Goal: Task Accomplishment & Management: Complete application form

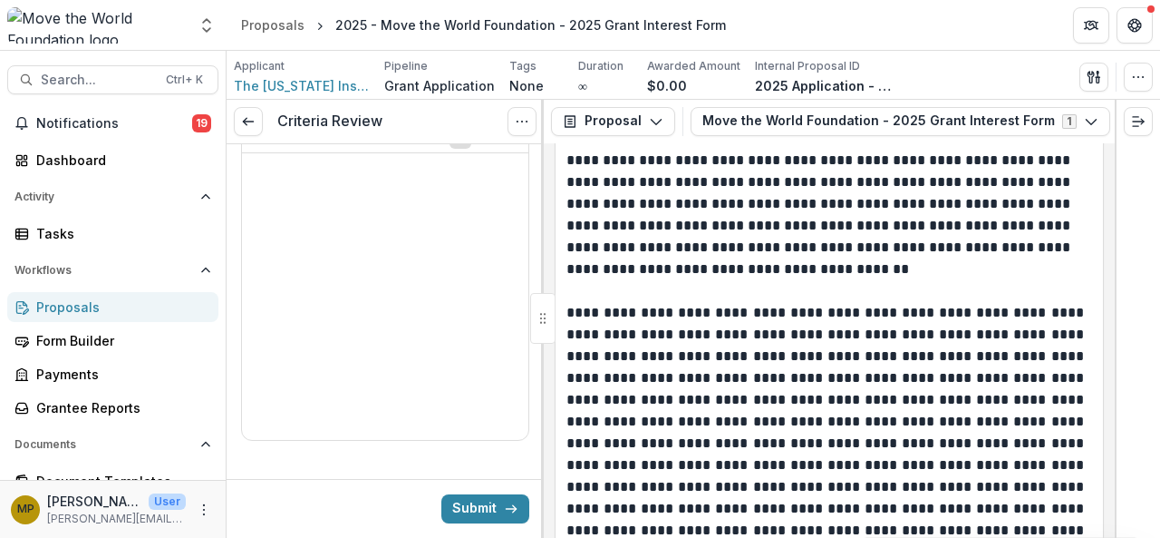
scroll to position [989, 0]
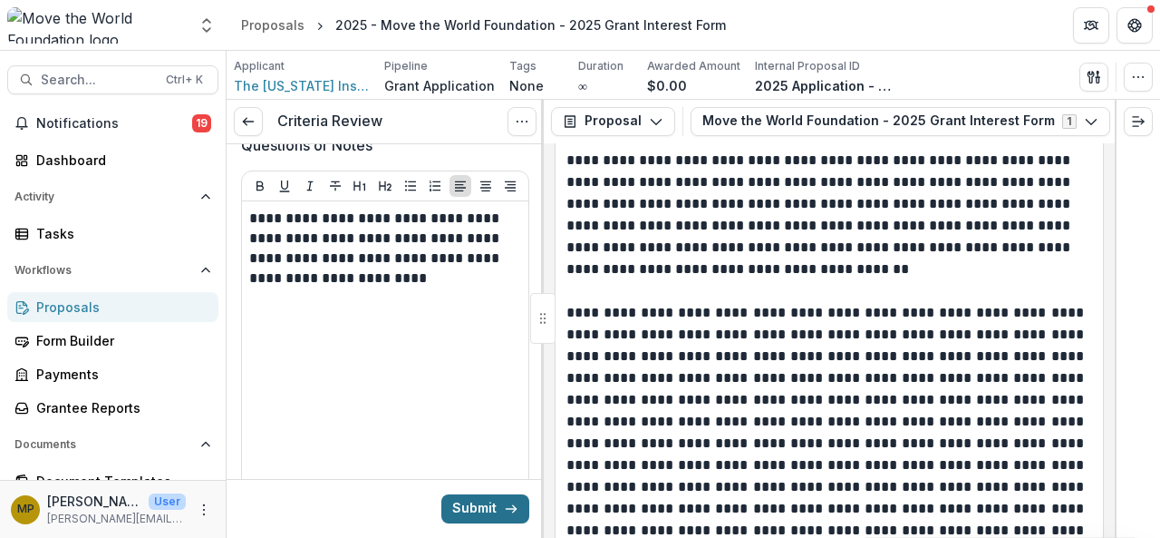
click at [497, 516] on button "Submit" at bounding box center [485, 508] width 88 height 29
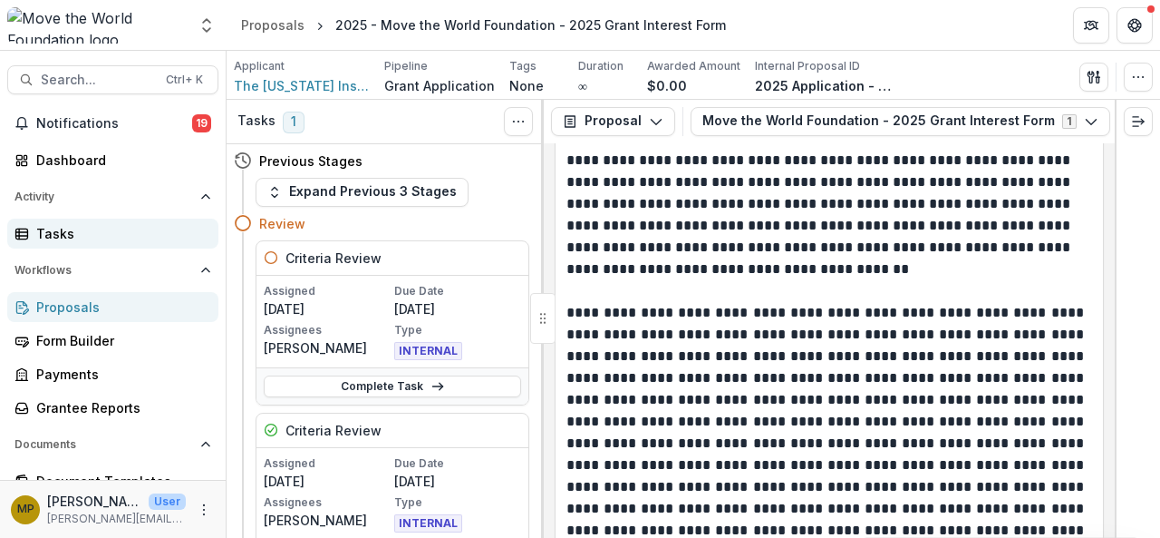
click at [72, 233] on div "Tasks" at bounding box center [120, 233] width 168 height 19
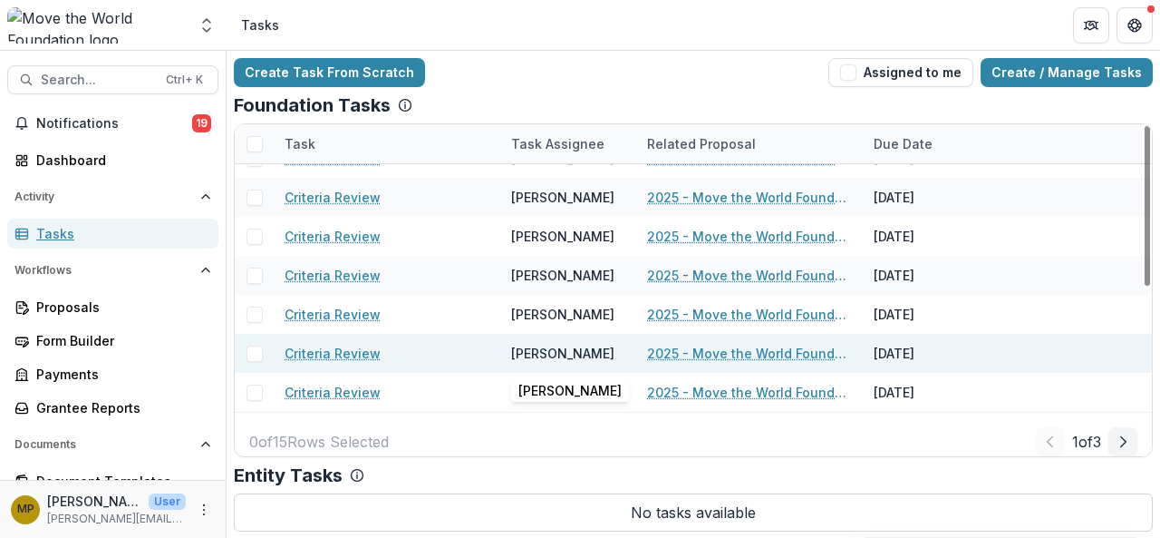
scroll to position [350, 0]
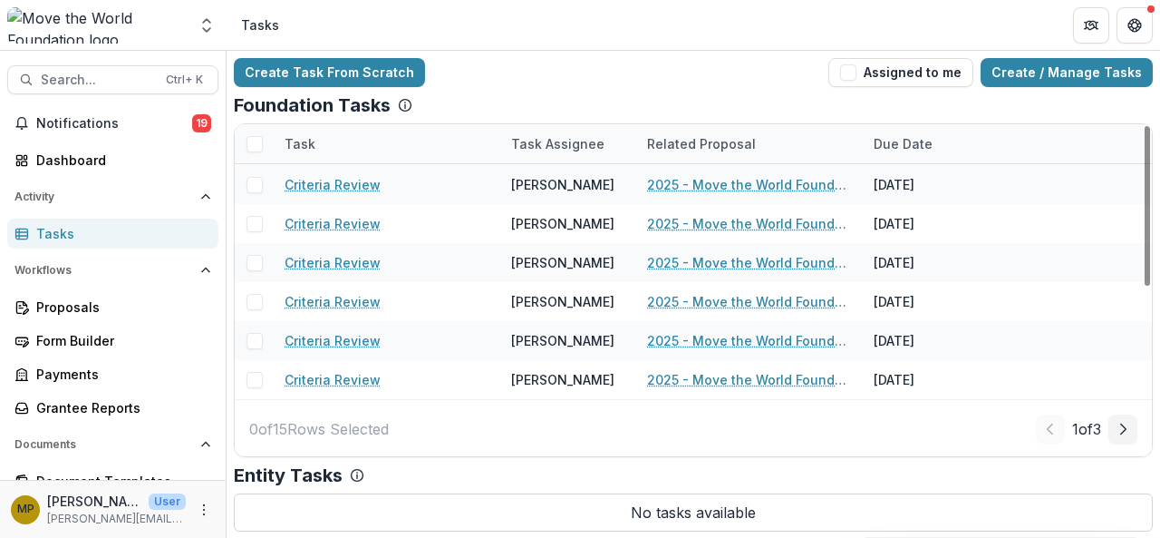
click at [1102, 431] on div "1 of 3" at bounding box center [1087, 428] width 102 height 29
click at [1124, 429] on polyline "Next Page" at bounding box center [1123, 428] width 5 height 10
click at [1118, 431] on icon "Next Page" at bounding box center [1123, 429] width 15 height 15
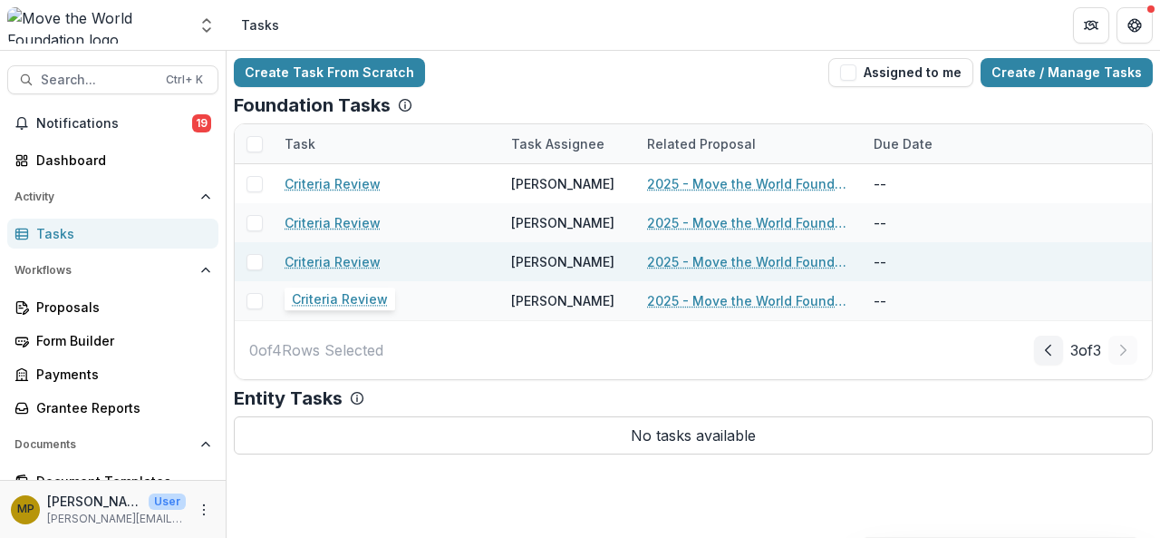
click at [349, 261] on link "Criteria Review" at bounding box center [333, 261] width 96 height 19
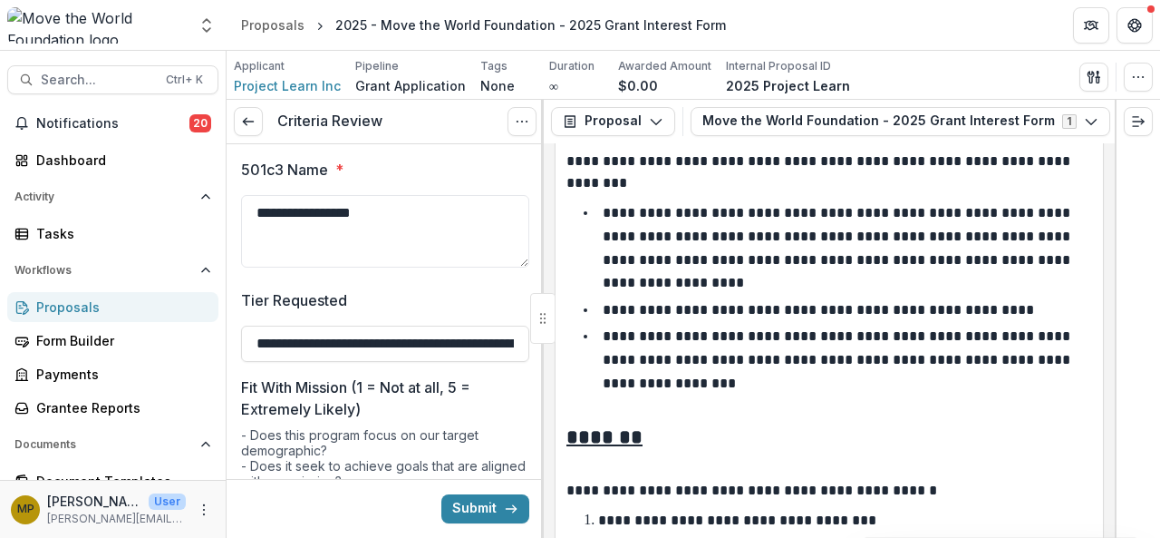
scroll to position [287, 0]
click at [299, 82] on span "Project Learn Inc" at bounding box center [287, 85] width 107 height 19
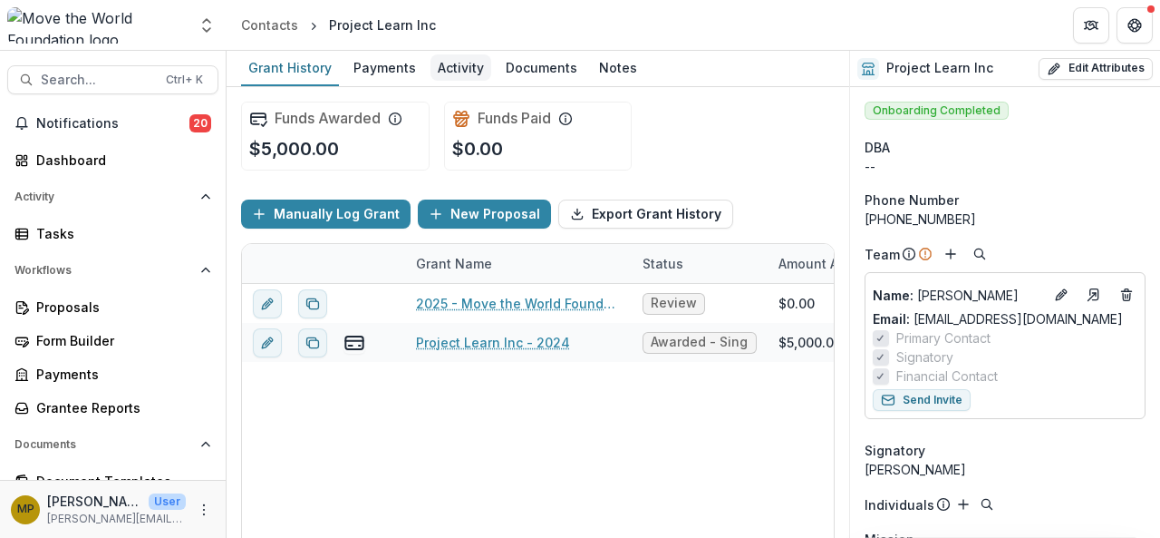
click at [462, 71] on div "Activity" at bounding box center [461, 67] width 61 height 26
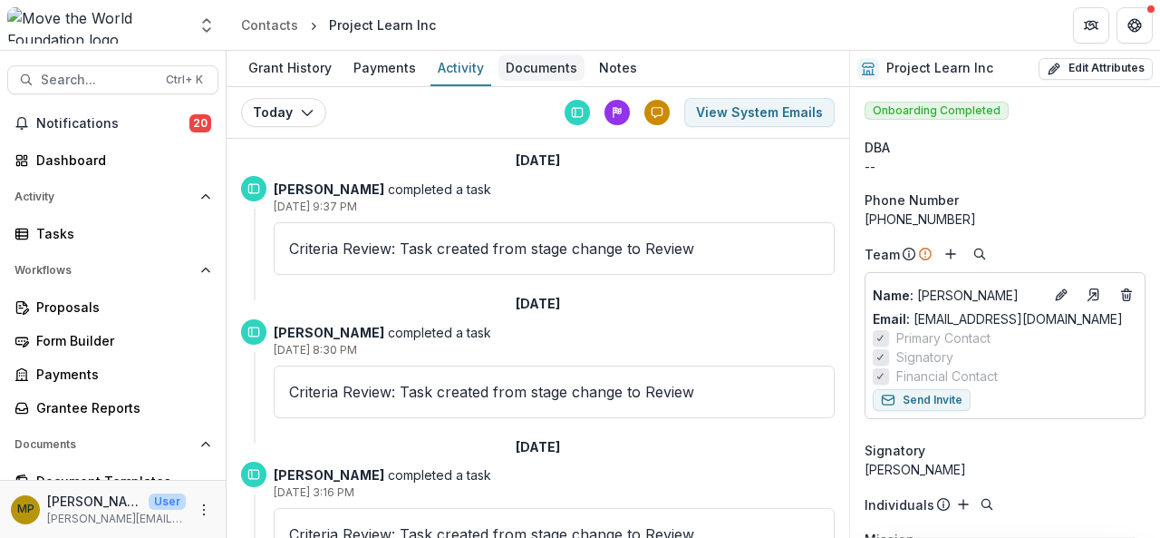
click at [542, 66] on div "Documents" at bounding box center [542, 67] width 86 height 26
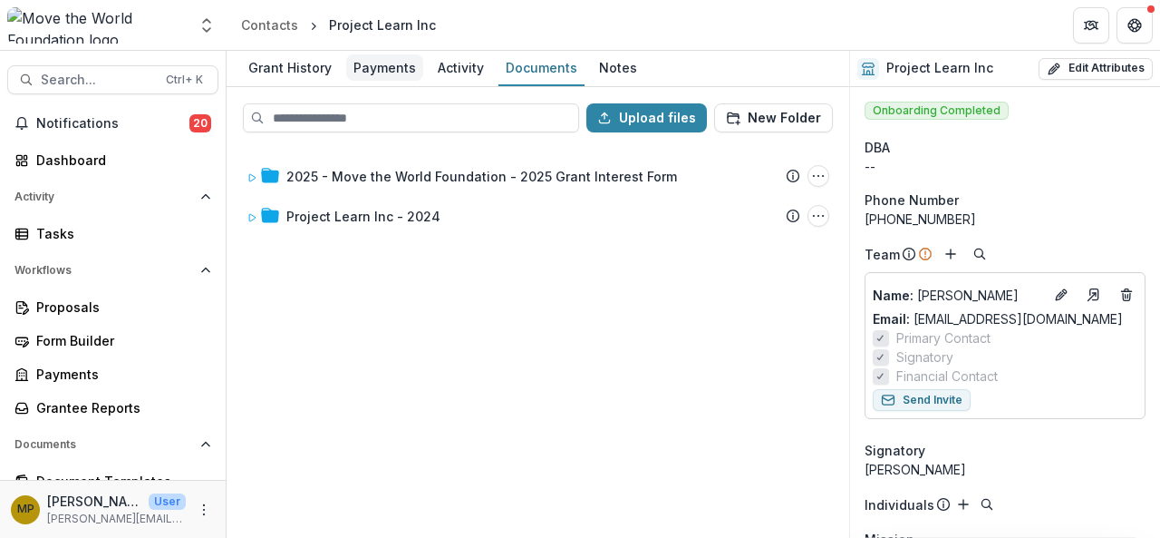
click at [381, 76] on div "Payments" at bounding box center [384, 67] width 77 height 26
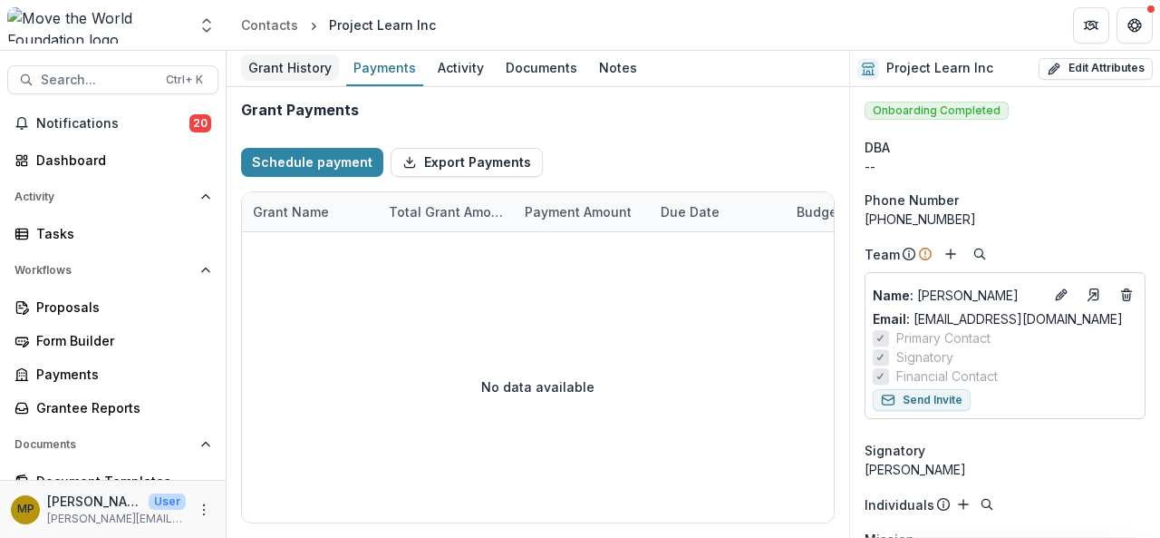
click at [283, 72] on div "Grant History" at bounding box center [290, 67] width 98 height 26
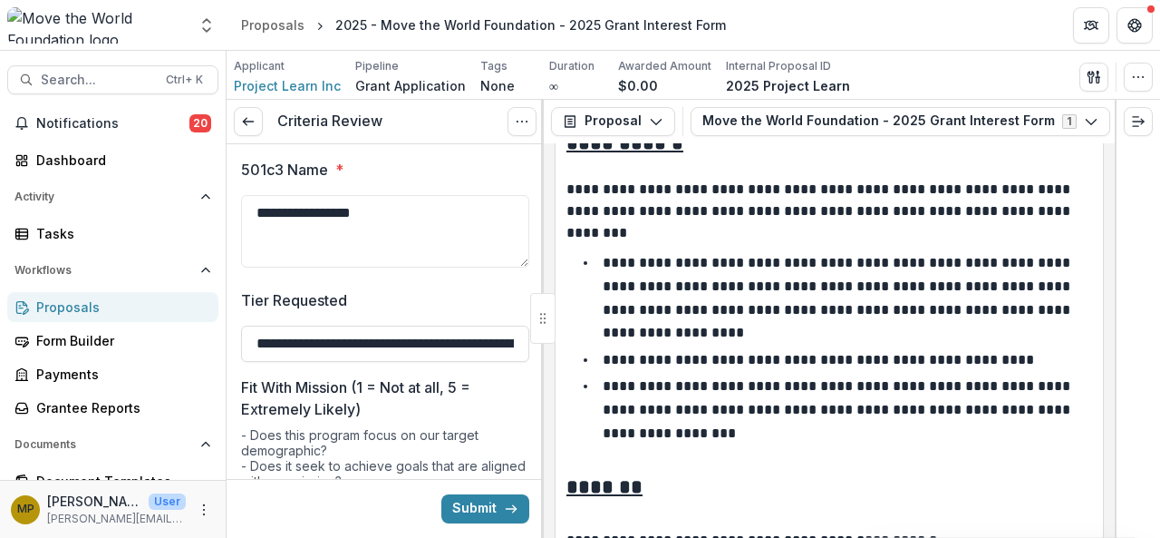
scroll to position [238, 0]
click at [275, 81] on span "Project Learn Inc" at bounding box center [287, 85] width 107 height 19
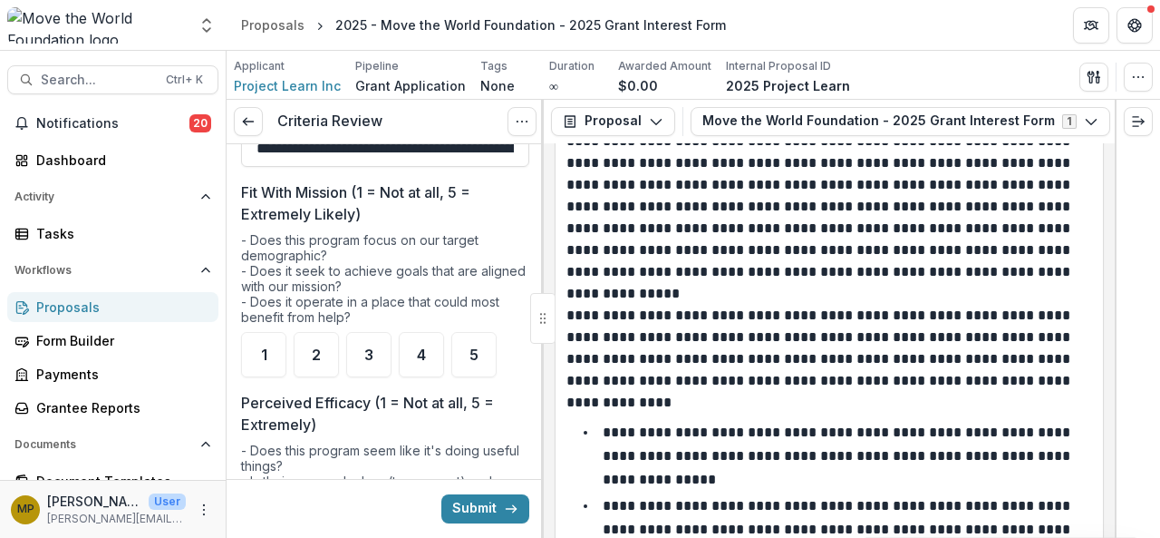
scroll to position [193, 0]
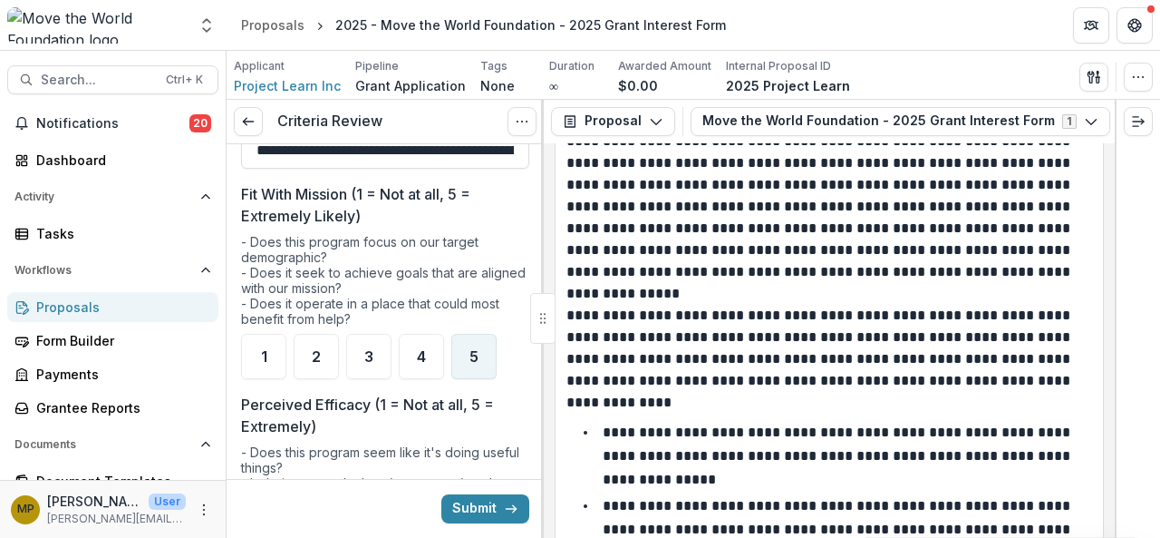
click at [468, 342] on div "5" at bounding box center [473, 356] width 45 height 45
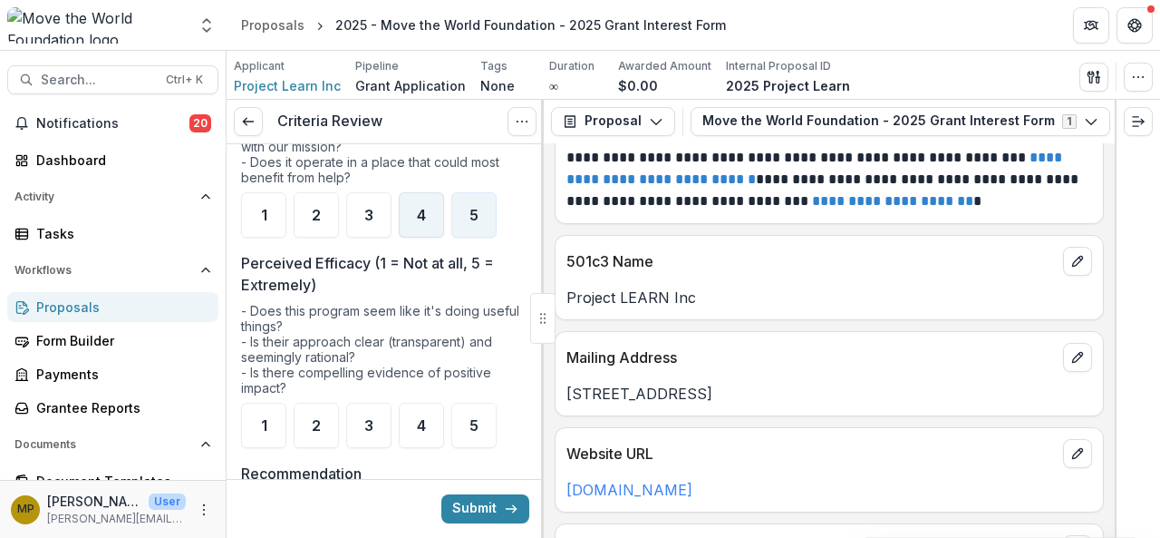
scroll to position [374, 0]
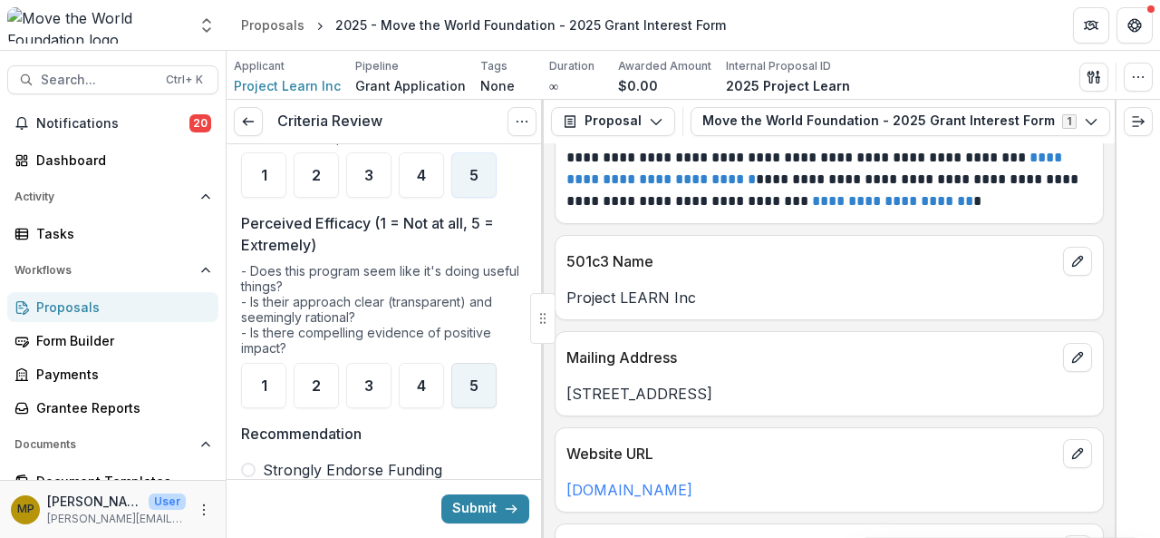
click at [470, 382] on span "5" at bounding box center [474, 385] width 9 height 15
drag, startPoint x: 446, startPoint y: 386, endPoint x: 424, endPoint y: 380, distance: 22.7
click at [424, 380] on span "4" at bounding box center [421, 385] width 9 height 15
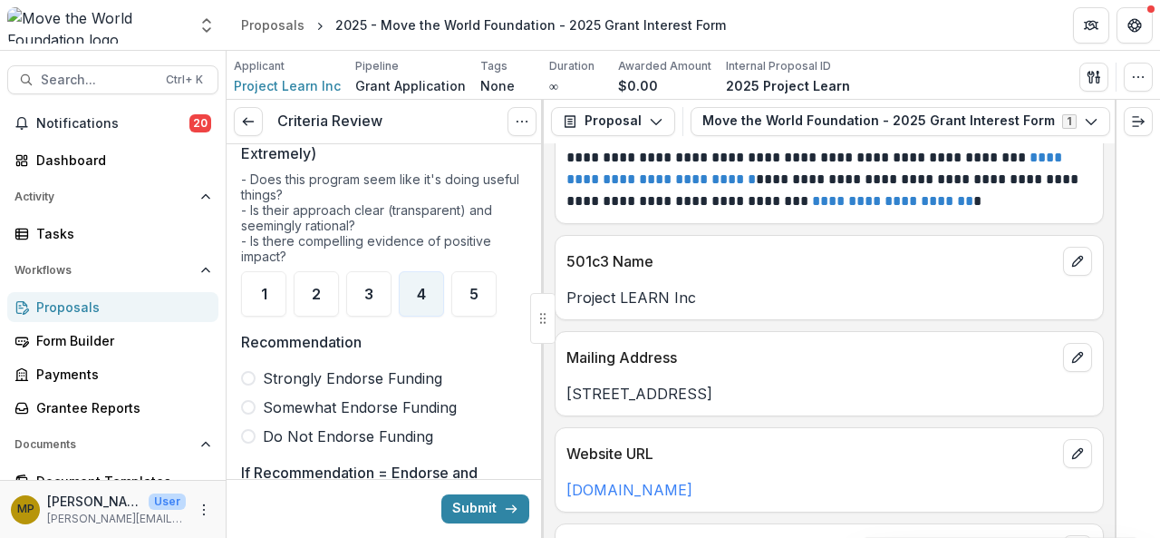
scroll to position [484, 0]
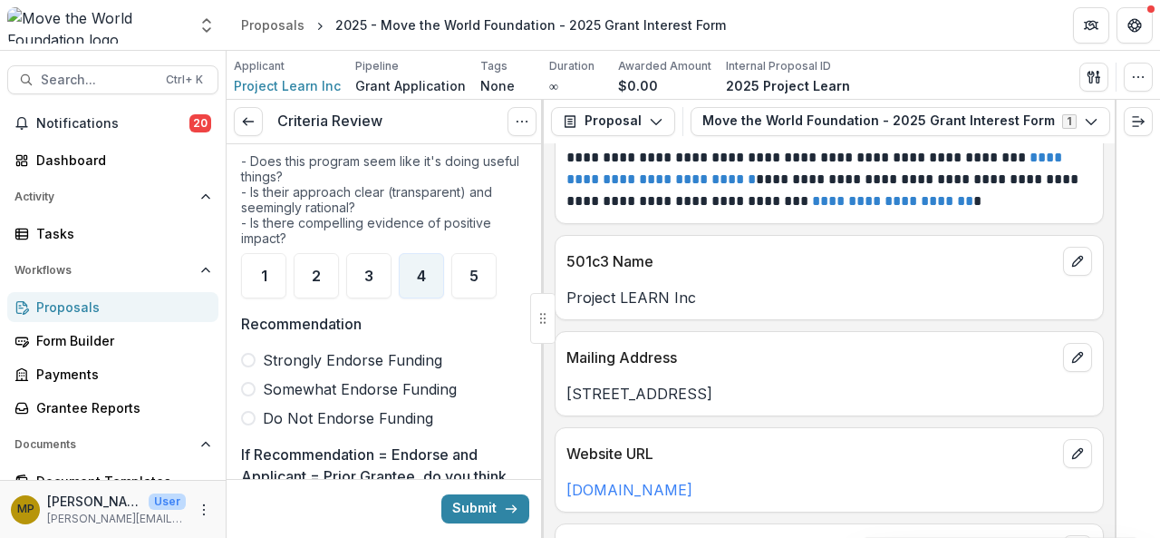
click at [308, 354] on span "Strongly Endorse Funding" at bounding box center [352, 360] width 179 height 22
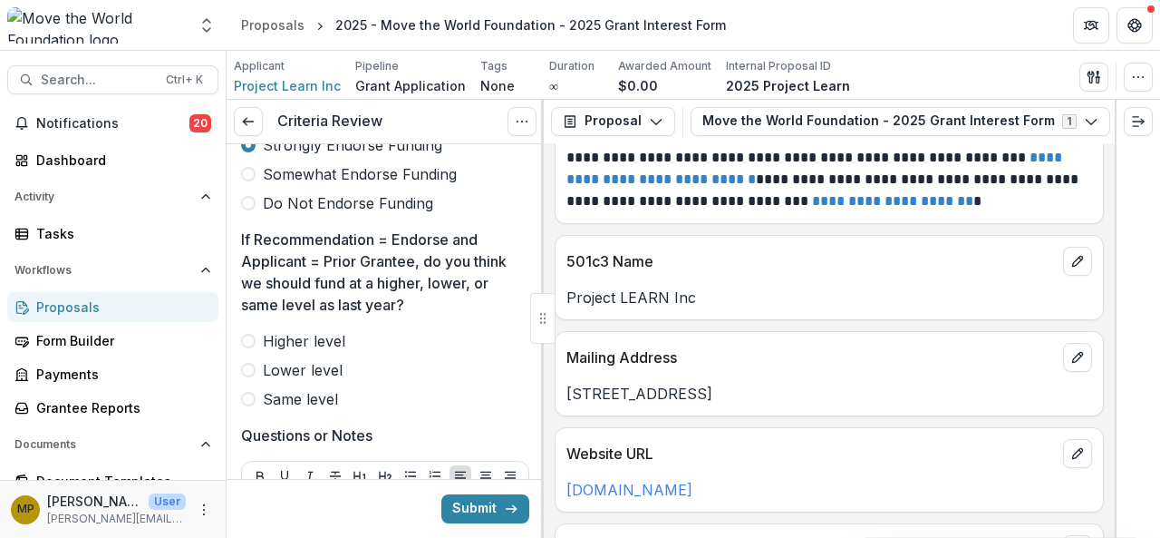
scroll to position [700, 0]
click at [301, 329] on span "Higher level" at bounding box center [304, 340] width 82 height 22
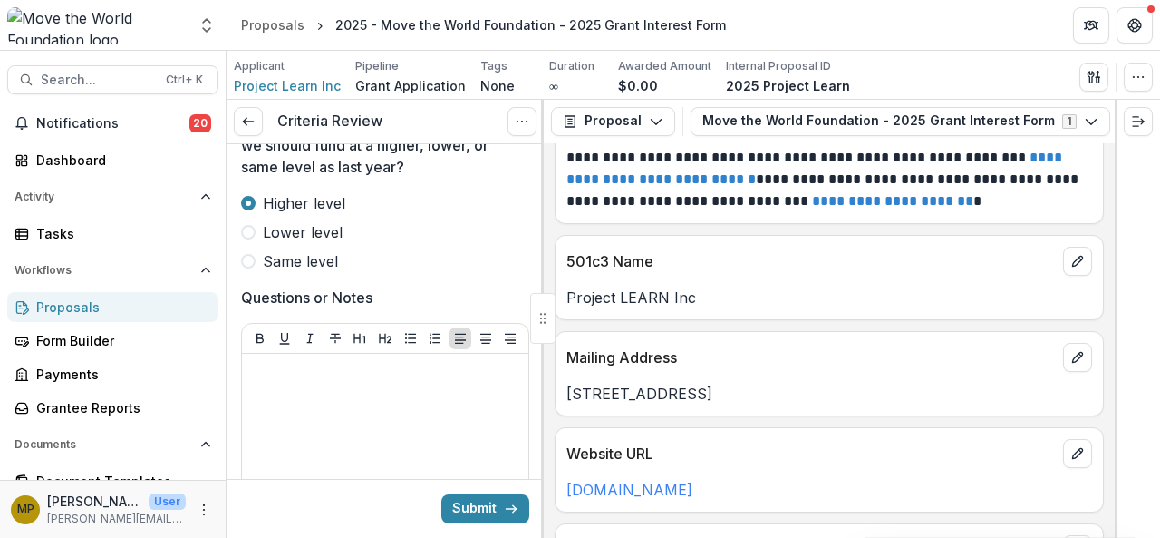
scroll to position [838, 0]
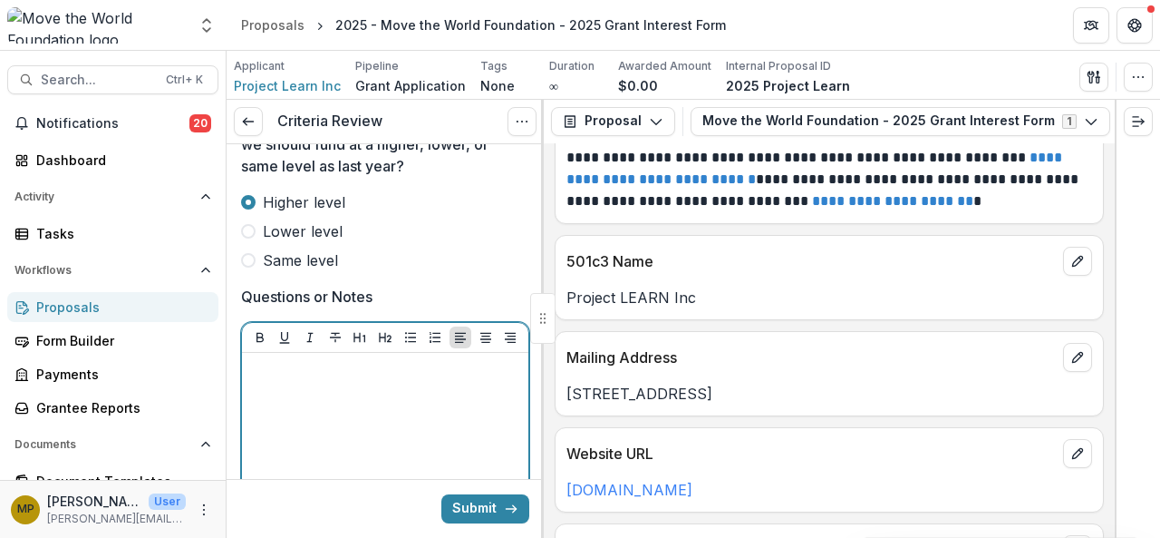
click at [360, 416] on div at bounding box center [385, 496] width 272 height 272
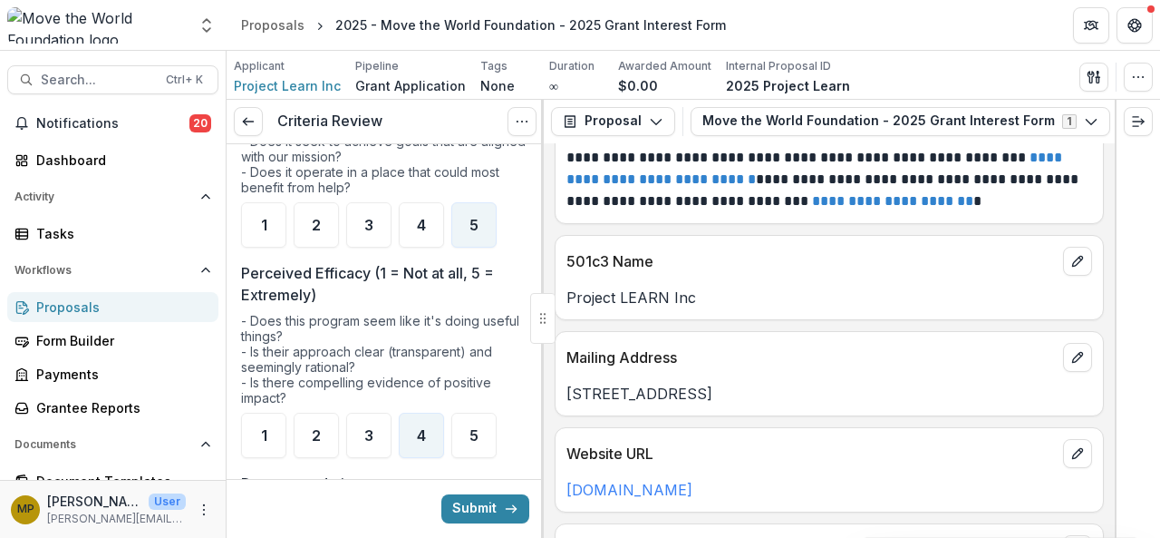
scroll to position [325, 0]
click at [424, 427] on span "4" at bounding box center [421, 434] width 9 height 15
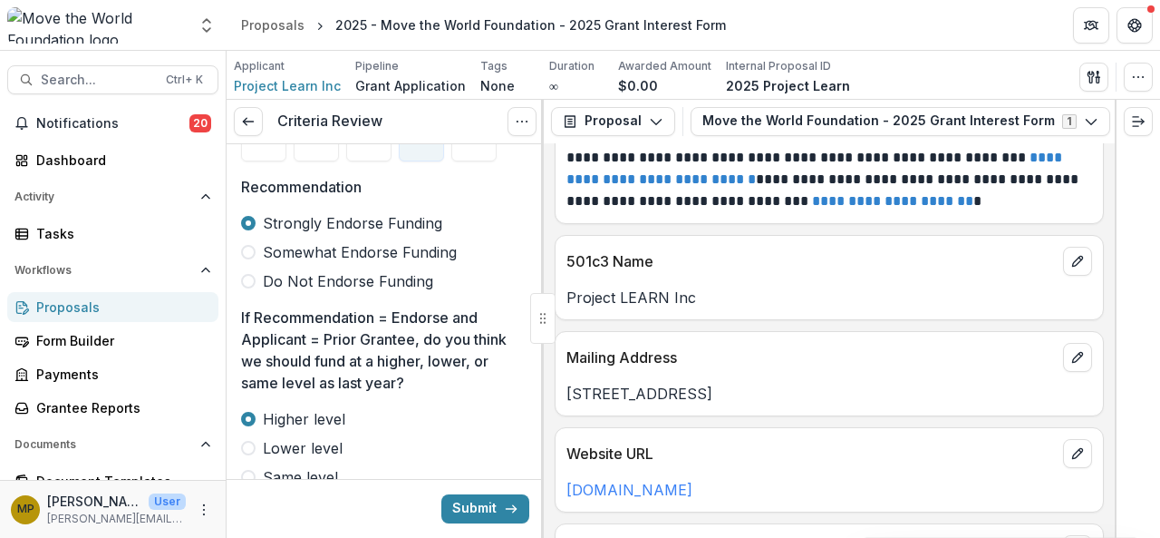
scroll to position [630, 0]
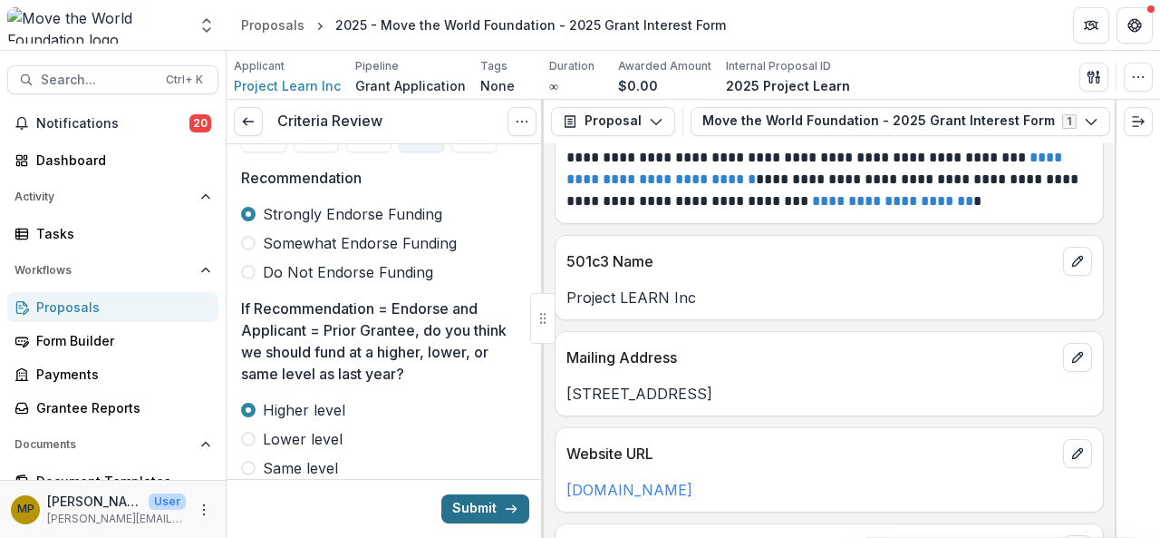
click at [492, 506] on button "Submit" at bounding box center [485, 508] width 88 height 29
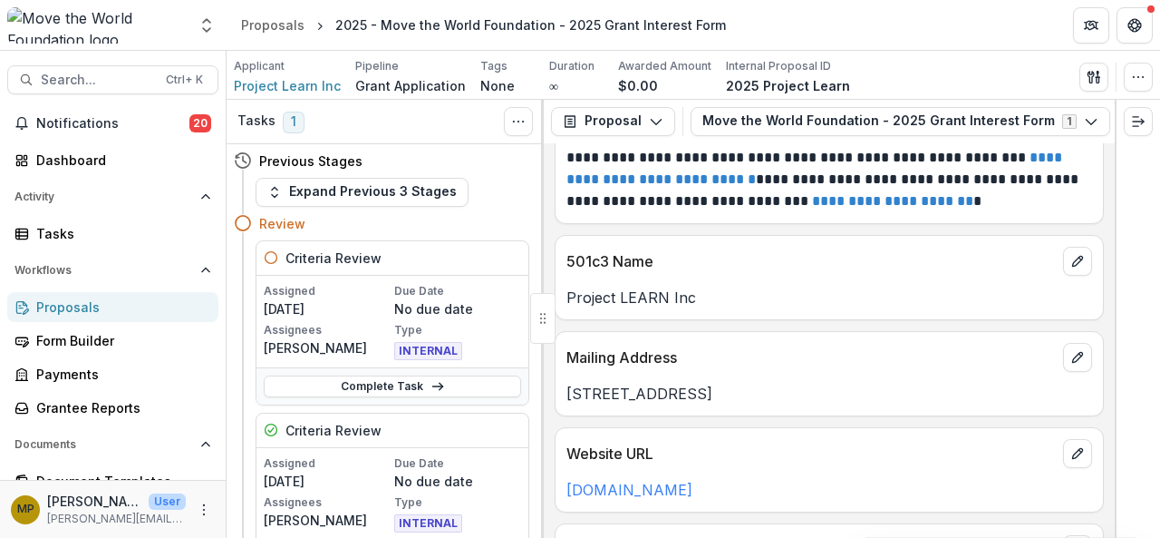
scroll to position [1188, 0]
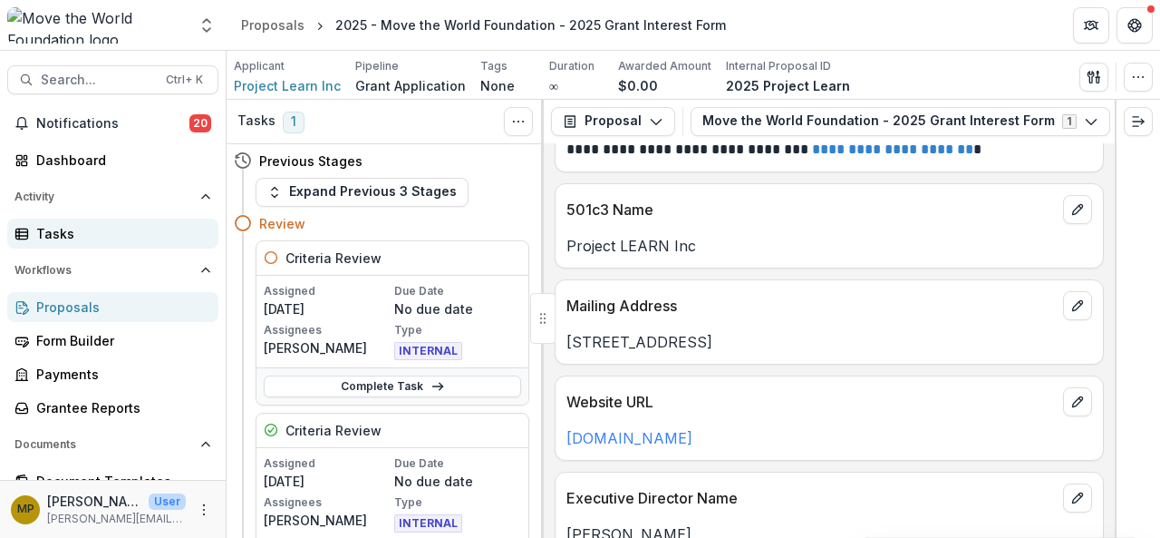
click at [84, 238] on div "Tasks" at bounding box center [120, 233] width 168 height 19
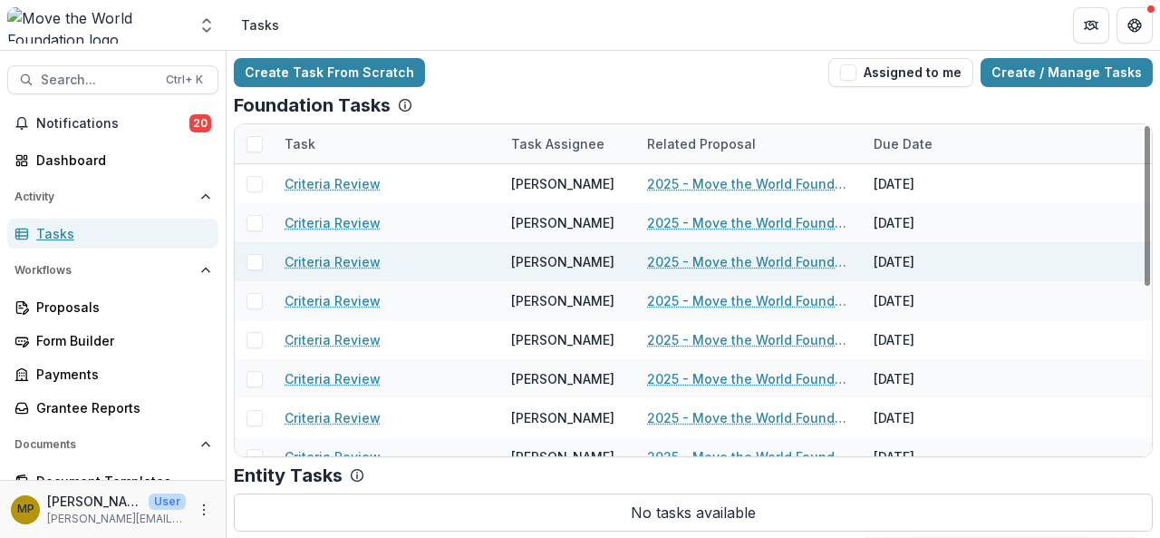
scroll to position [350, 0]
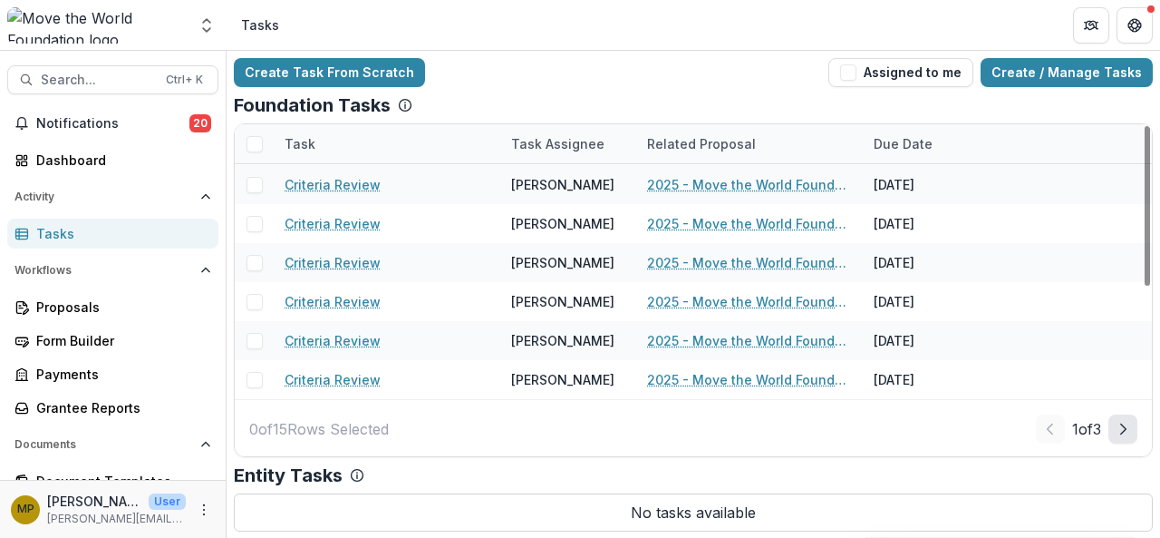
click at [1119, 426] on icon "Next Page" at bounding box center [1123, 429] width 15 height 15
click at [1110, 425] on button "Next Page" at bounding box center [1123, 428] width 29 height 29
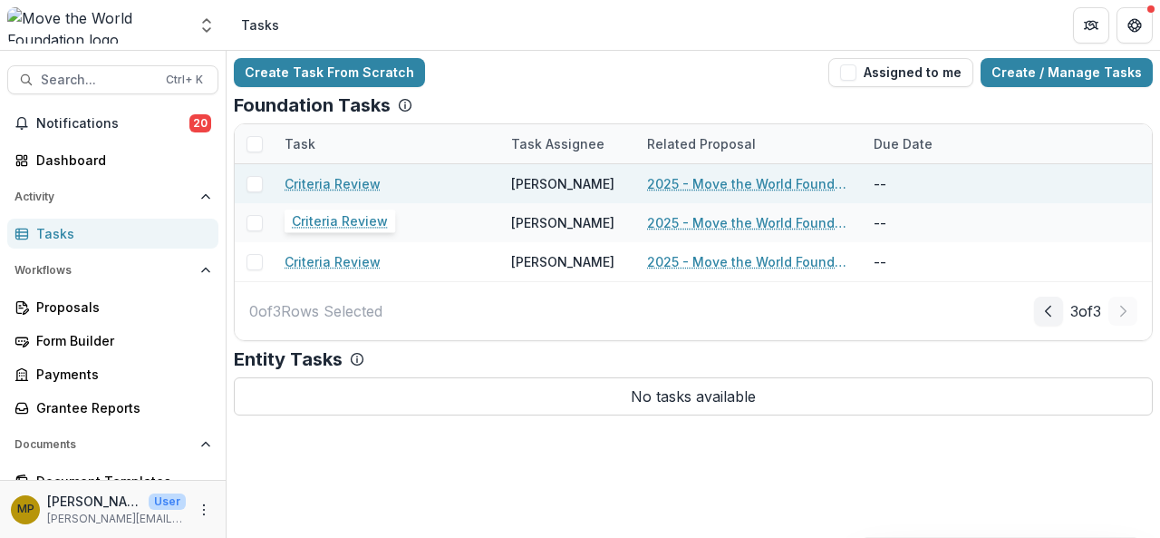
click at [319, 184] on link "Criteria Review" at bounding box center [333, 183] width 96 height 19
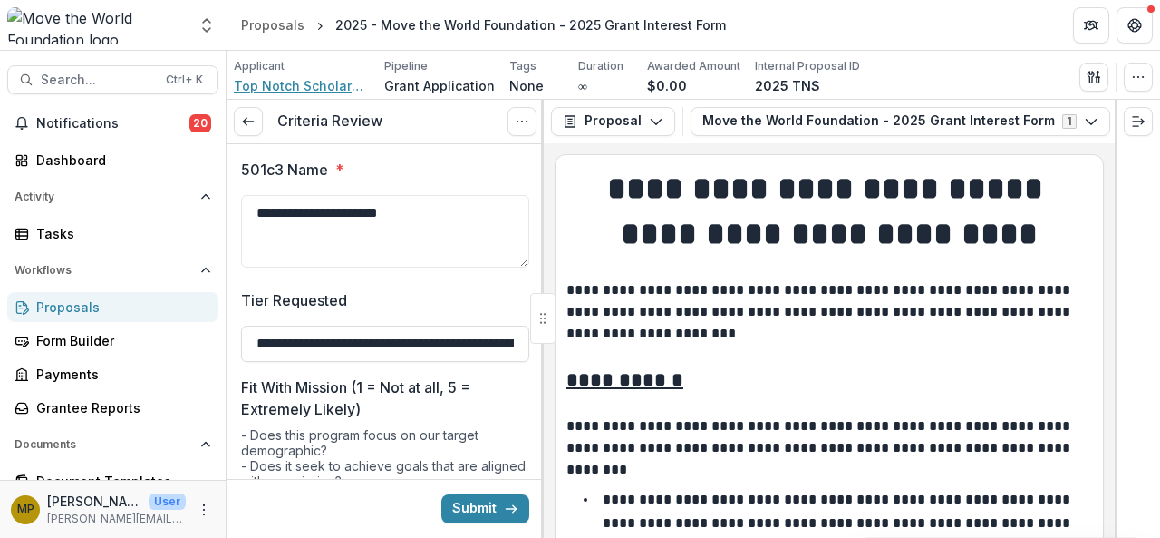
click at [276, 86] on span "Top Notch Scholars Inc" at bounding box center [302, 85] width 136 height 19
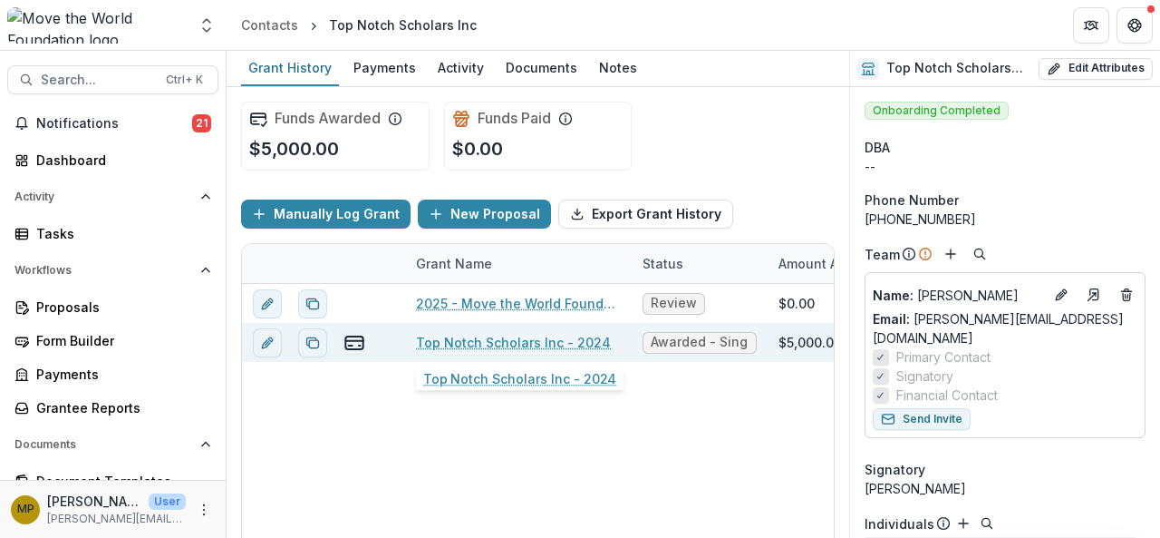
click at [509, 337] on link "Top Notch Scholars Inc - 2024" at bounding box center [513, 342] width 195 height 19
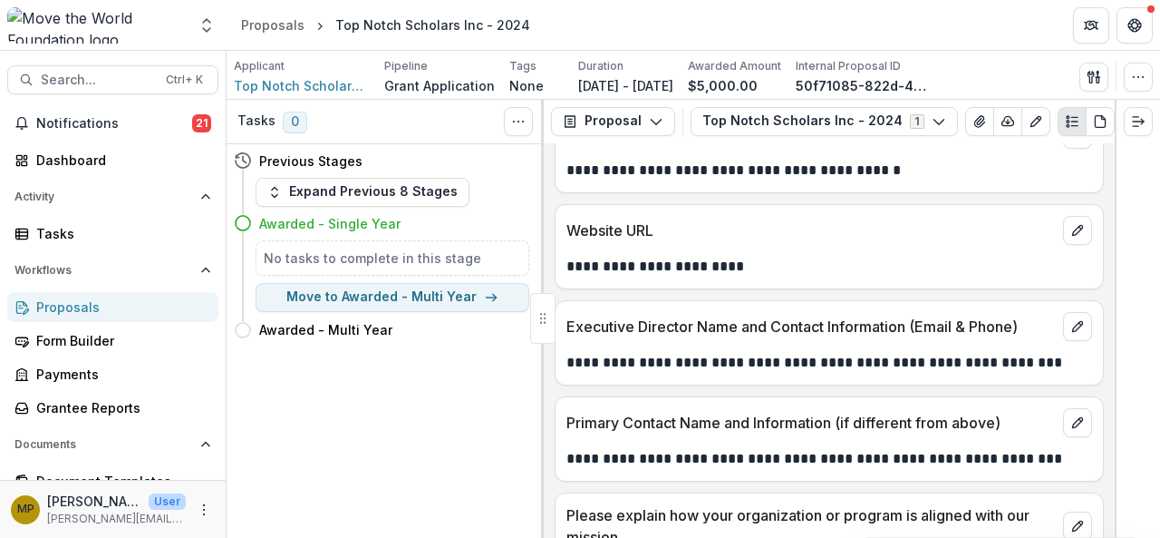
scroll to position [159, 0]
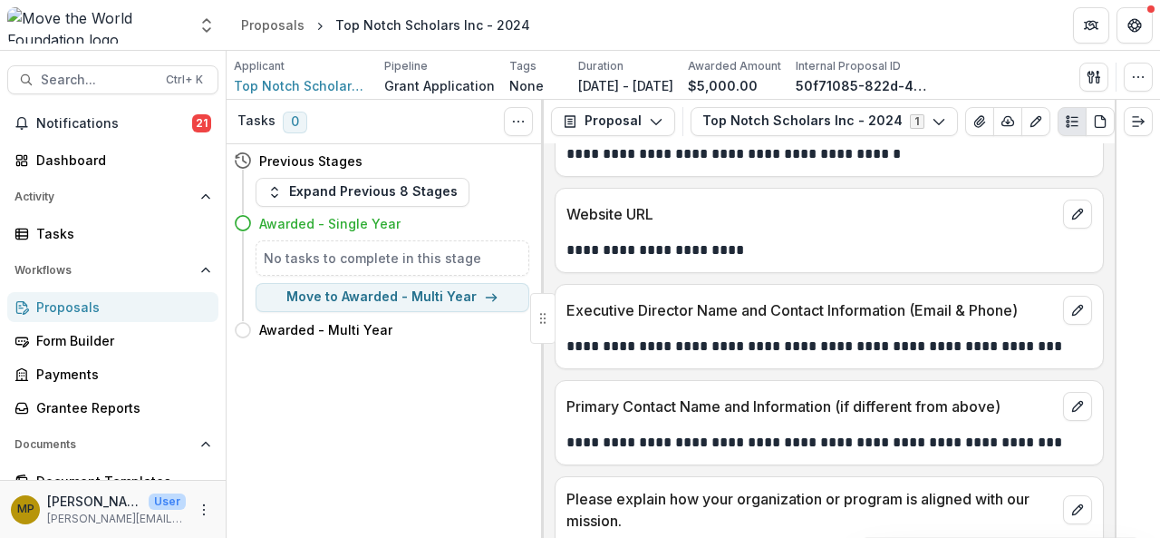
click at [70, 315] on div "Proposals" at bounding box center [120, 306] width 168 height 19
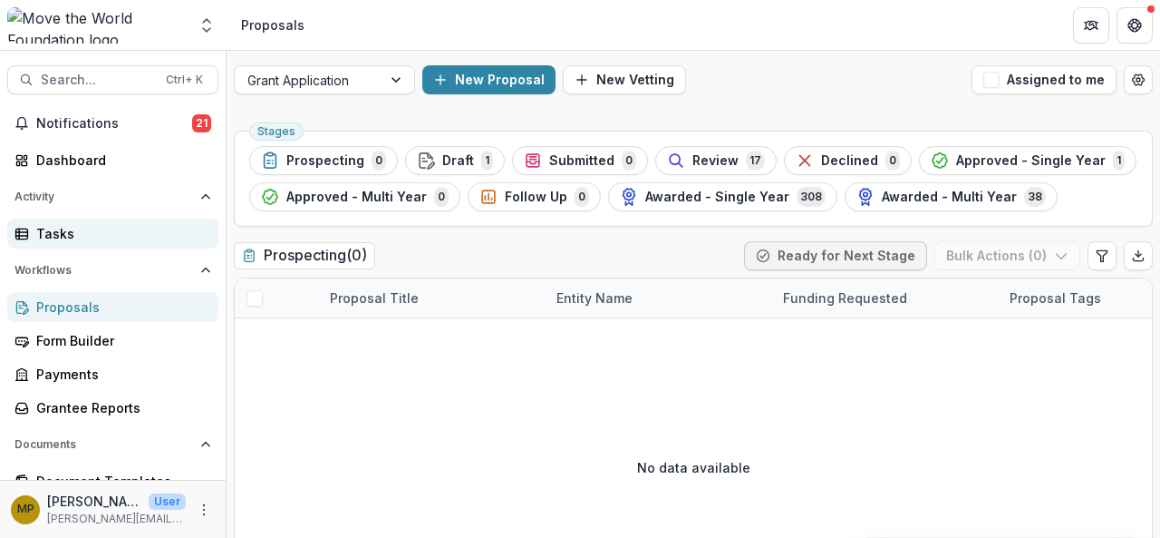
click at [64, 228] on div "Tasks" at bounding box center [120, 233] width 168 height 19
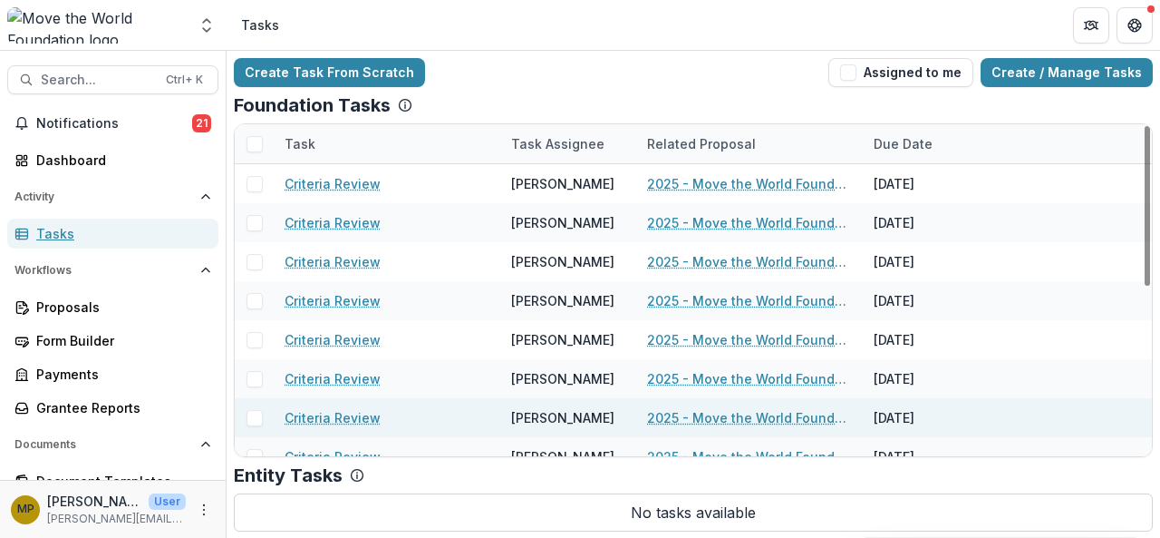
scroll to position [350, 0]
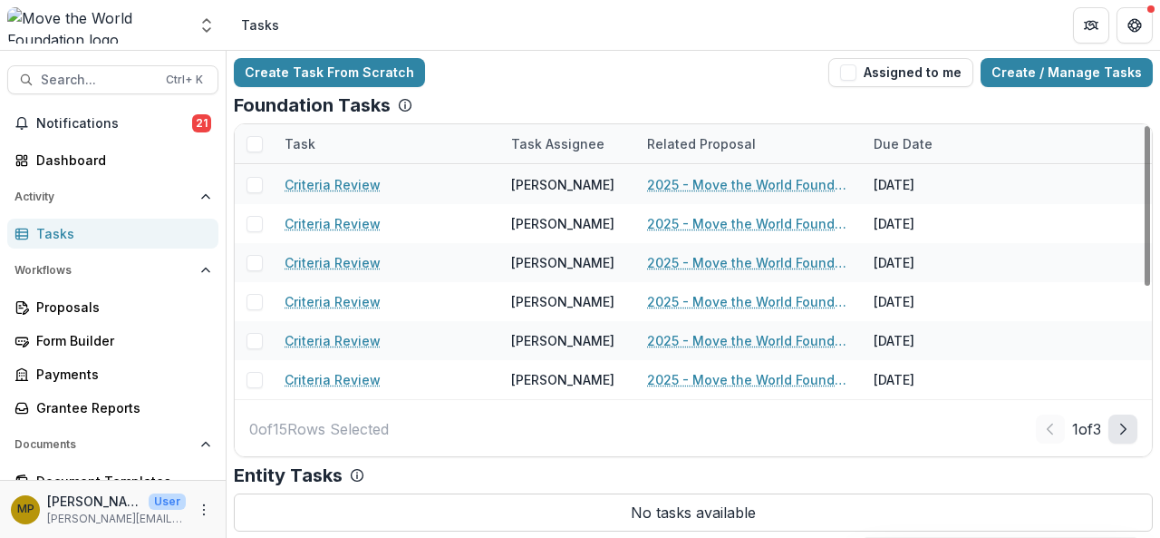
click at [1119, 429] on icon "Next Page" at bounding box center [1123, 429] width 15 height 15
click at [1107, 429] on div "2 of 3" at bounding box center [1085, 428] width 103 height 29
click at [1119, 429] on icon "Next Page" at bounding box center [1123, 429] width 15 height 15
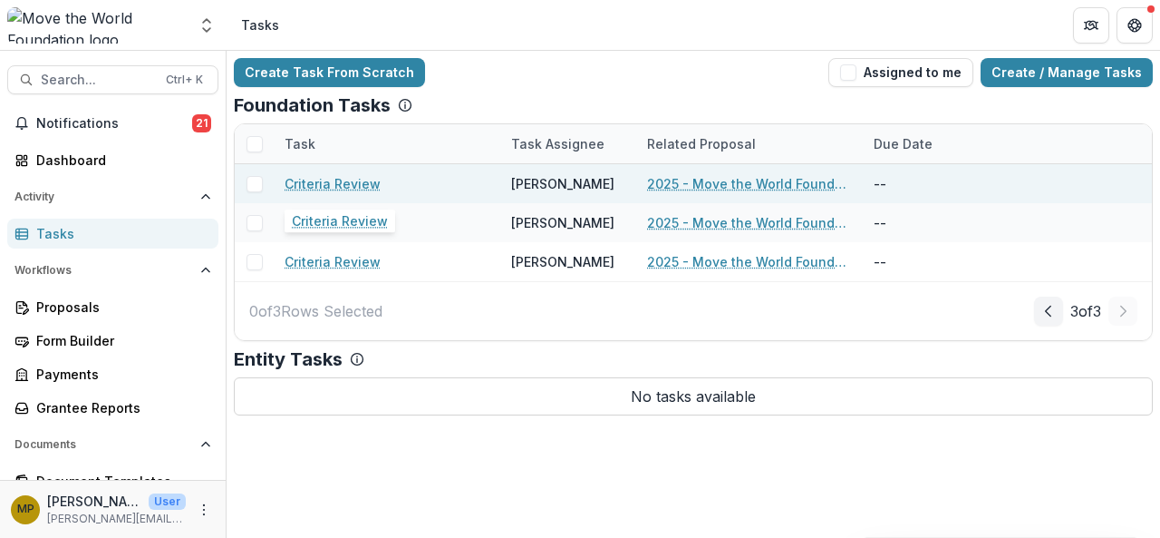
click at [335, 177] on link "Criteria Review" at bounding box center [333, 183] width 96 height 19
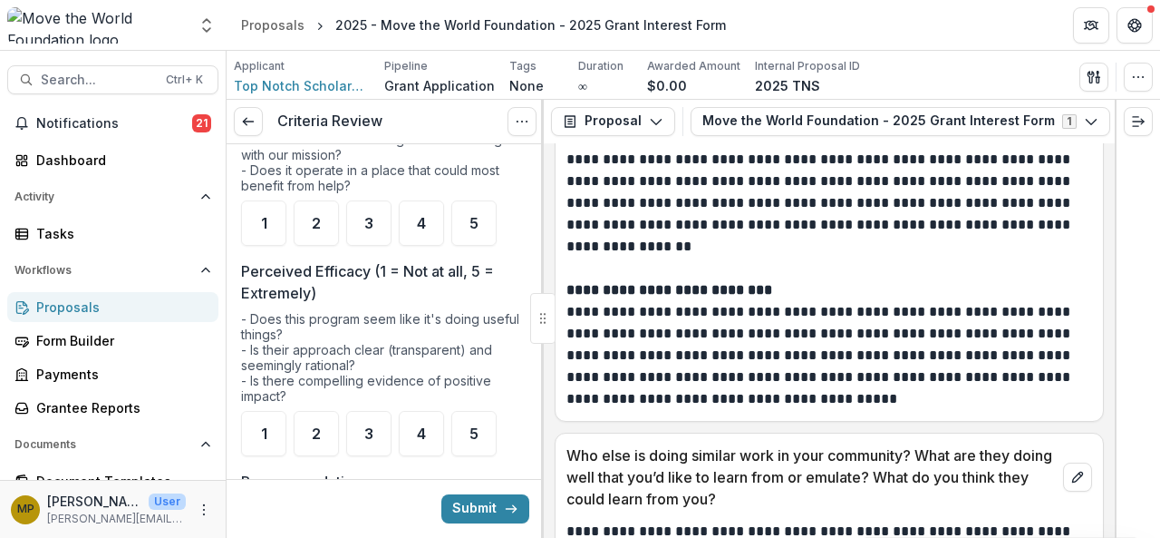
scroll to position [333, 0]
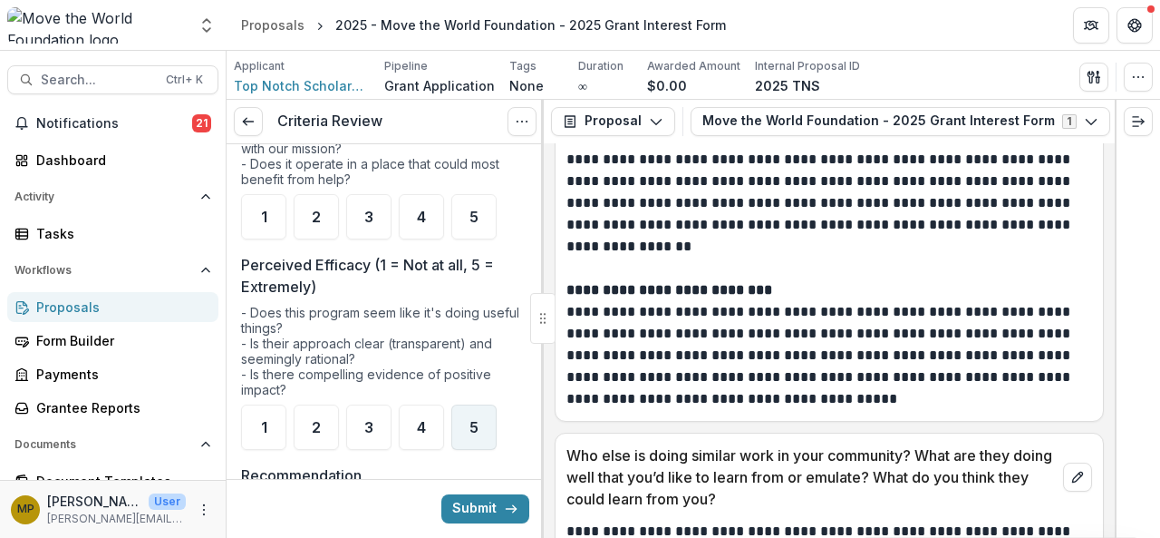
click at [480, 424] on div "5" at bounding box center [473, 426] width 45 height 45
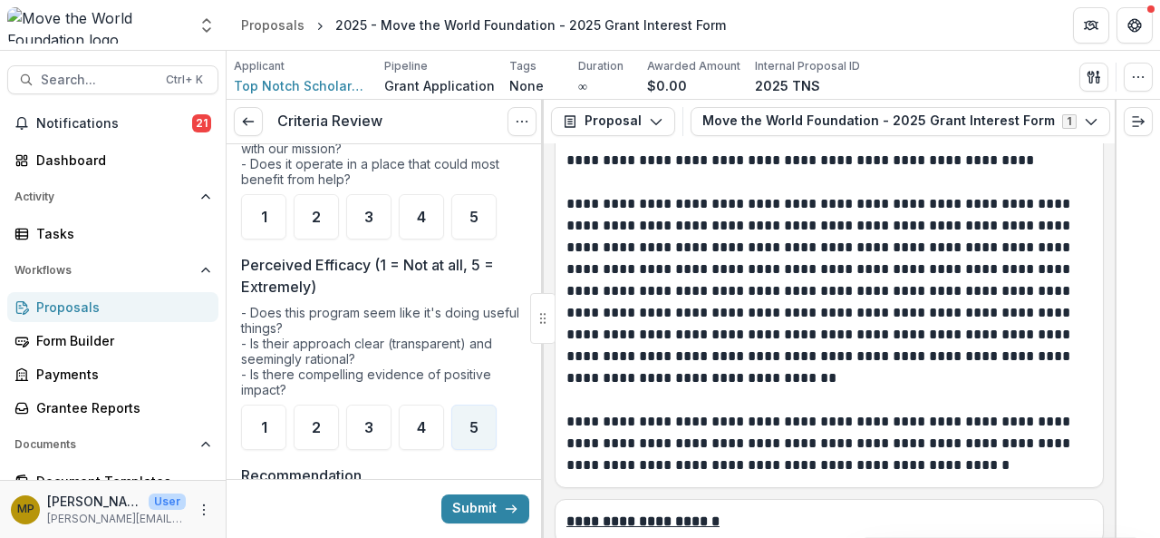
scroll to position [5320, 0]
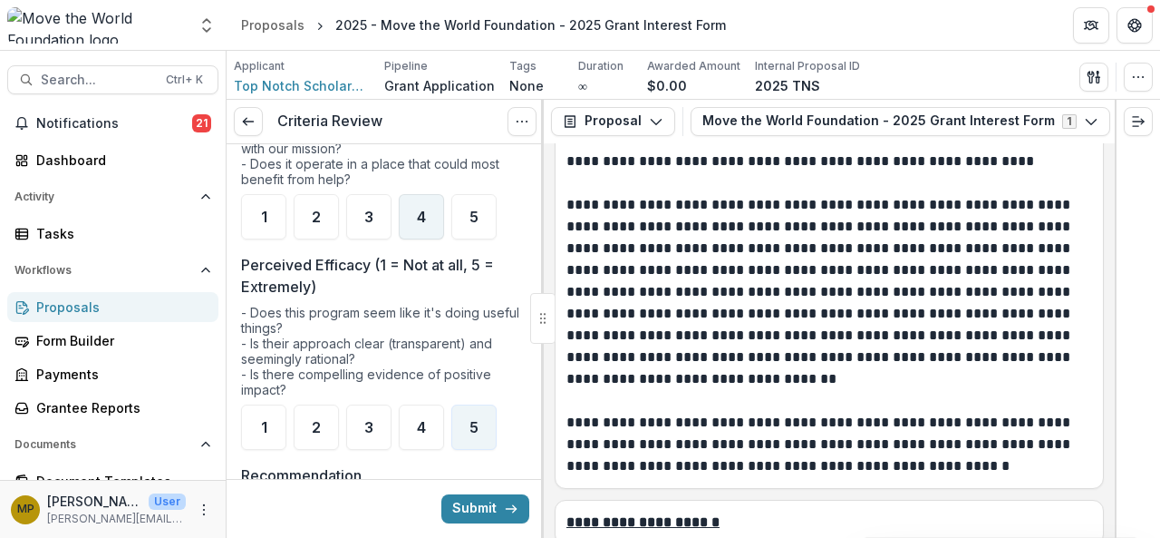
click at [412, 215] on div "4" at bounding box center [421, 216] width 45 height 45
click at [424, 432] on div "4" at bounding box center [421, 426] width 45 height 45
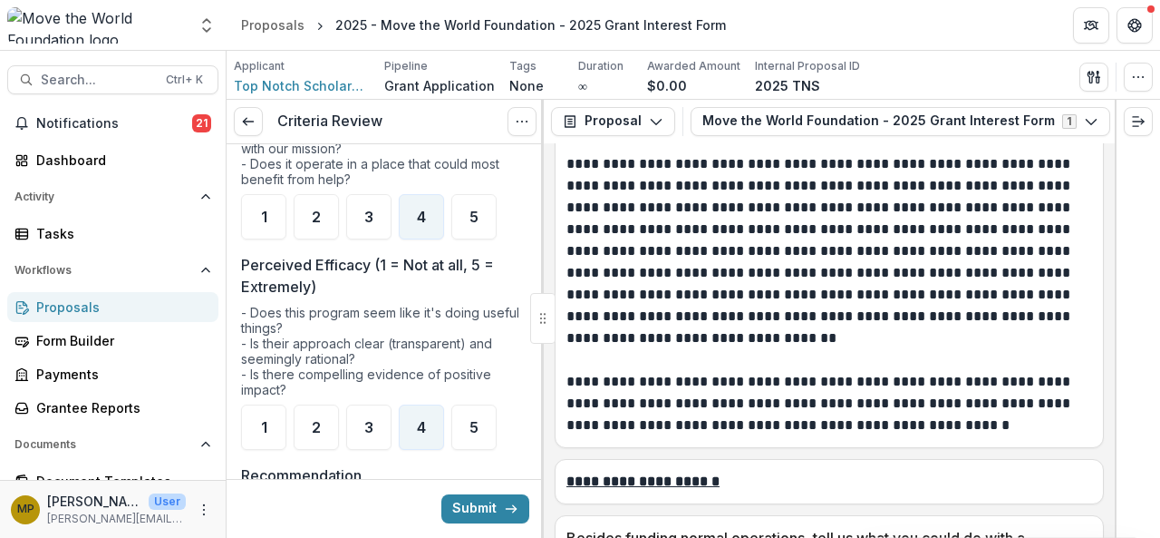
scroll to position [5360, 0]
click at [468, 427] on div "5" at bounding box center [473, 426] width 45 height 45
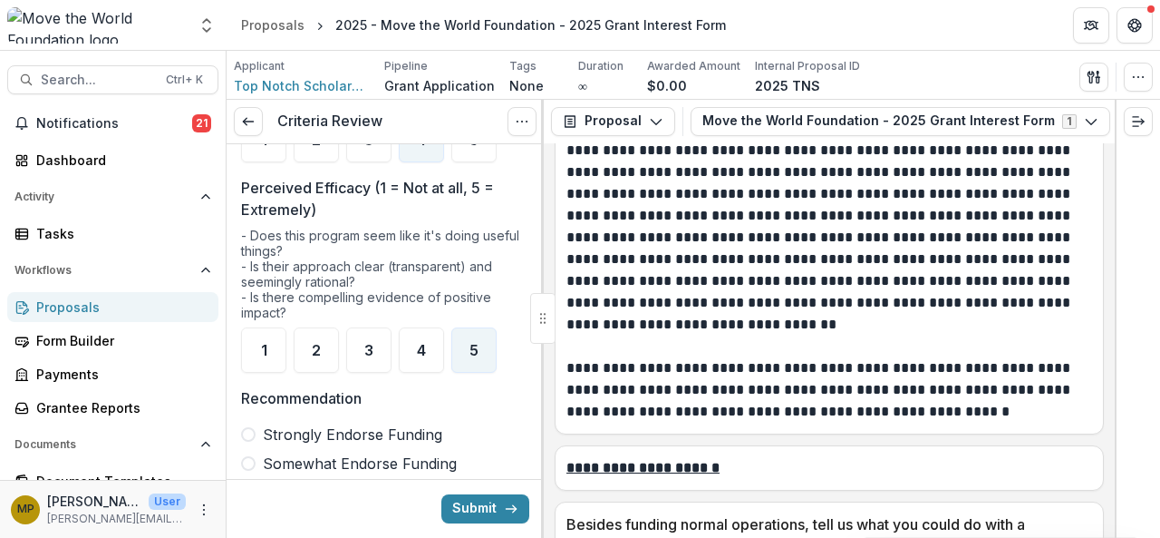
scroll to position [305, 0]
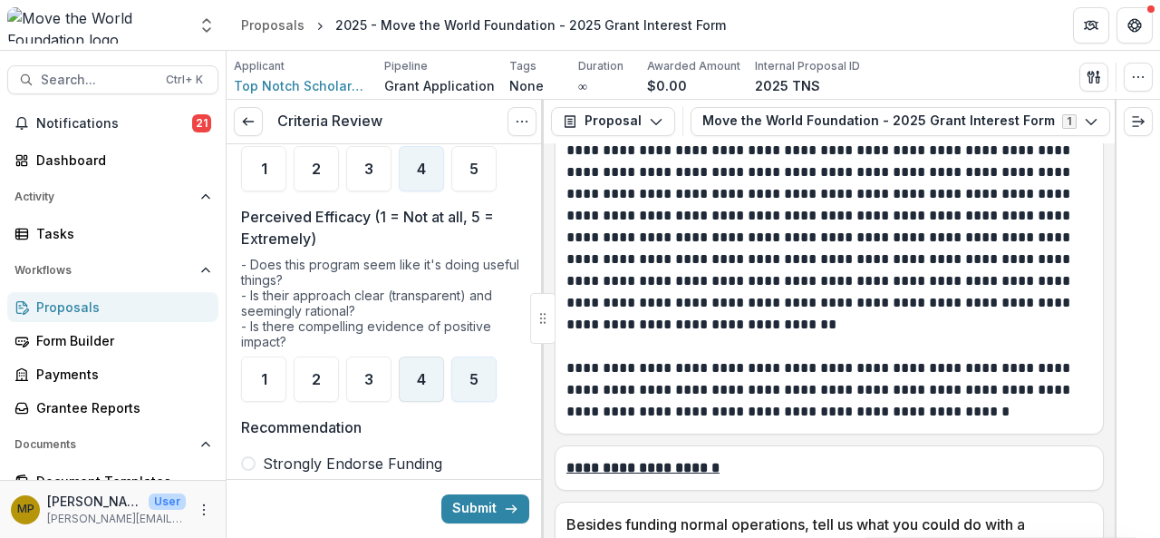
click at [425, 377] on span "4" at bounding box center [421, 379] width 9 height 15
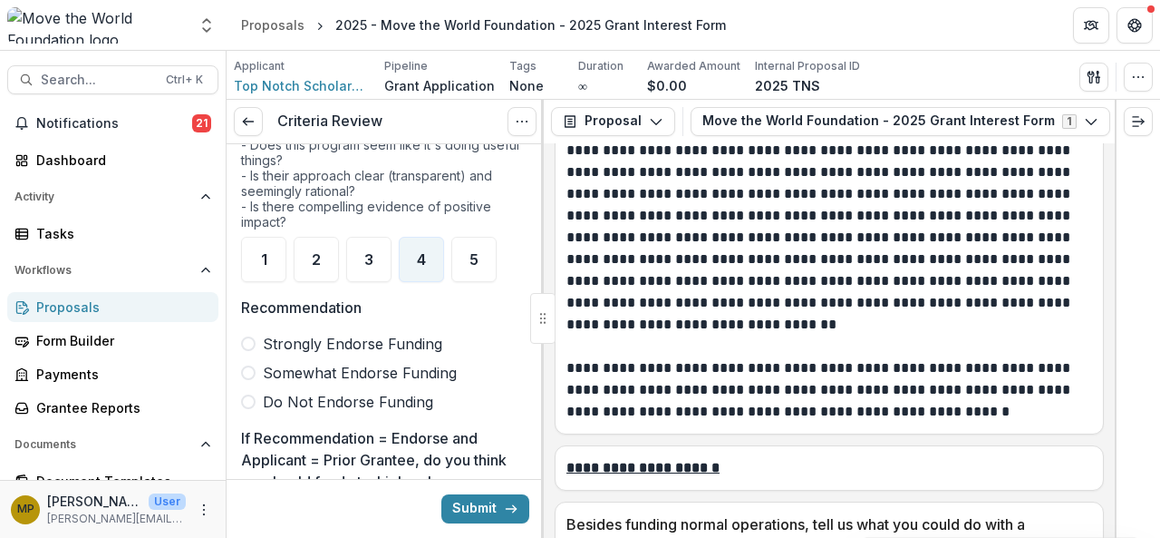
click at [401, 341] on span "Strongly Endorse Funding" at bounding box center [352, 344] width 179 height 22
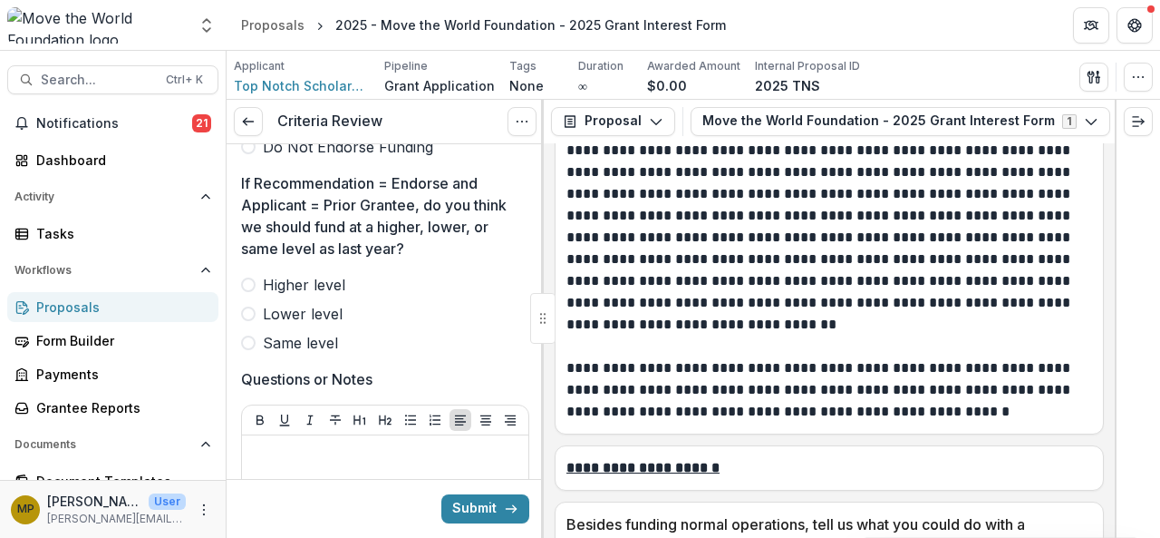
click at [306, 286] on span "Higher level" at bounding box center [304, 285] width 82 height 22
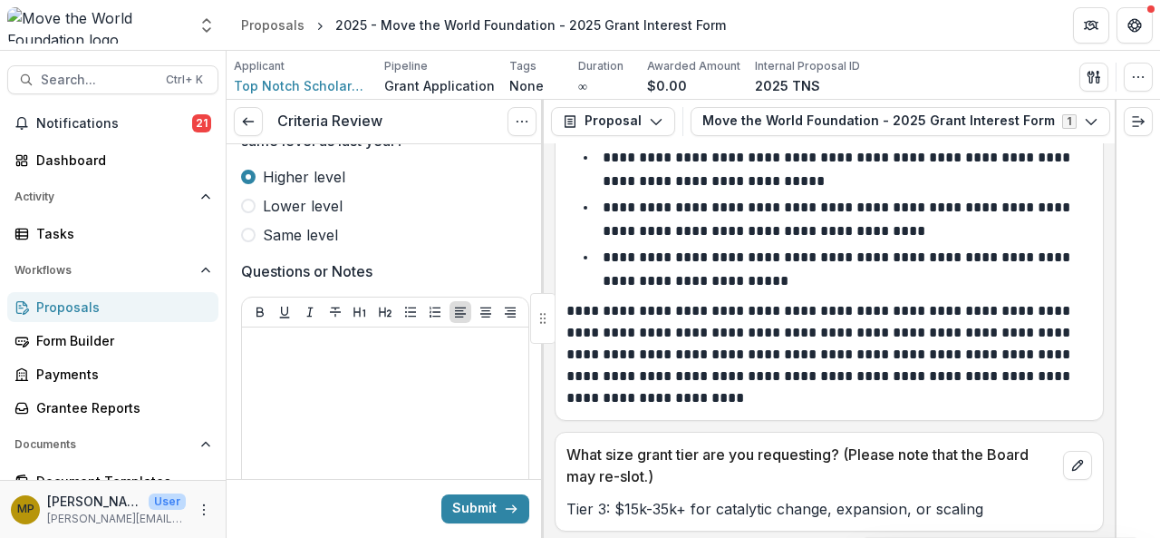
scroll to position [865, 0]
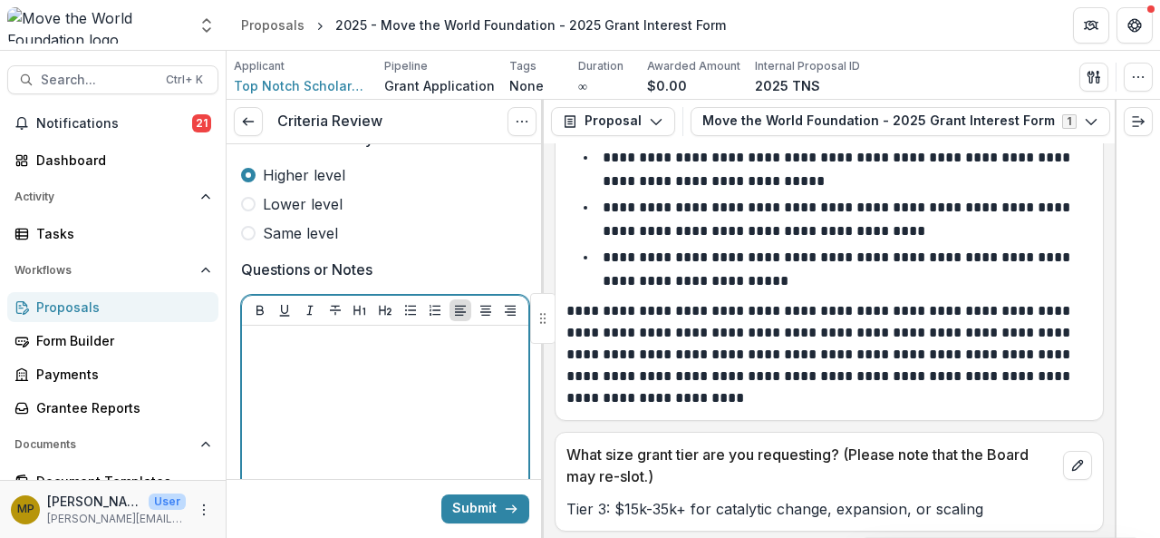
click at [343, 378] on div at bounding box center [385, 469] width 272 height 272
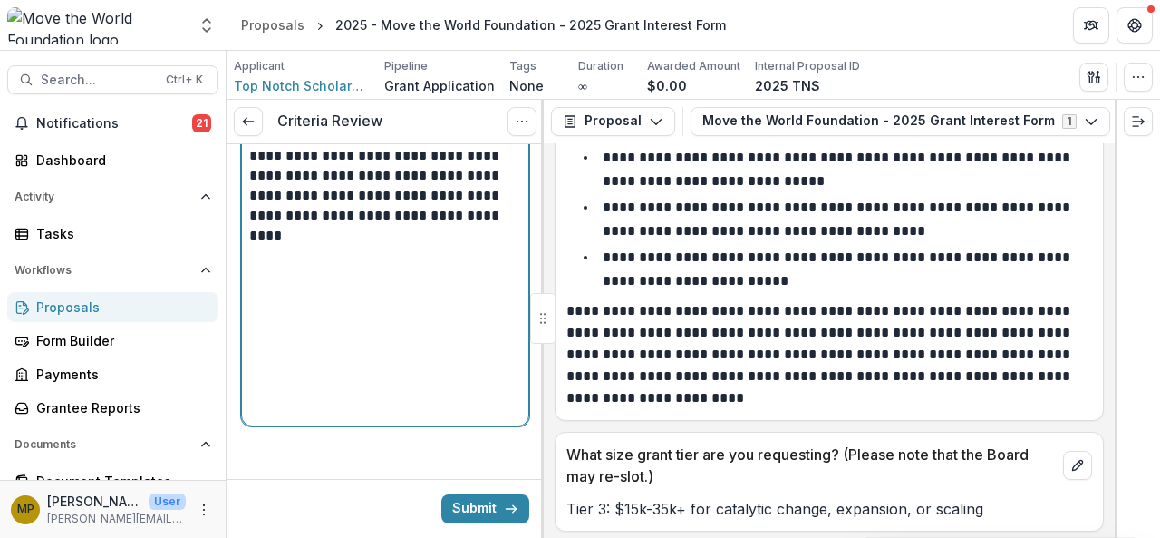
scroll to position [1052, 0]
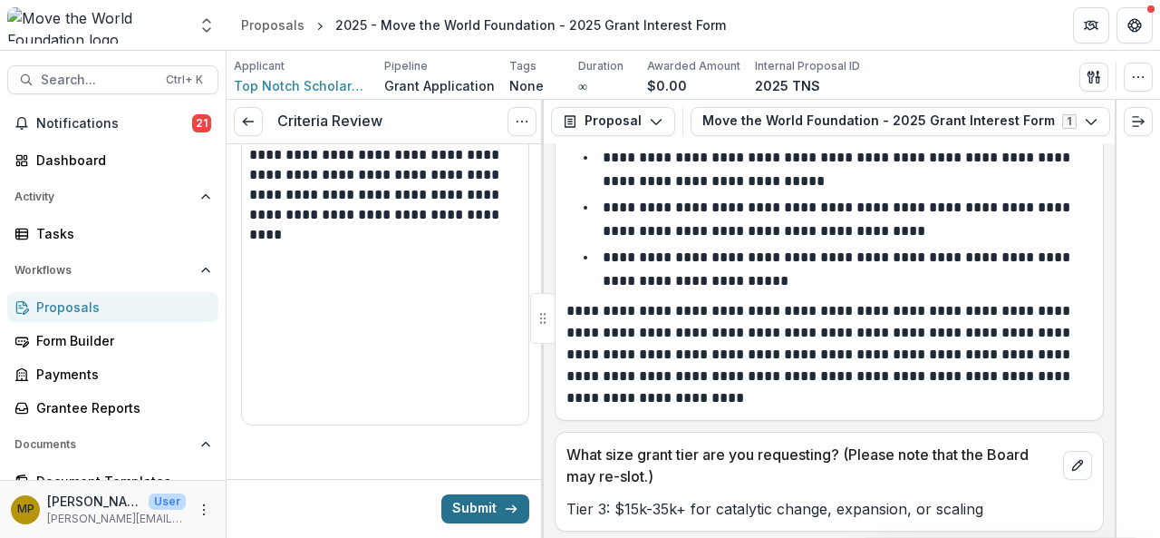
click at [484, 508] on button "Submit" at bounding box center [485, 508] width 88 height 29
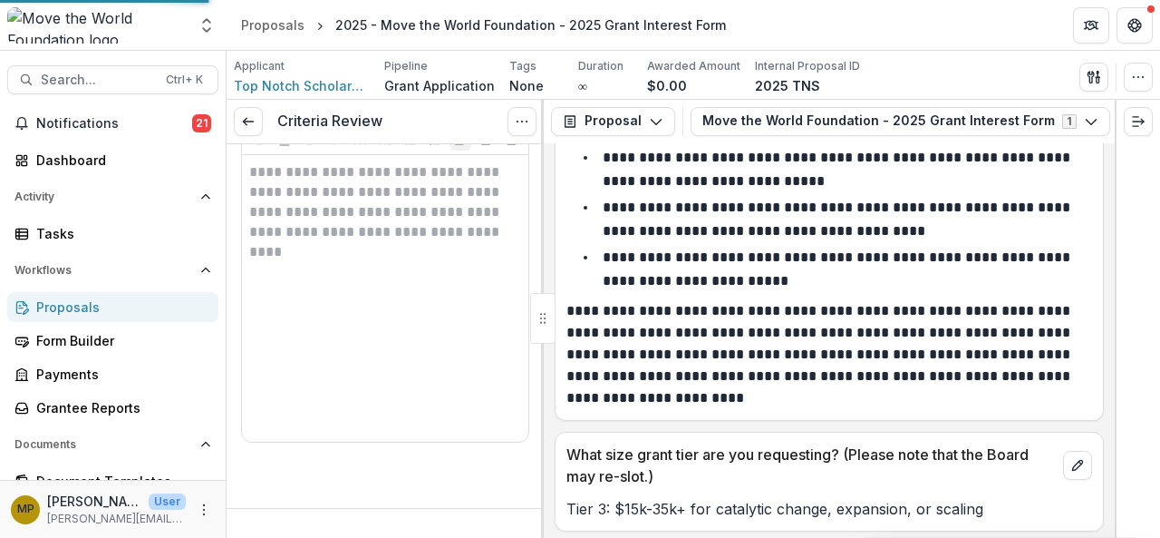
scroll to position [1029, 0]
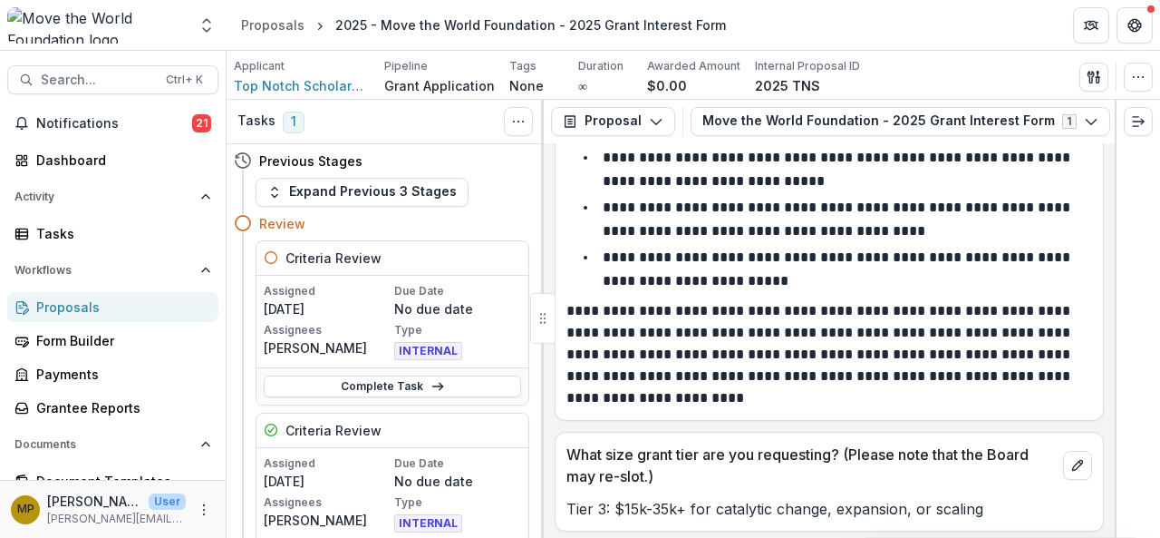
click at [104, 251] on div "Notifications 21 Dashboard Activity Tasks Workflows Proposals Form Builder Paym…" at bounding box center [113, 409] width 226 height 601
click at [110, 237] on div "Tasks" at bounding box center [120, 233] width 168 height 19
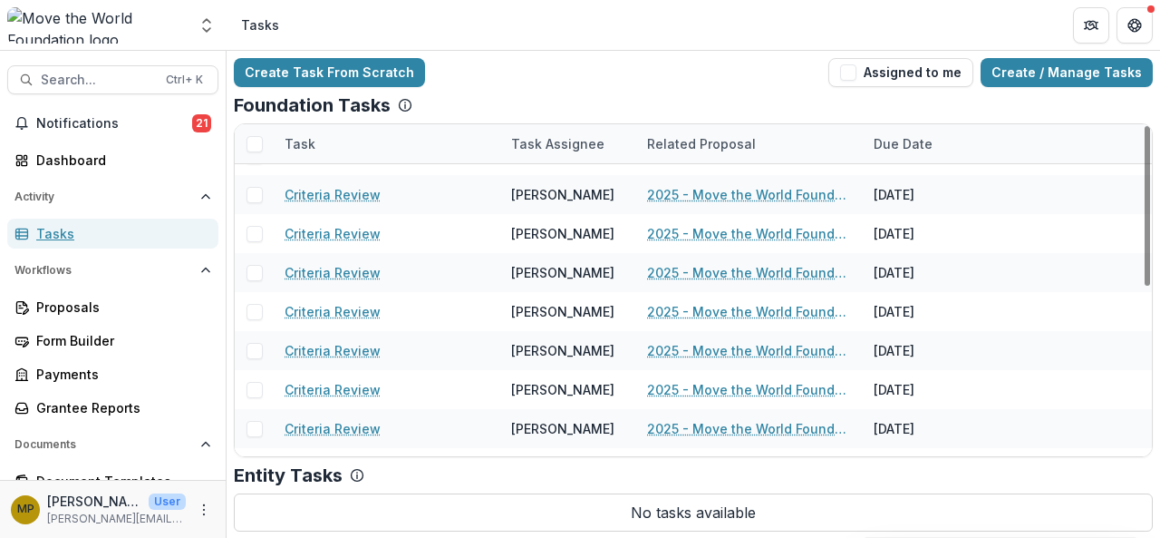
scroll to position [350, 0]
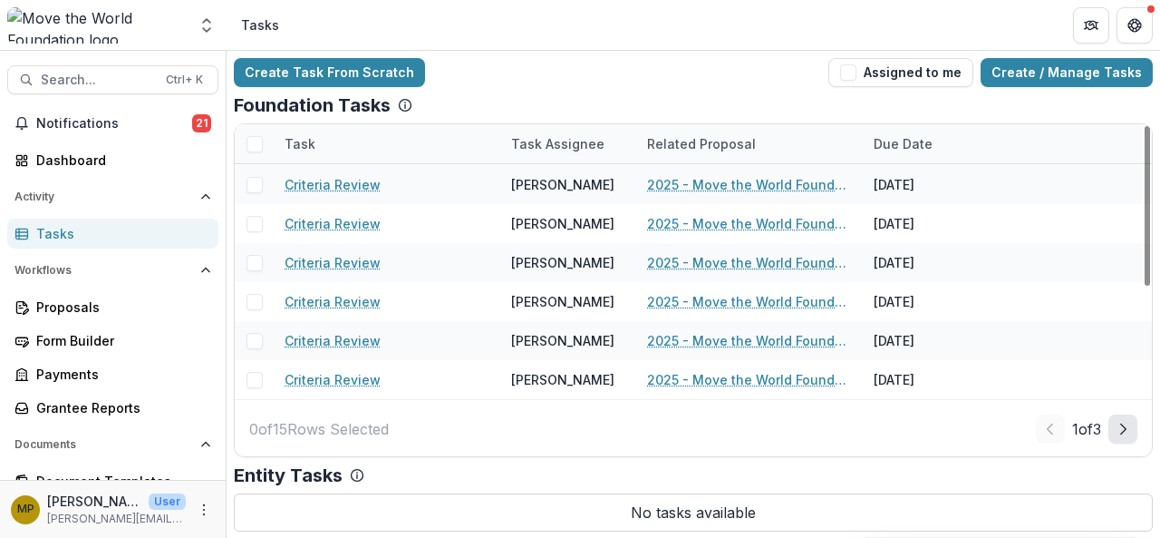
click at [1114, 423] on button "Next Page" at bounding box center [1123, 428] width 29 height 29
click at [1114, 432] on button "Next Page" at bounding box center [1123, 428] width 29 height 29
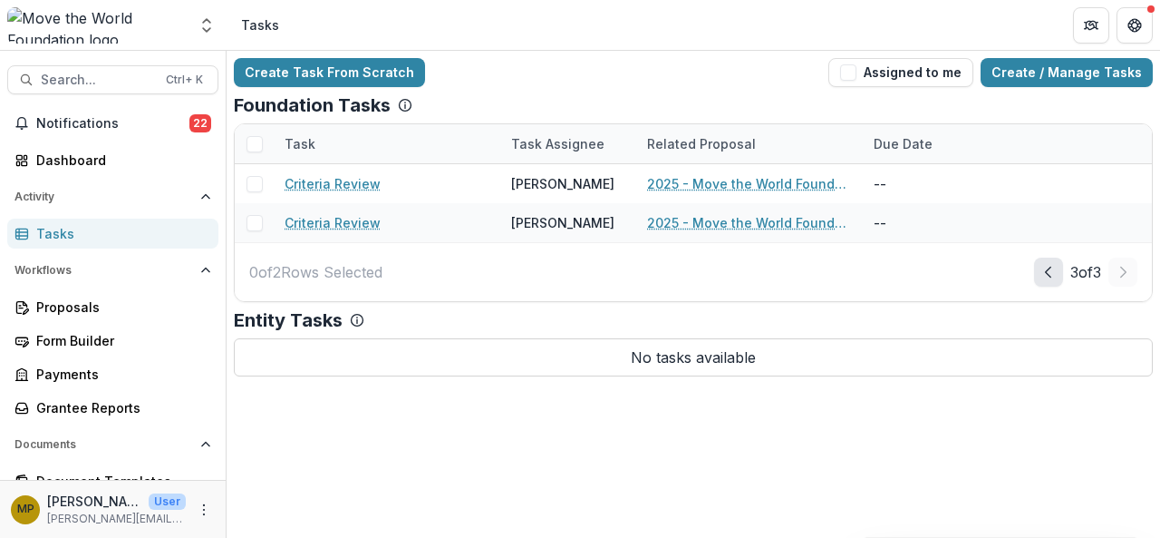
click at [1046, 269] on icon "Prev Page" at bounding box center [1049, 272] width 15 height 15
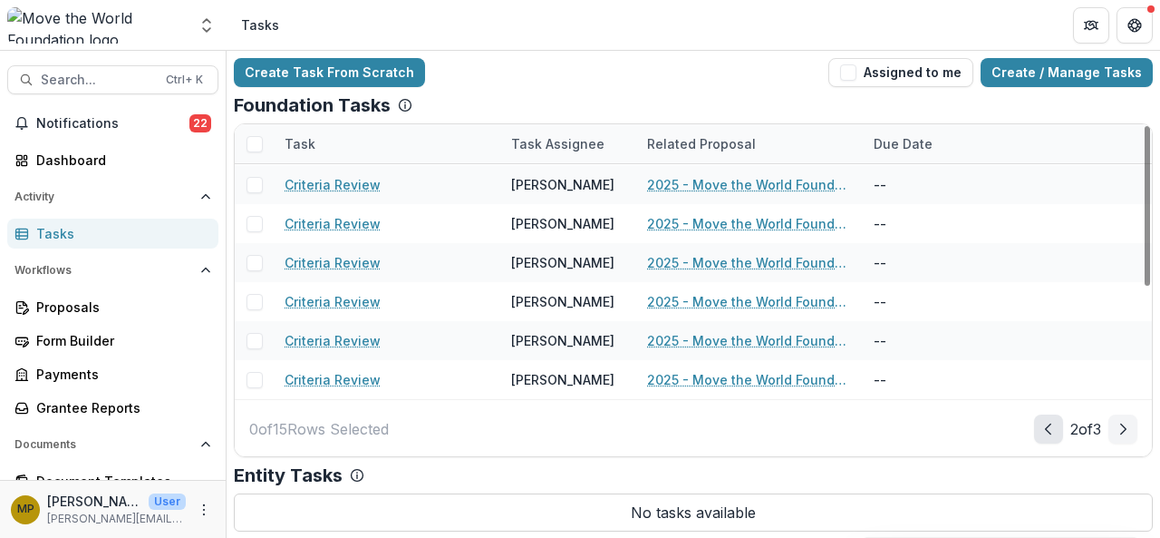
click at [1042, 426] on icon "Prev Page" at bounding box center [1049, 429] width 15 height 15
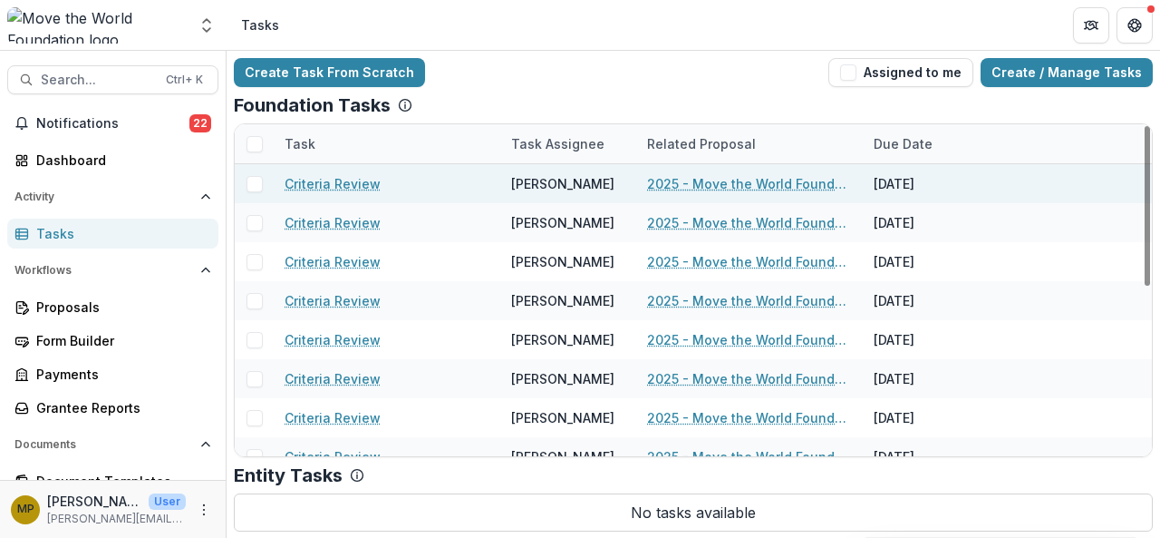
click at [364, 188] on link "Criteria Review" at bounding box center [333, 183] width 96 height 19
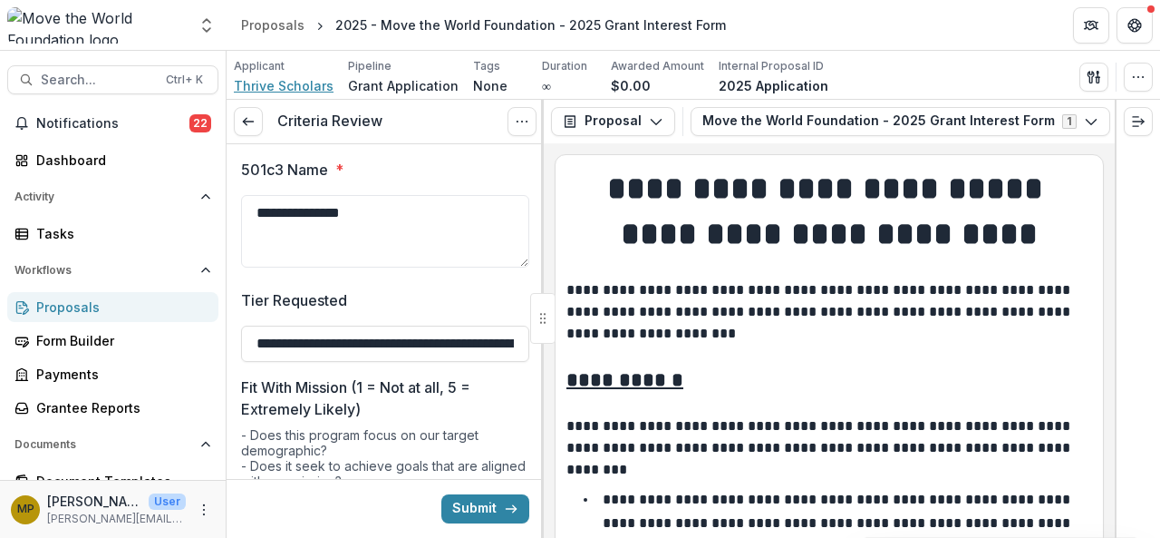
click at [285, 79] on span "Thrive Scholars" at bounding box center [284, 85] width 100 height 19
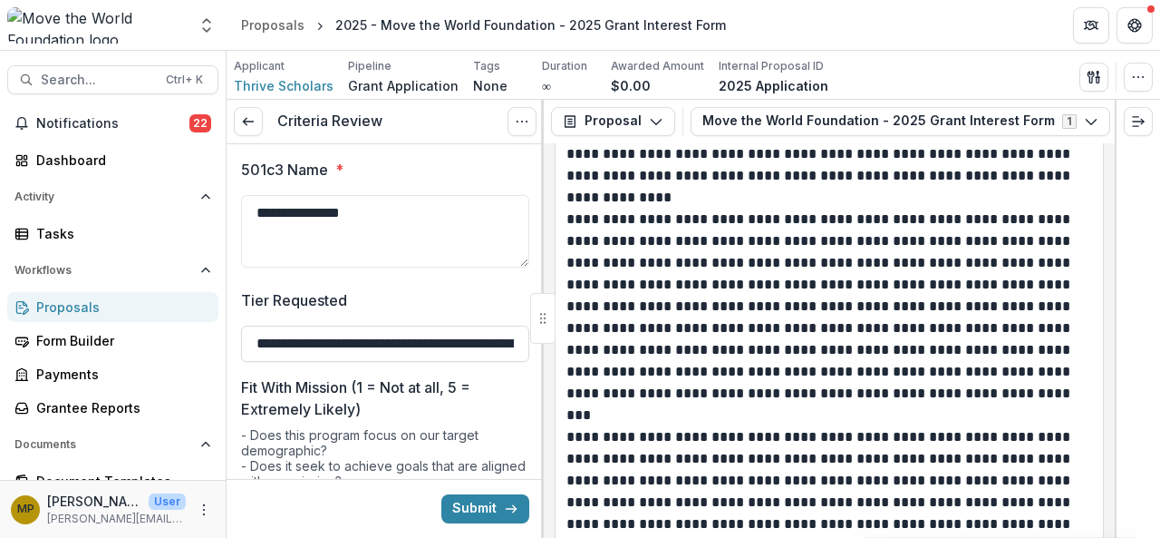
scroll to position [6093, 0]
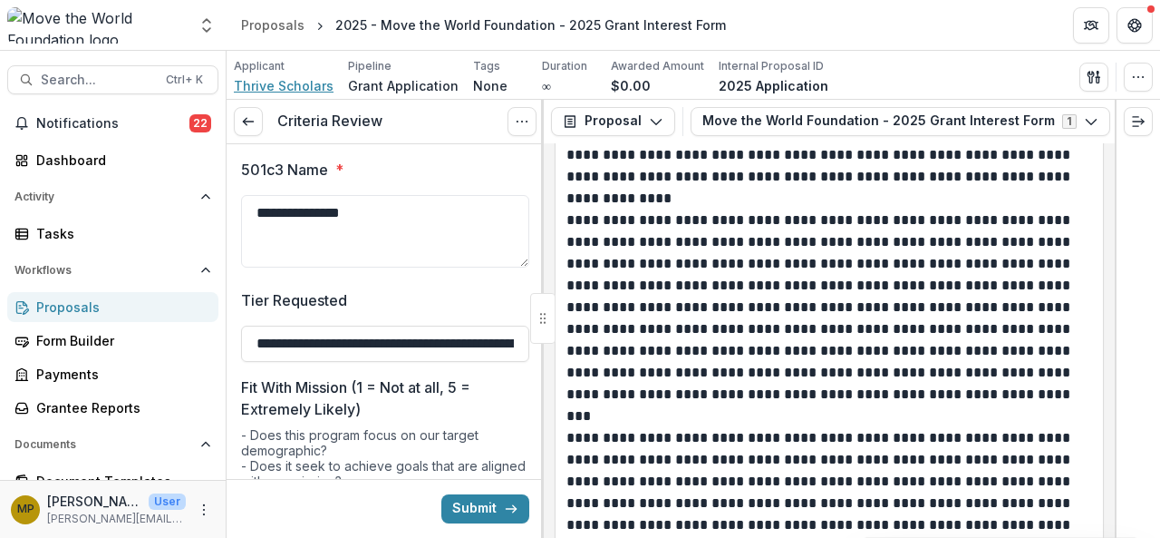
click at [303, 86] on span "Thrive Scholars" at bounding box center [284, 85] width 100 height 19
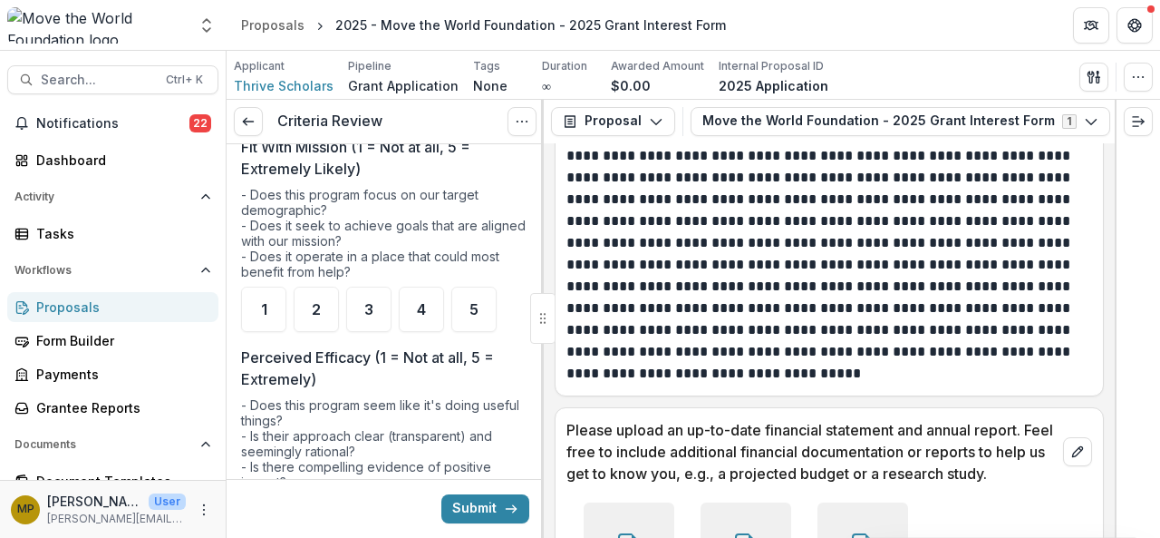
scroll to position [243, 0]
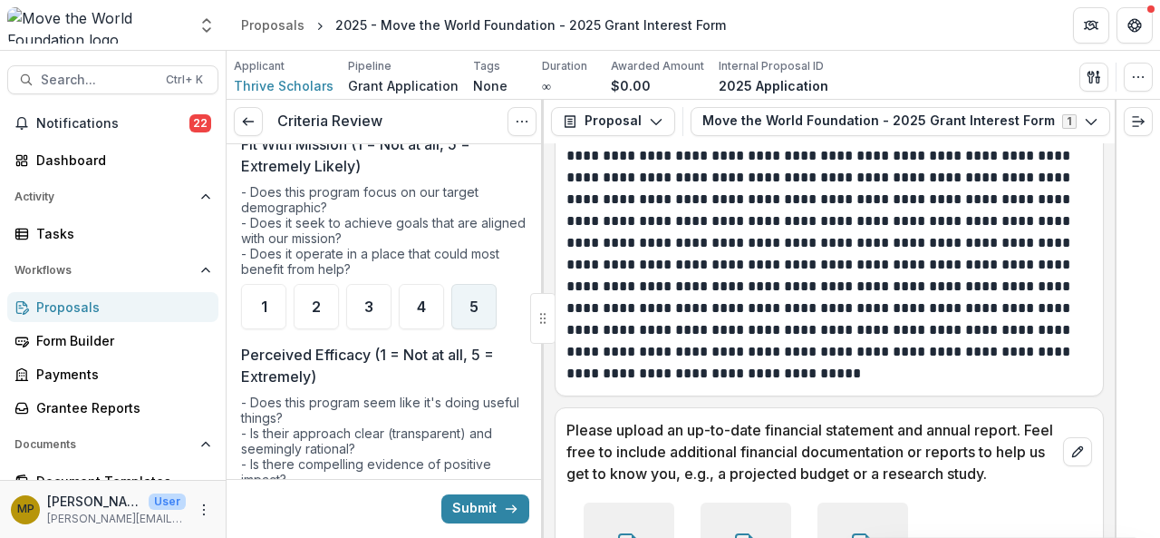
click at [482, 299] on div "5" at bounding box center [473, 306] width 45 height 45
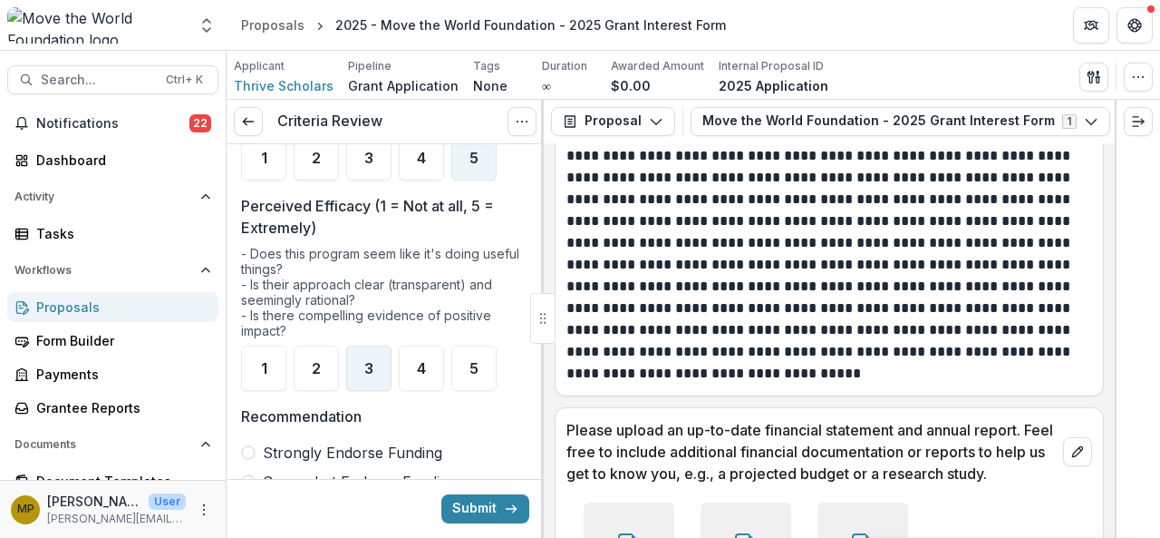
scroll to position [393, 0]
click at [404, 362] on div "4" at bounding box center [421, 366] width 45 height 45
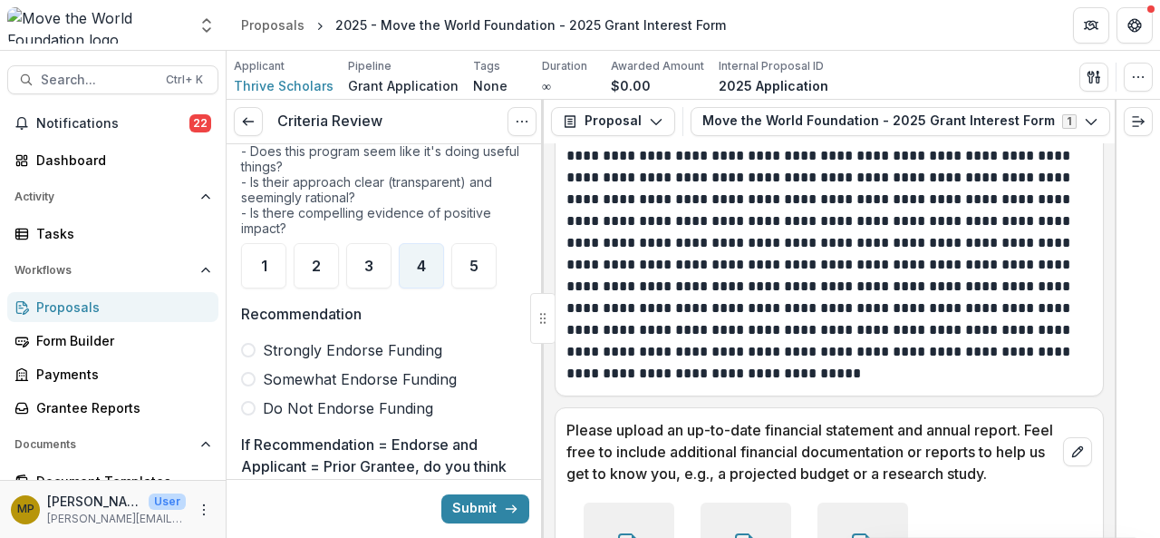
scroll to position [495, 0]
click at [391, 371] on span "Somewhat Endorse Funding" at bounding box center [360, 378] width 194 height 22
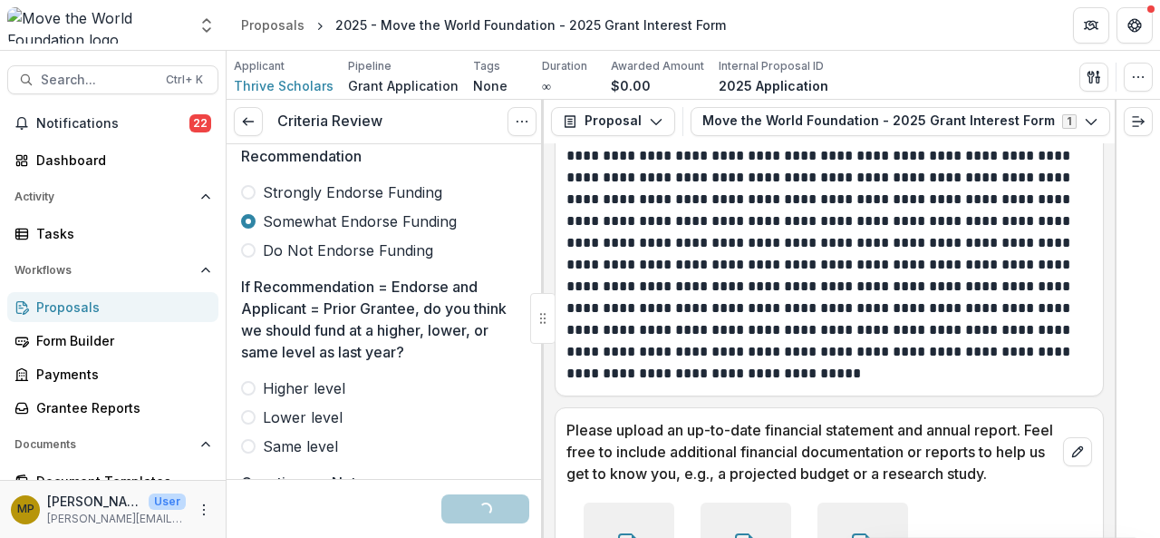
scroll to position [653, 0]
click at [310, 384] on span "Higher level" at bounding box center [304, 387] width 82 height 22
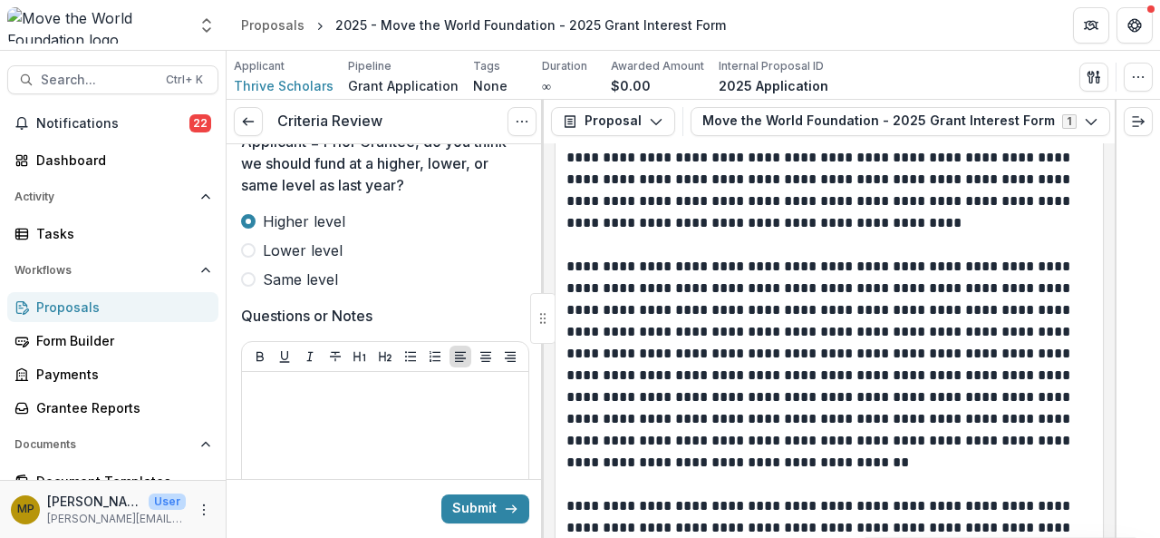
scroll to position [10942, 0]
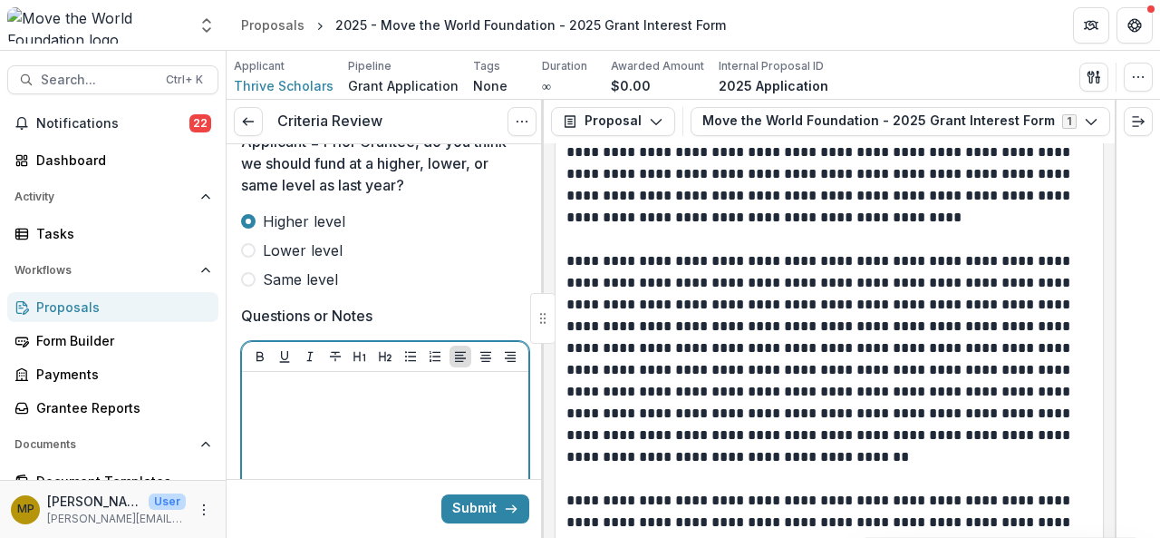
click at [321, 393] on div at bounding box center [385, 515] width 272 height 272
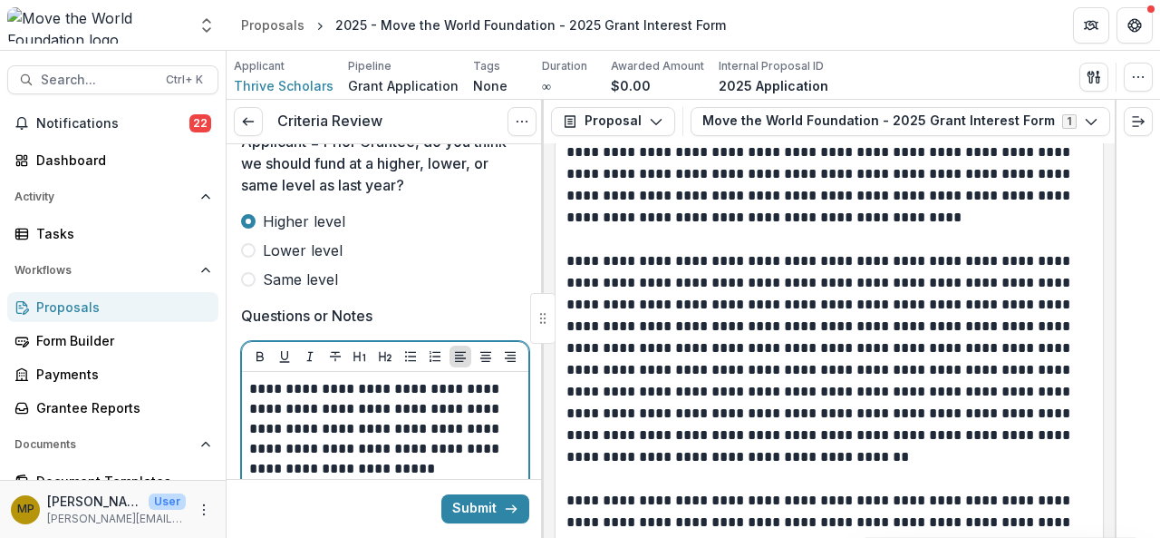
click at [364, 446] on p "**********" at bounding box center [382, 429] width 267 height 100
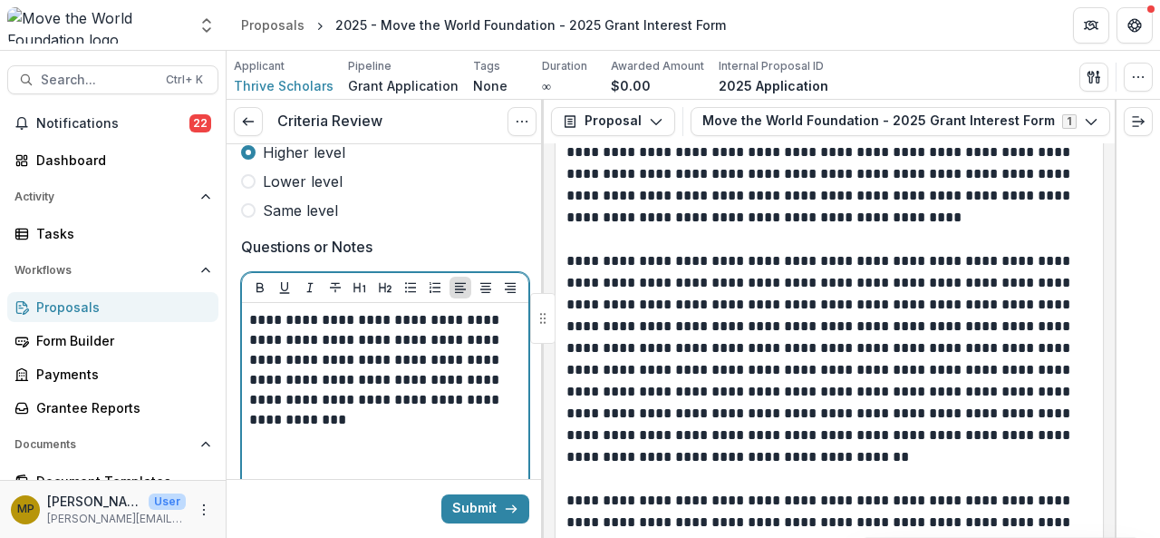
click at [366, 411] on div "**********" at bounding box center [385, 446] width 272 height 272
click at [512, 407] on div "**********" at bounding box center [385, 446] width 272 height 272
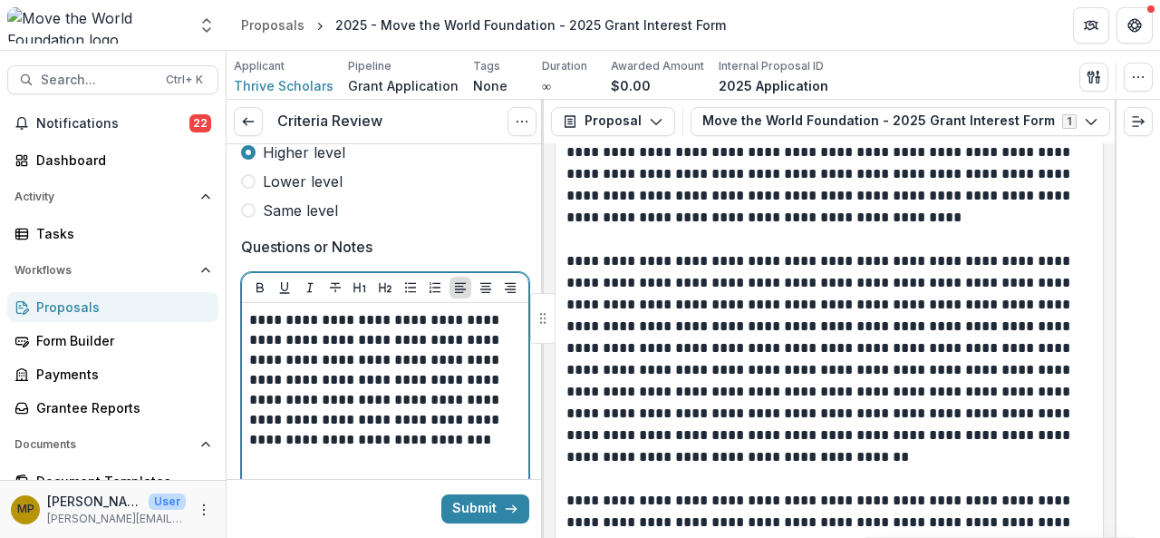
click at [275, 210] on span "Same level" at bounding box center [300, 210] width 75 height 22
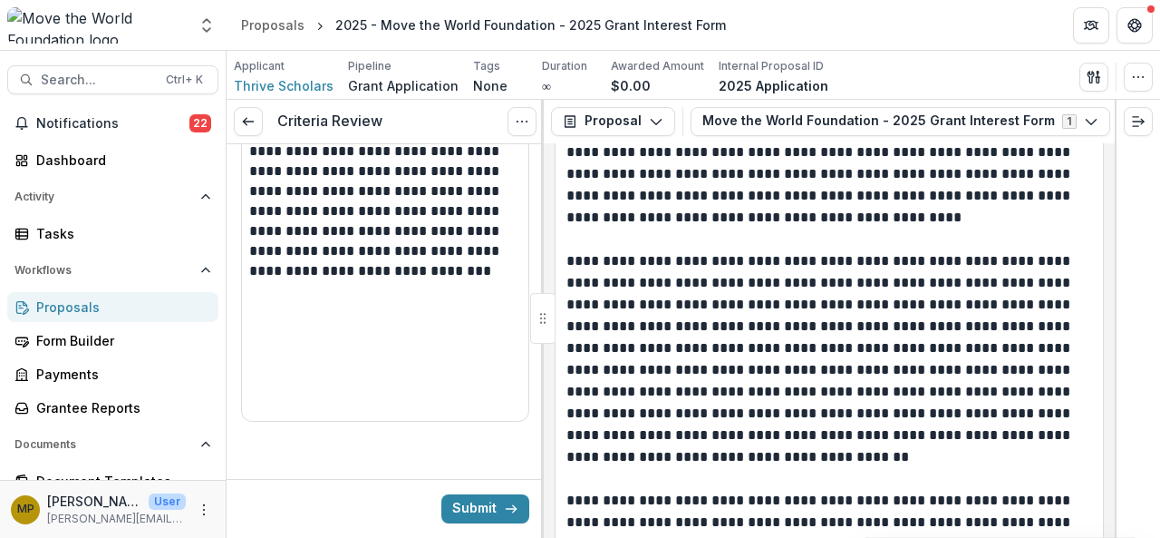
scroll to position [1058, 0]
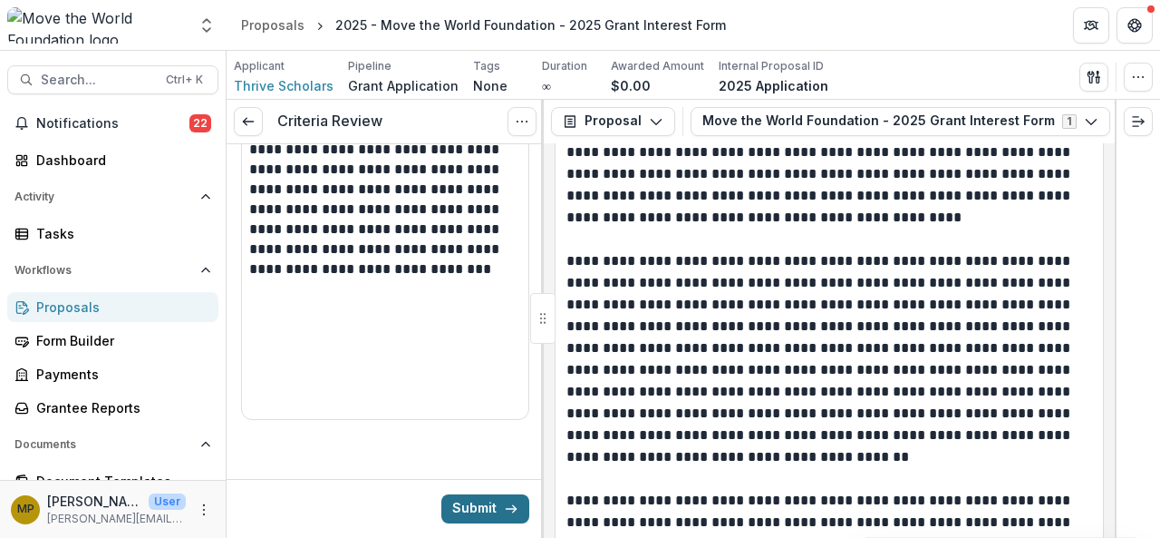
click at [484, 509] on button "Submit" at bounding box center [485, 508] width 88 height 29
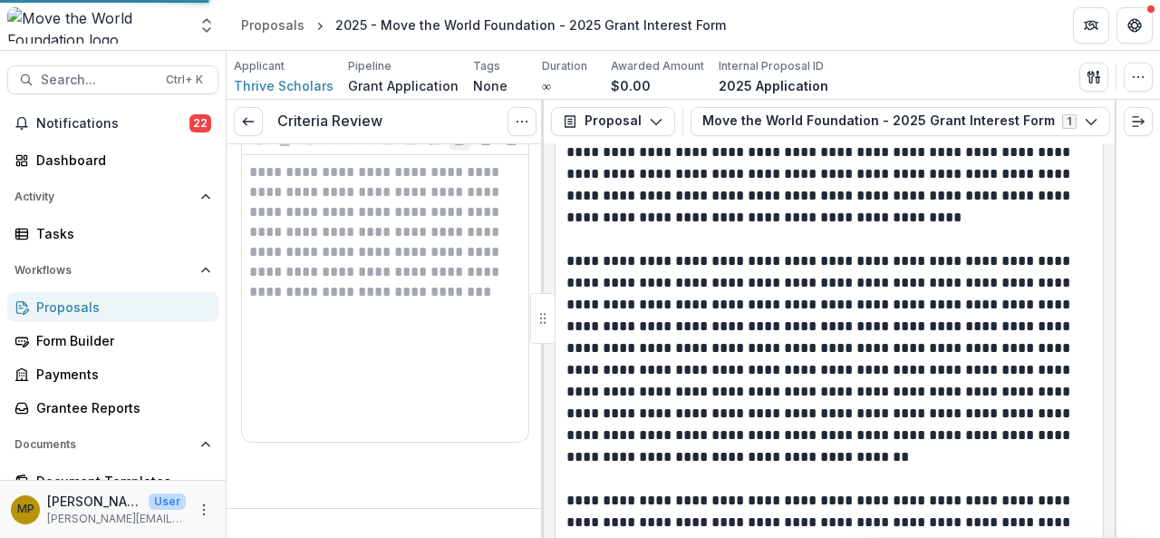
scroll to position [1029, 0]
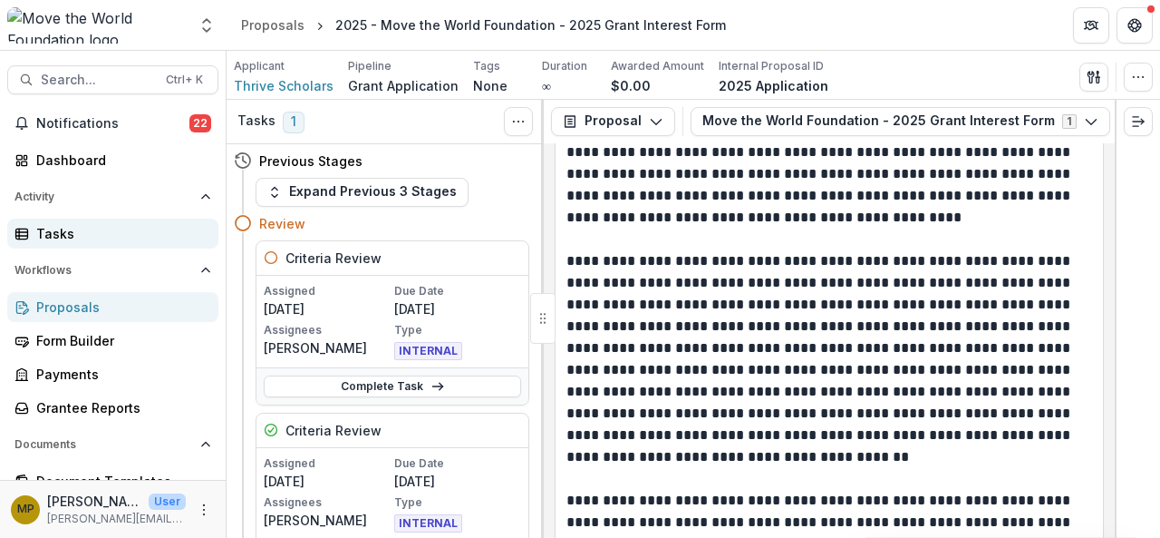
click at [111, 238] on div "Tasks" at bounding box center [120, 233] width 168 height 19
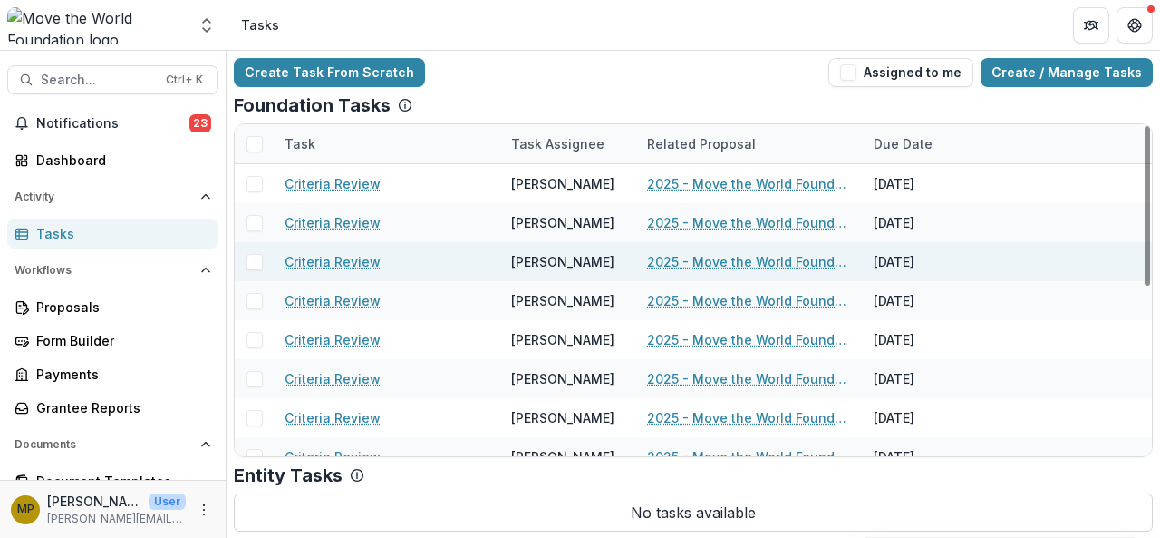
scroll to position [350, 0]
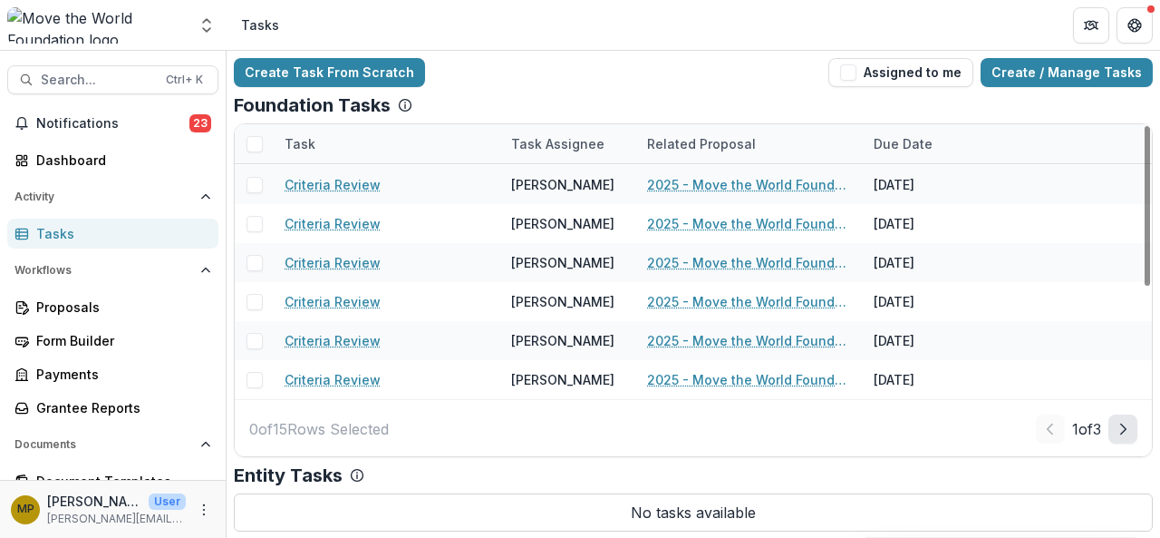
click at [1113, 432] on button "Next Page" at bounding box center [1123, 428] width 29 height 29
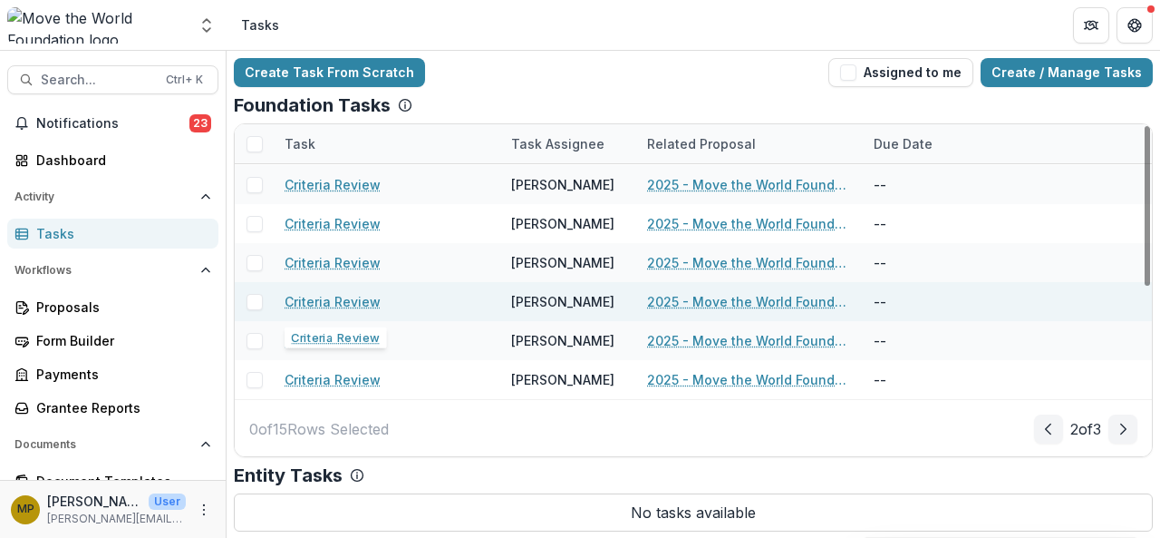
click at [325, 293] on link "Criteria Review" at bounding box center [333, 301] width 96 height 19
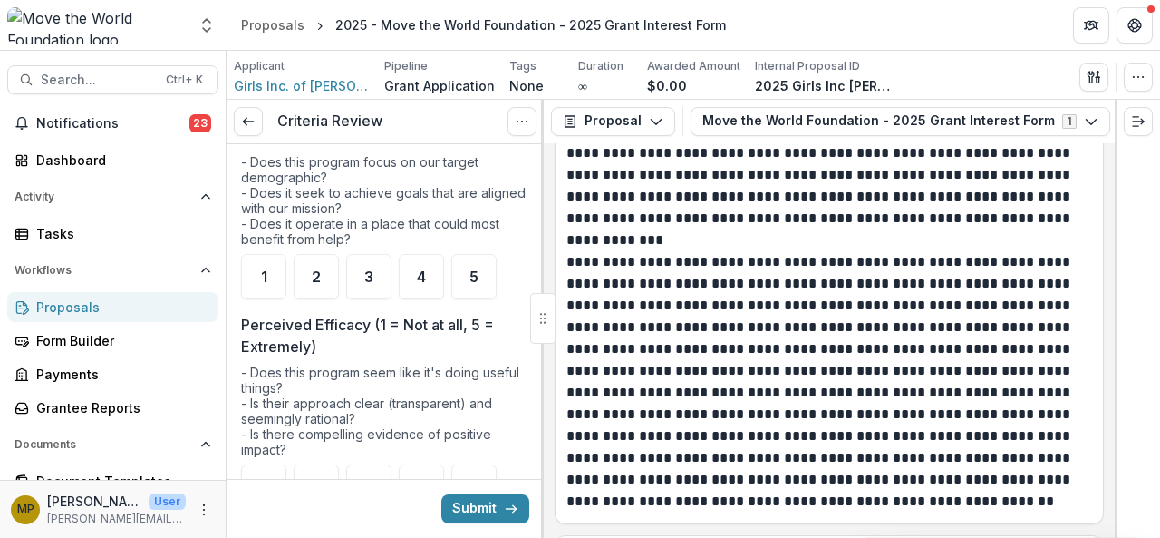
scroll to position [274, 0]
click at [488, 273] on div "5" at bounding box center [473, 275] width 45 height 45
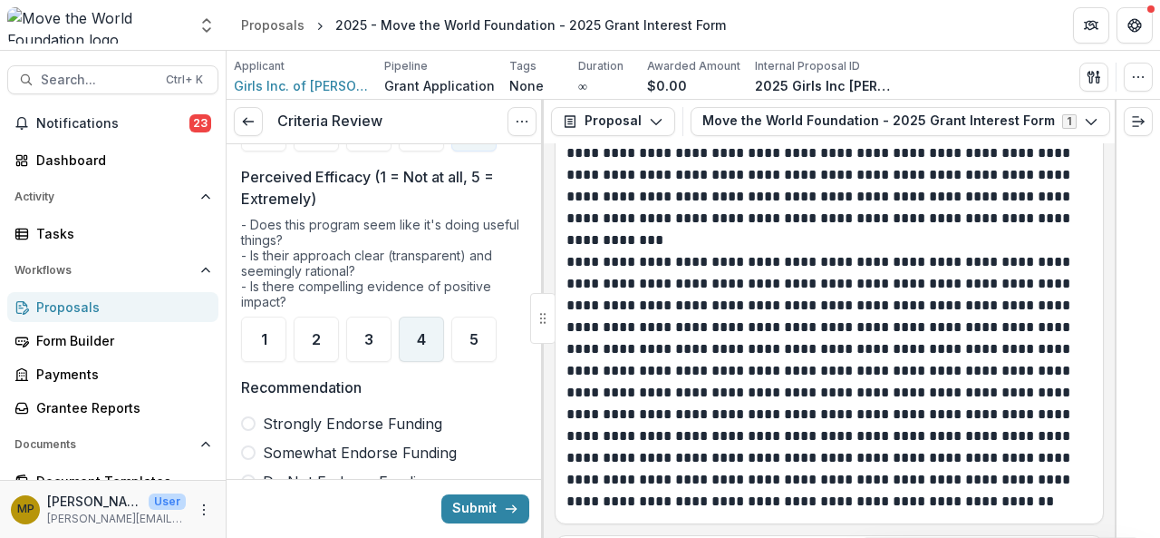
click at [413, 339] on div "4" at bounding box center [421, 338] width 45 height 45
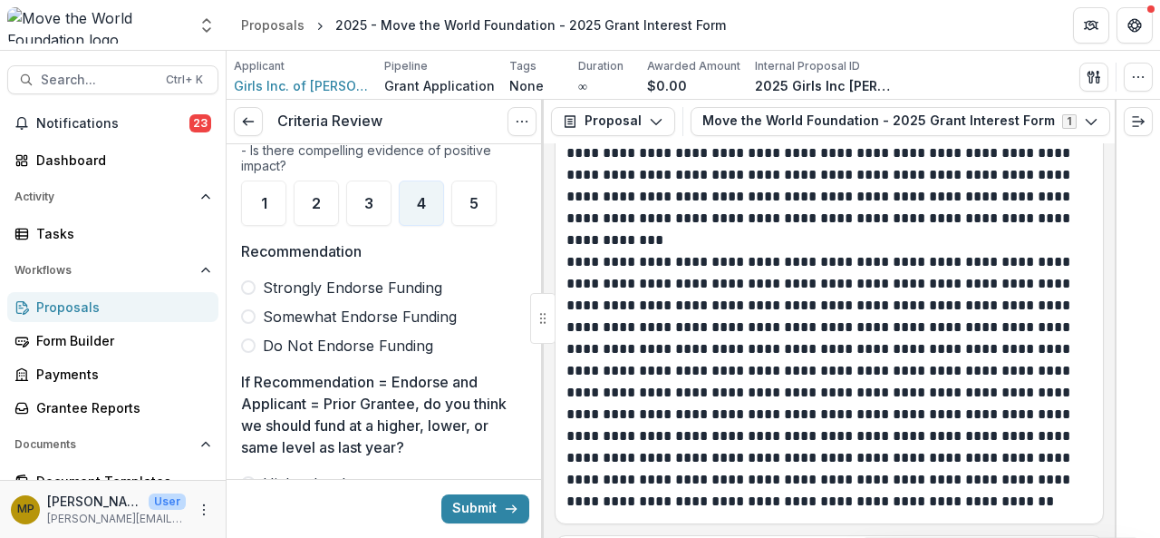
scroll to position [560, 0]
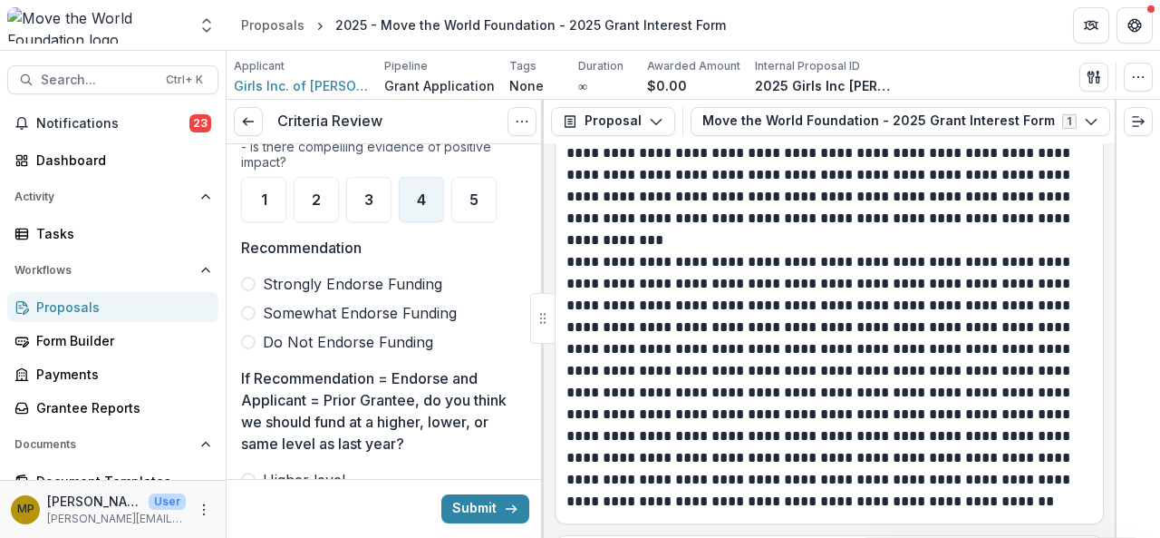
click at [359, 275] on span "Strongly Endorse Funding" at bounding box center [352, 284] width 179 height 22
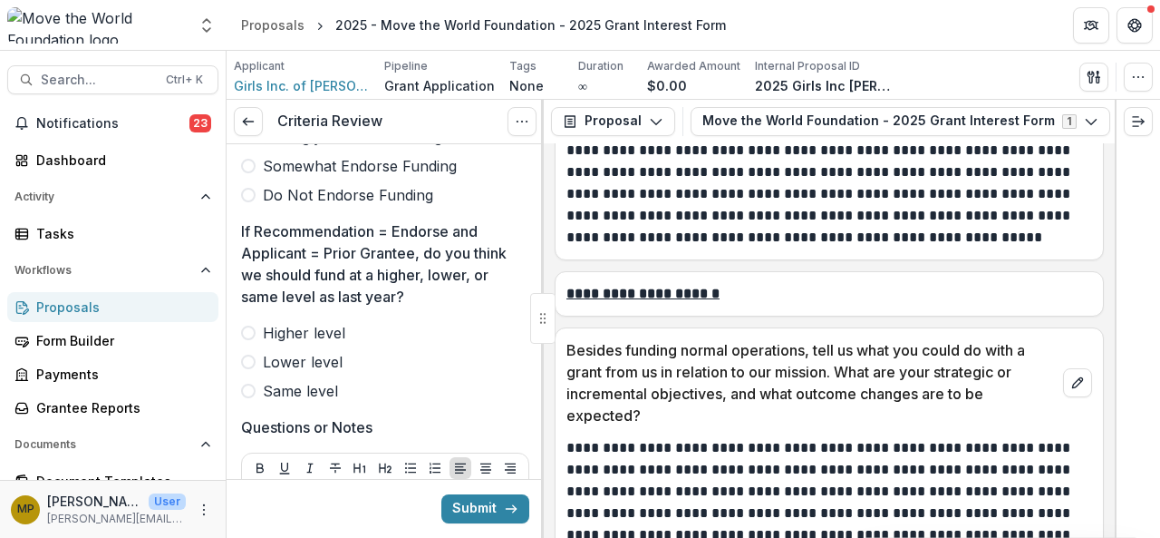
scroll to position [6684, 0]
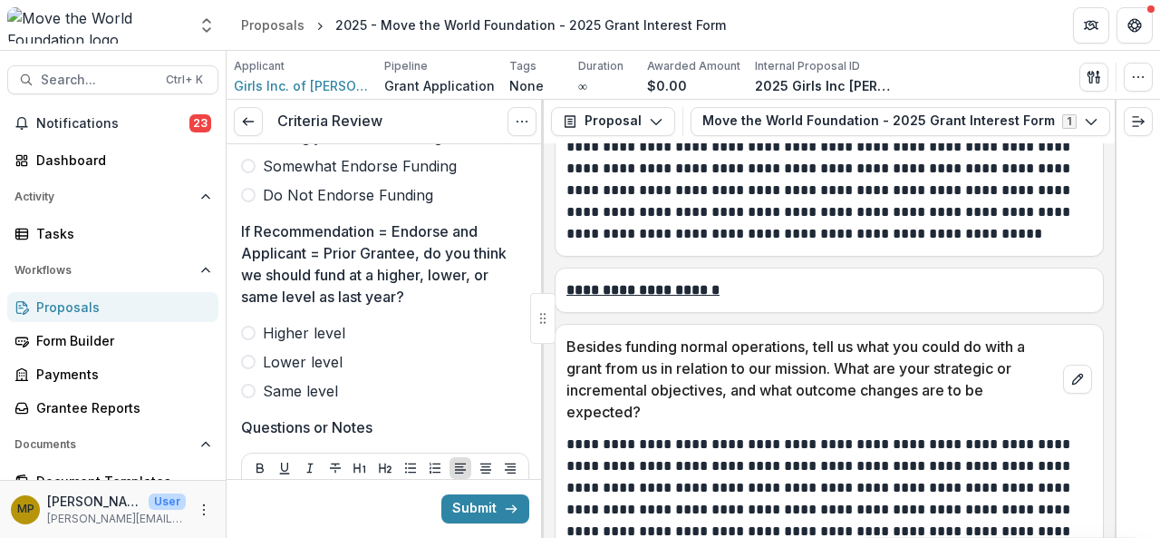
click at [653, 283] on u "**********" at bounding box center [643, 290] width 153 height 14
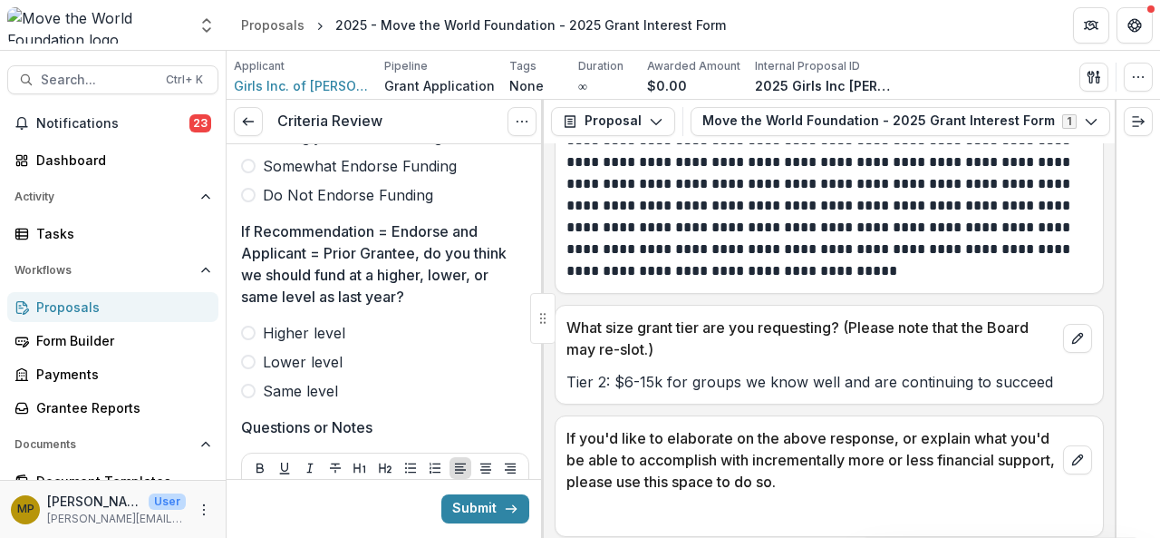
scroll to position [7361, 0]
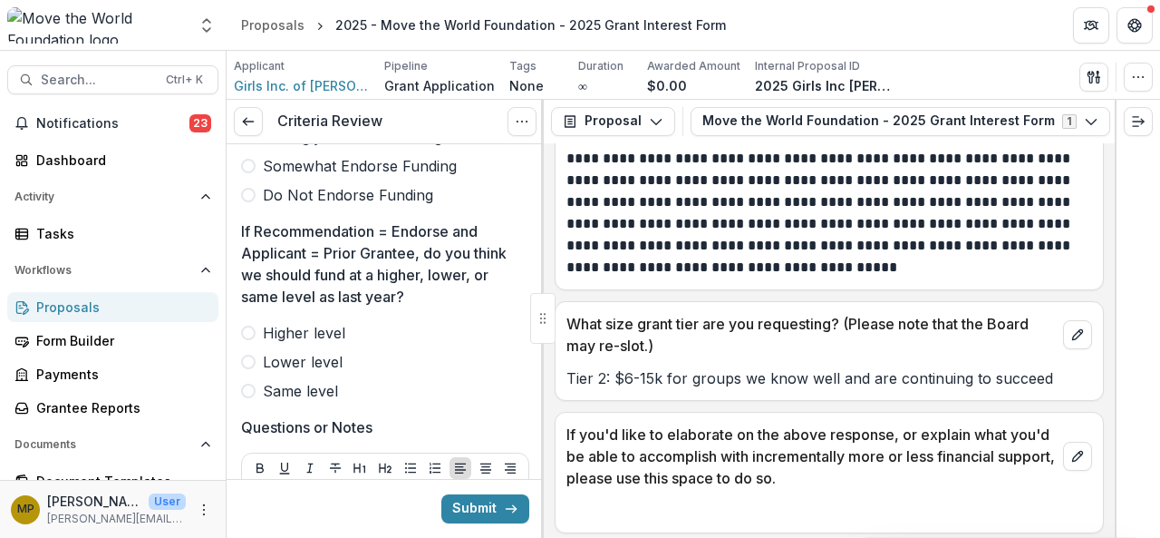
click at [279, 95] on div "Applicant Girls Inc. of [PERSON_NAME] [PERSON_NAME] Application Tags None All t…" at bounding box center [694, 75] width 934 height 49
click at [280, 95] on div "Applicant Girls Inc. of [PERSON_NAME] [PERSON_NAME] Application Tags None All t…" at bounding box center [694, 75] width 934 height 49
click at [284, 88] on span "Girls Inc. of [PERSON_NAME]" at bounding box center [302, 85] width 136 height 19
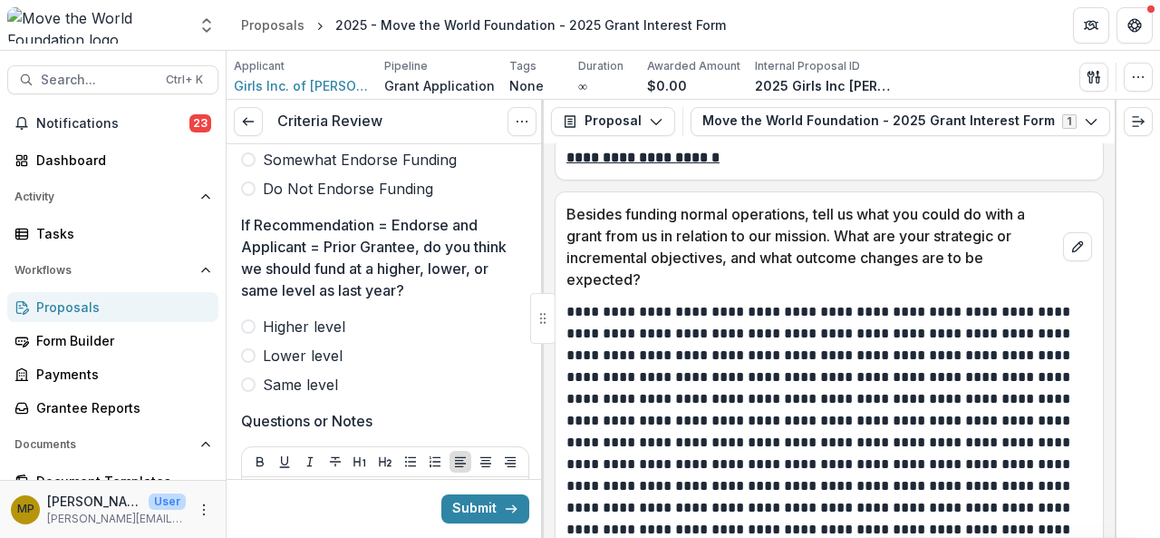
scroll to position [731, 0]
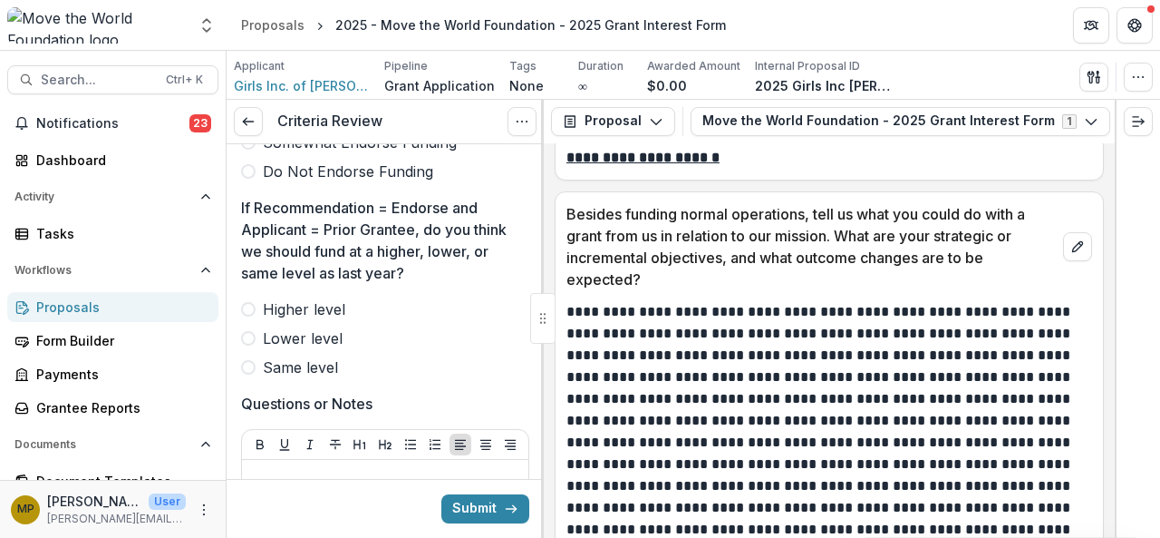
click at [308, 364] on span "Same level" at bounding box center [300, 367] width 75 height 22
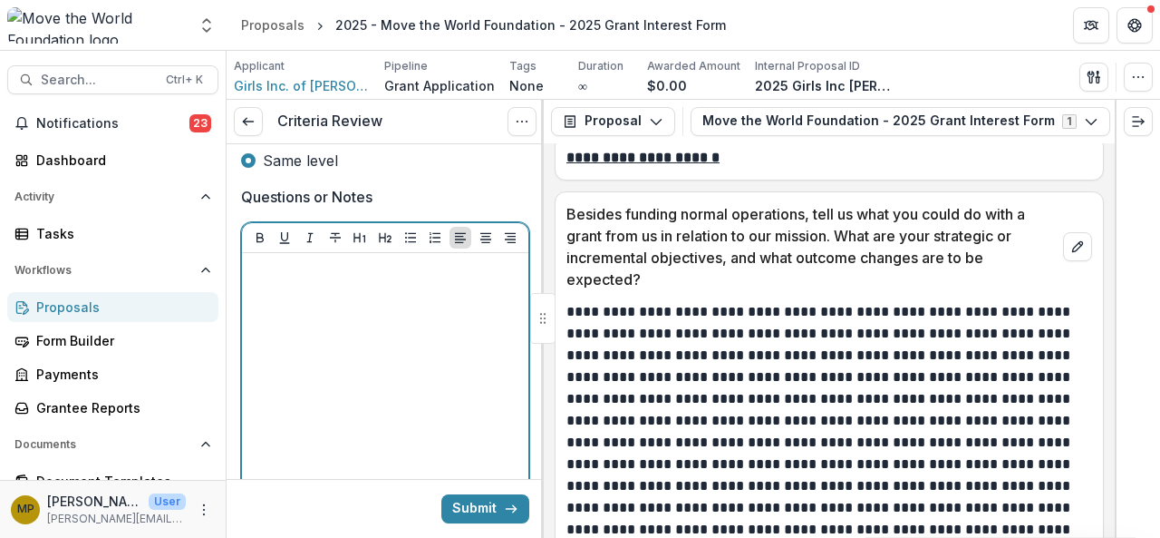
click at [335, 322] on div at bounding box center [385, 396] width 272 height 272
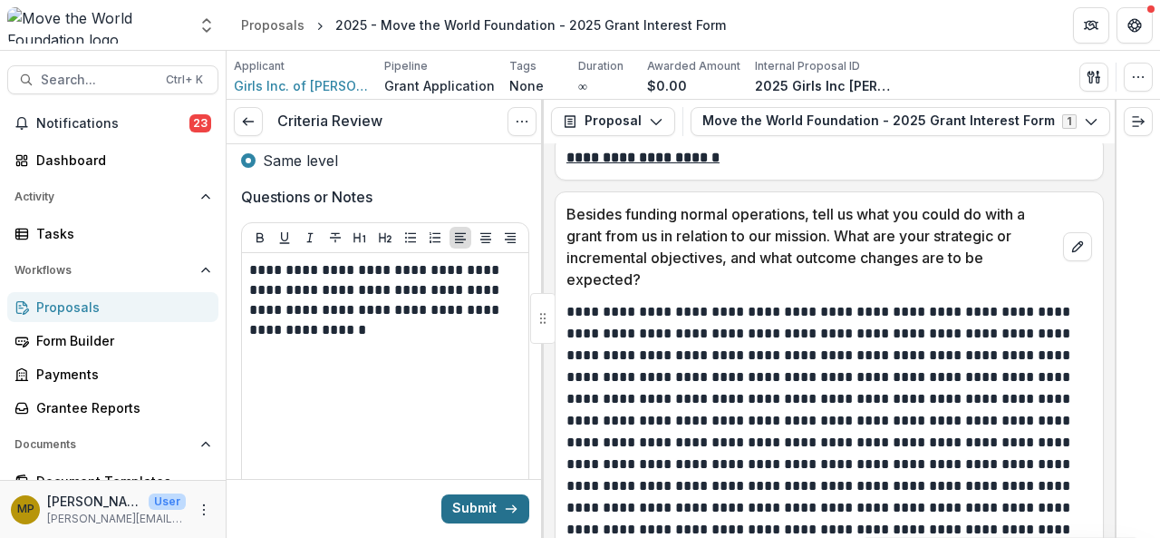
click at [490, 509] on button "Submit" at bounding box center [485, 508] width 88 height 29
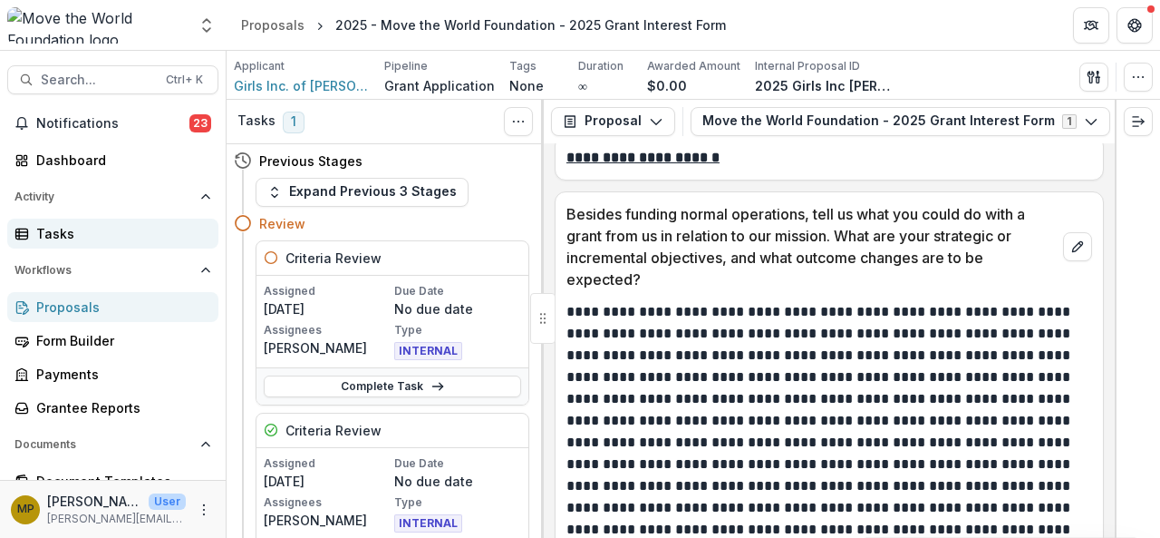
click at [63, 229] on div "Tasks" at bounding box center [120, 233] width 168 height 19
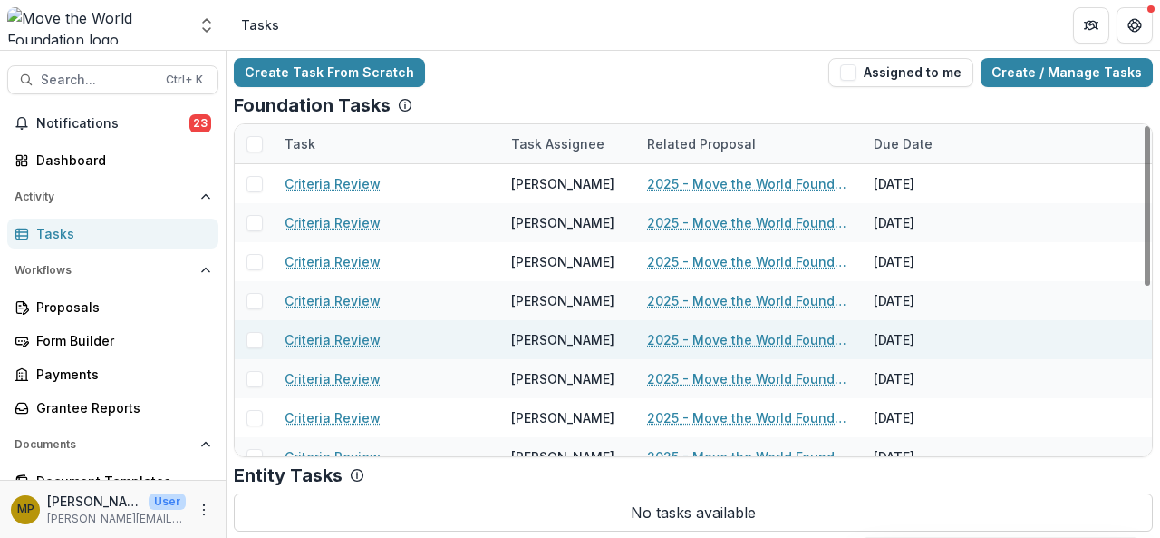
scroll to position [350, 0]
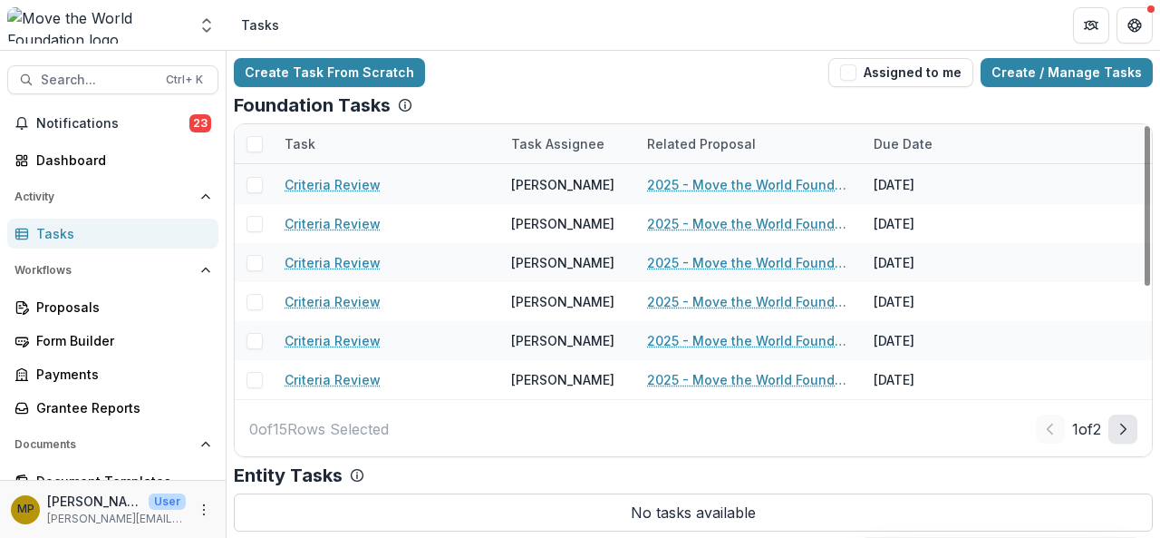
click at [1117, 422] on icon "Next Page" at bounding box center [1123, 429] width 15 height 15
click at [1034, 432] on button "Prev Page" at bounding box center [1048, 428] width 29 height 29
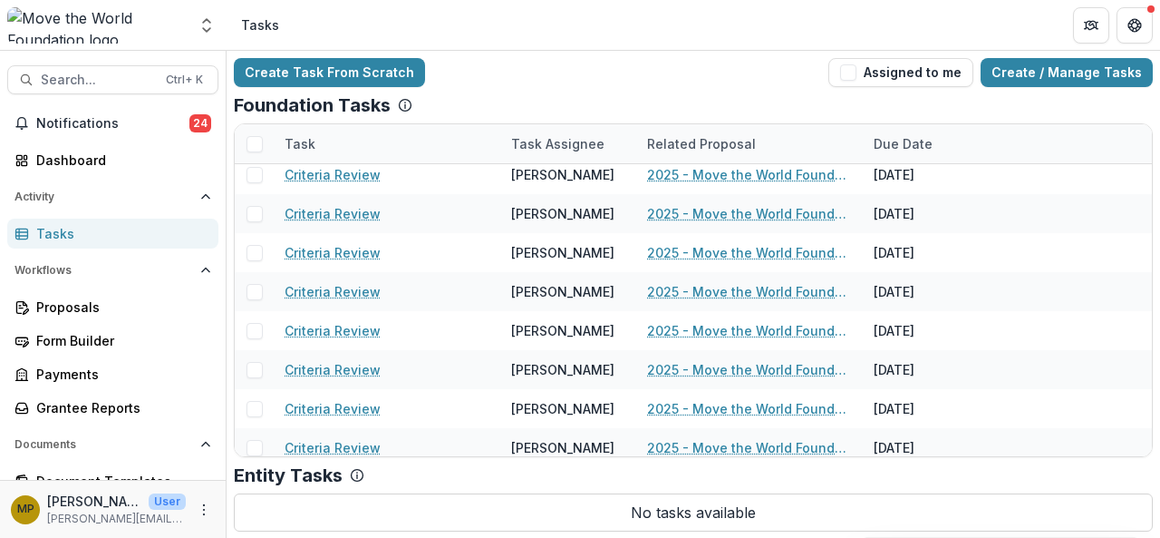
scroll to position [0, 0]
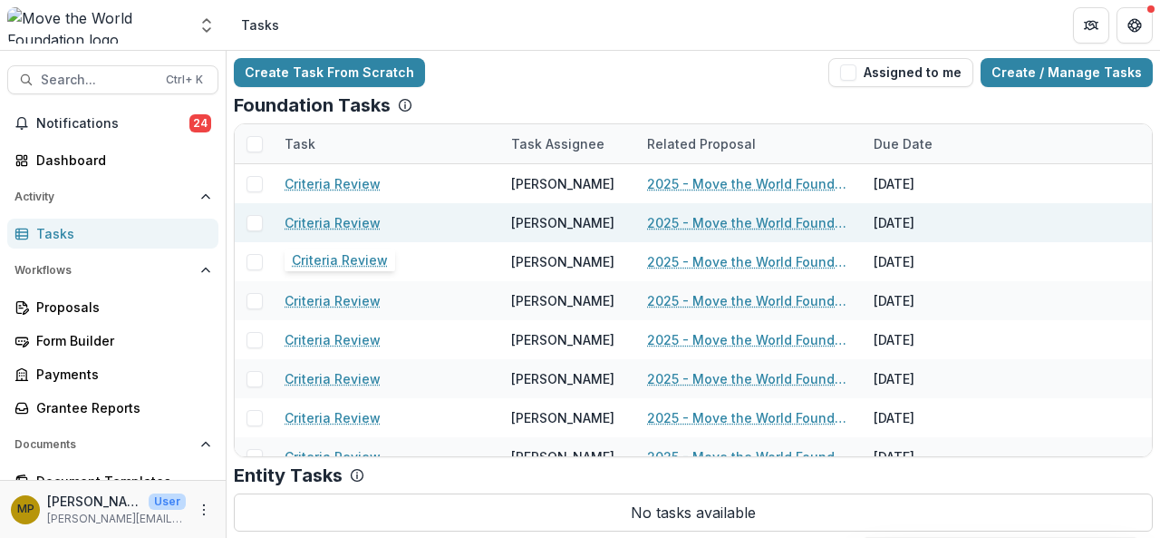
click at [354, 218] on link "Criteria Review" at bounding box center [333, 222] width 96 height 19
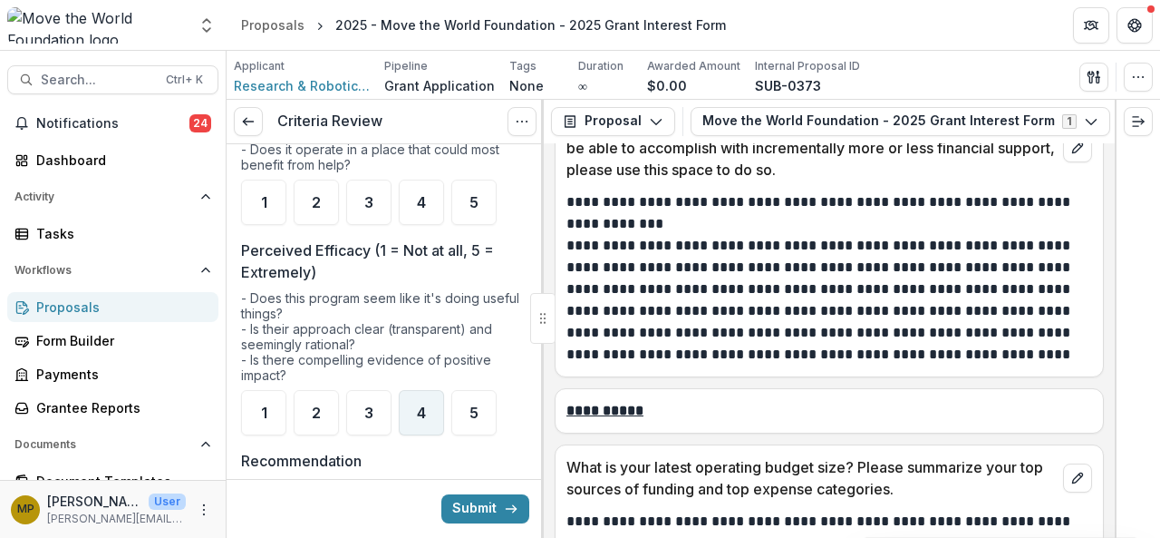
scroll to position [231, 0]
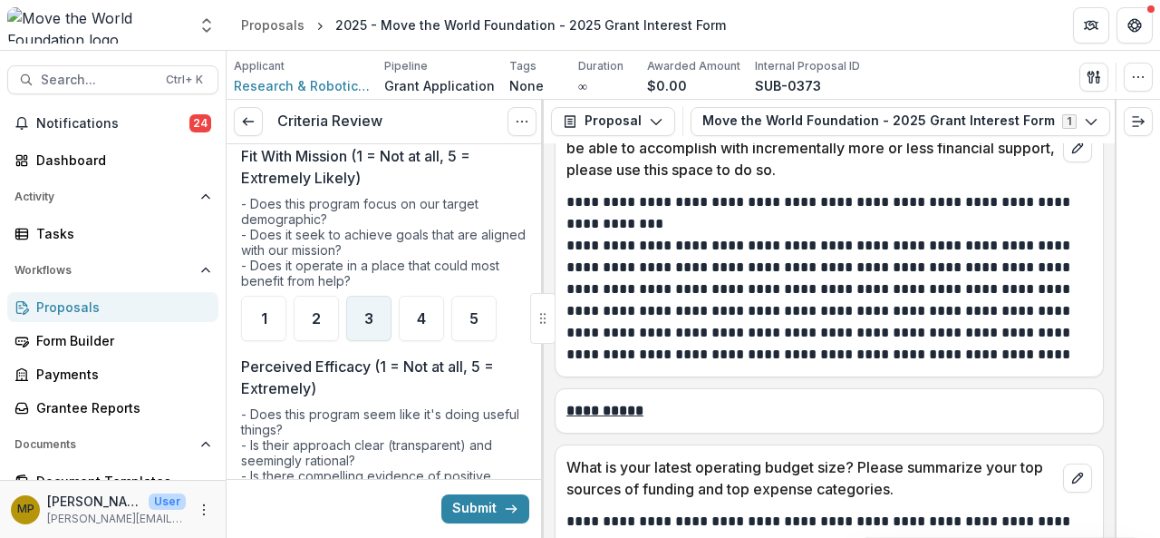
click at [392, 308] on ul "1 2 3 4 5" at bounding box center [385, 318] width 288 height 45
drag, startPoint x: 404, startPoint y: 306, endPoint x: 383, endPoint y: 305, distance: 21.8
drag, startPoint x: 383, startPoint y: 305, endPoint x: 370, endPoint y: 303, distance: 13.0
click at [370, 303] on div "3" at bounding box center [368, 318] width 45 height 45
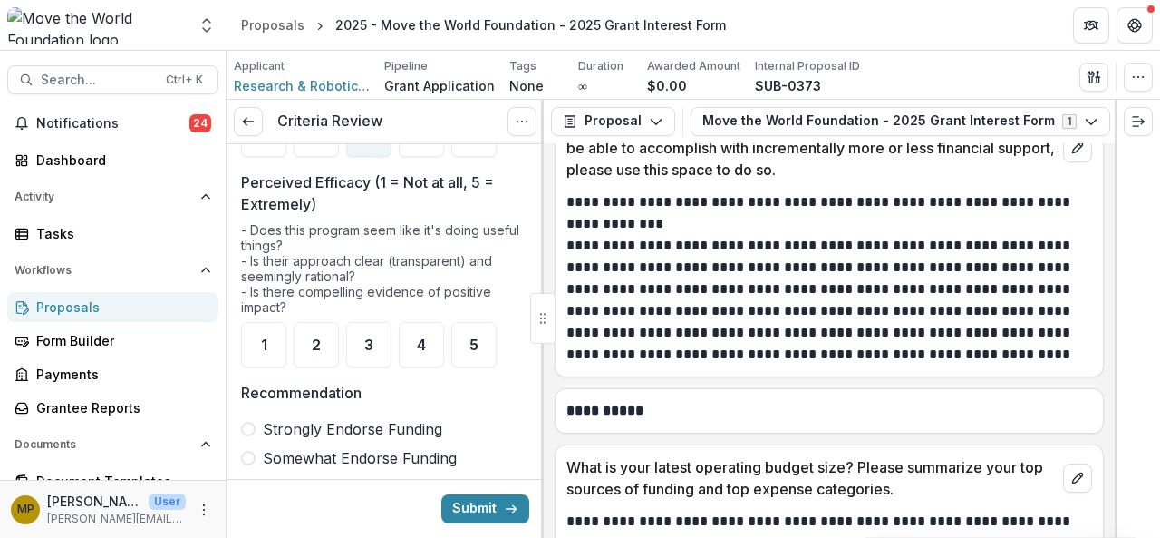
scroll to position [416, 0]
click at [378, 338] on div "3" at bounding box center [368, 343] width 45 height 45
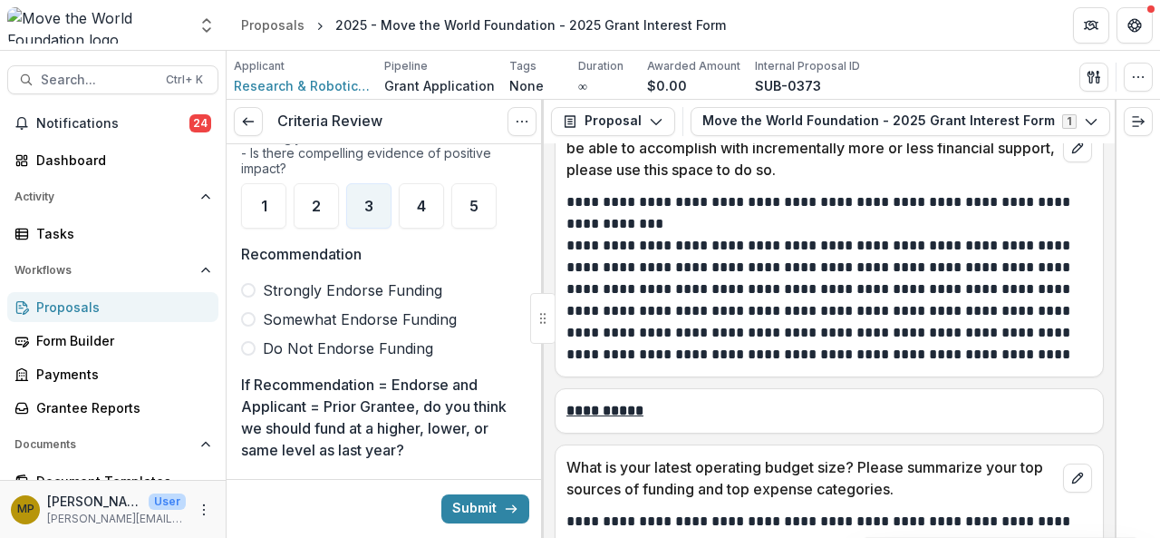
drag, startPoint x: 378, startPoint y: 338, endPoint x: 326, endPoint y: 340, distance: 51.7
click at [326, 340] on span "Do Not Endorse Funding" at bounding box center [348, 348] width 170 height 22
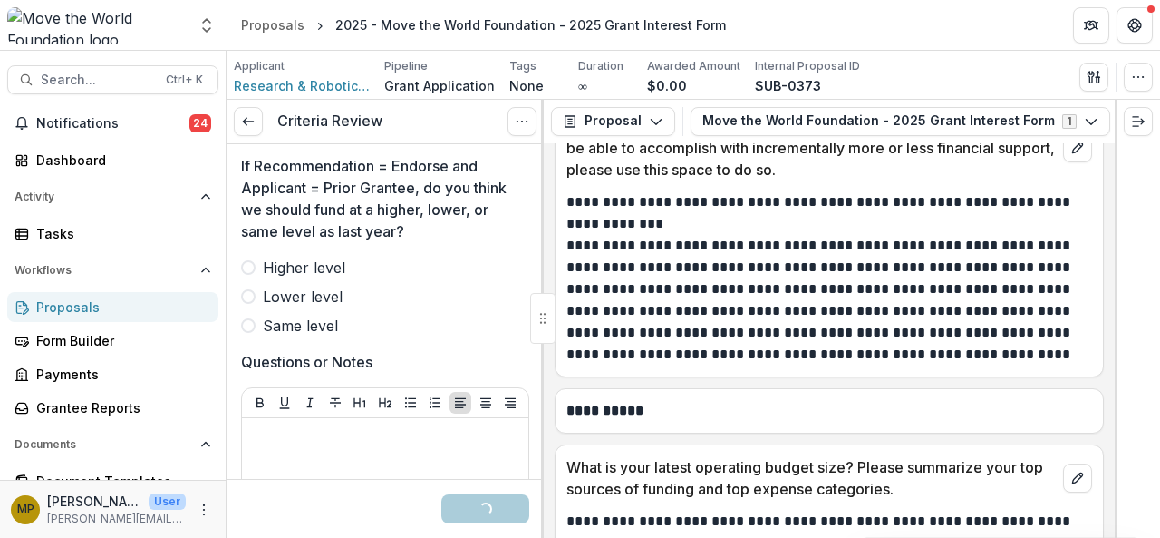
scroll to position [773, 0]
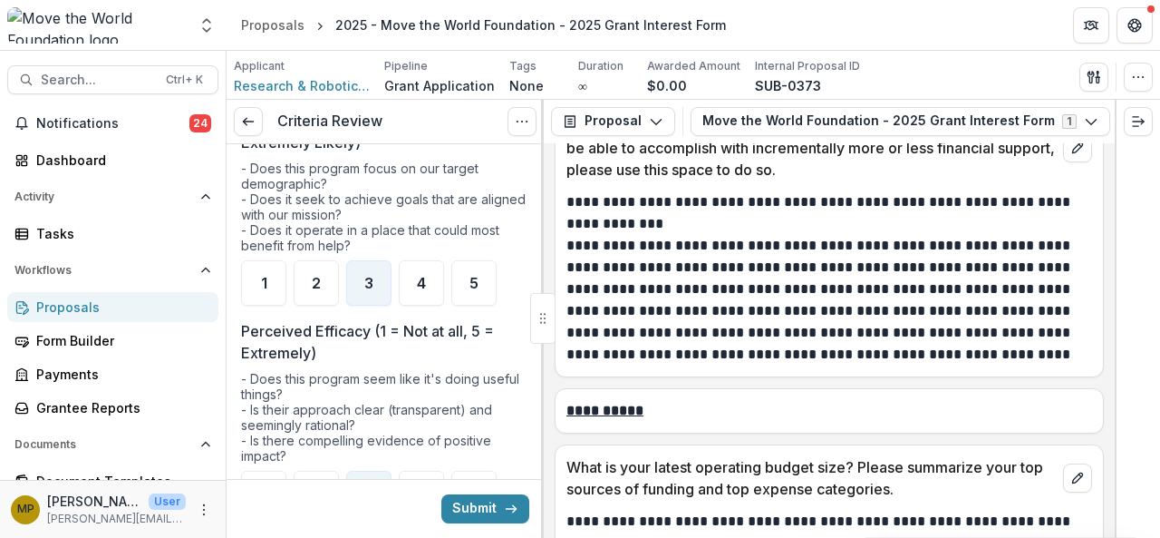
scroll to position [461, 0]
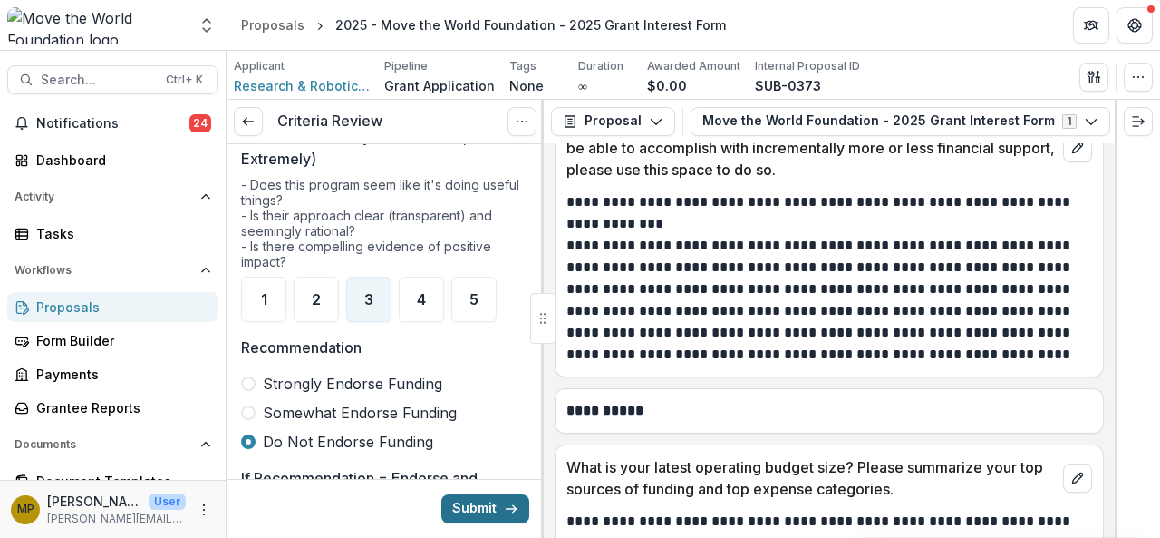
click at [497, 507] on button "Submit" at bounding box center [485, 508] width 88 height 29
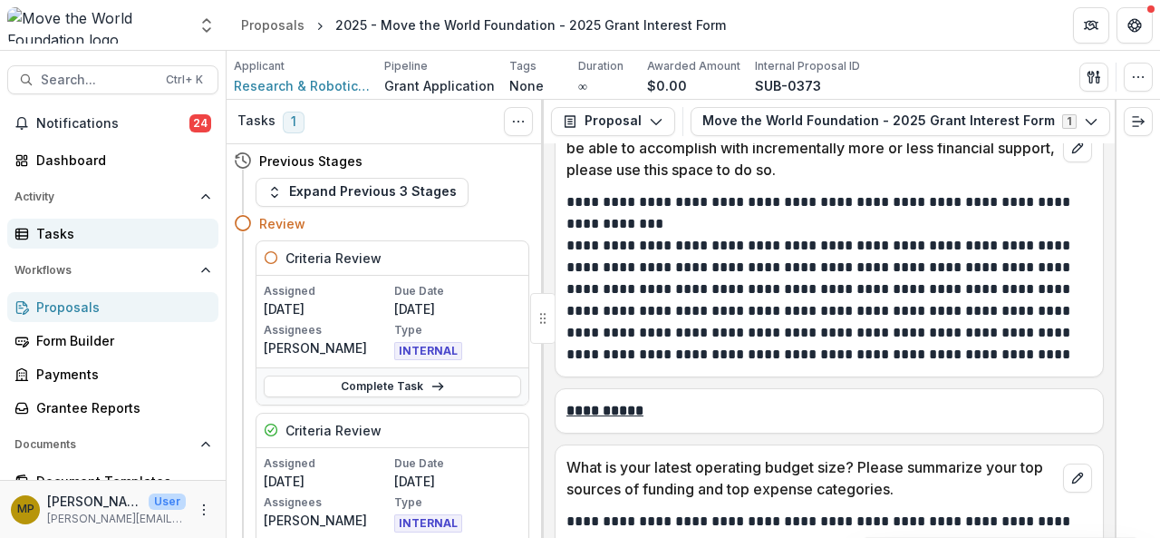
click at [87, 235] on div "Tasks" at bounding box center [120, 233] width 168 height 19
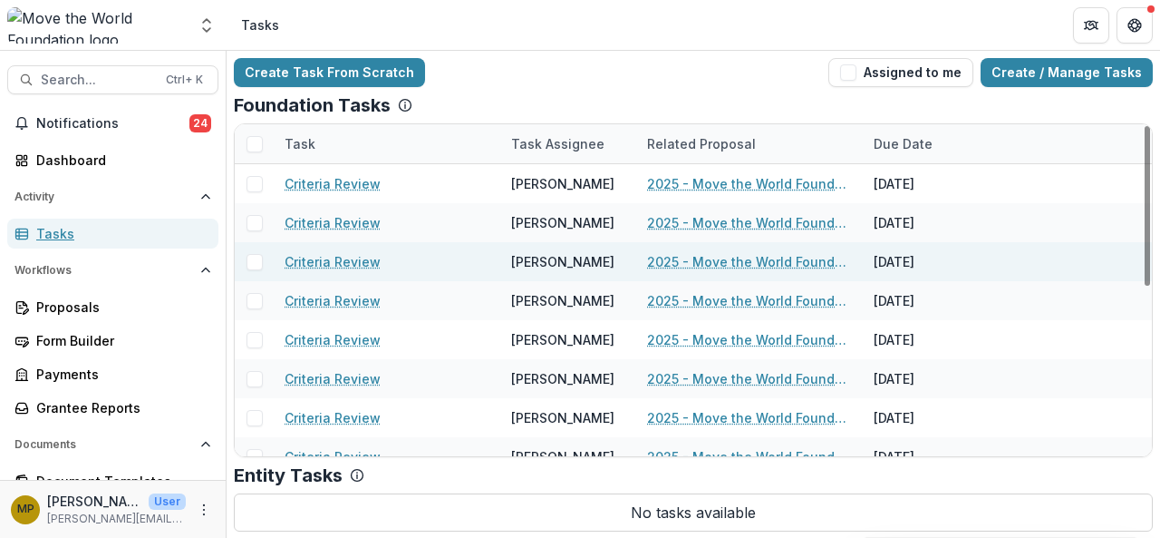
scroll to position [350, 0]
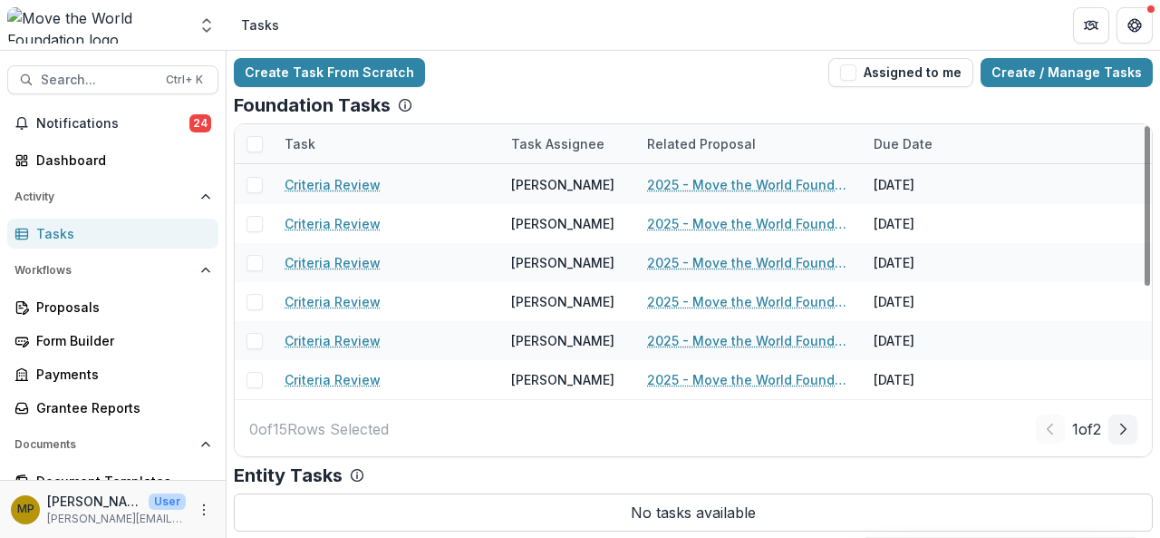
click at [1104, 427] on div "1 of 2" at bounding box center [1087, 428] width 102 height 29
click at [1118, 427] on icon "Next Page" at bounding box center [1123, 429] width 15 height 15
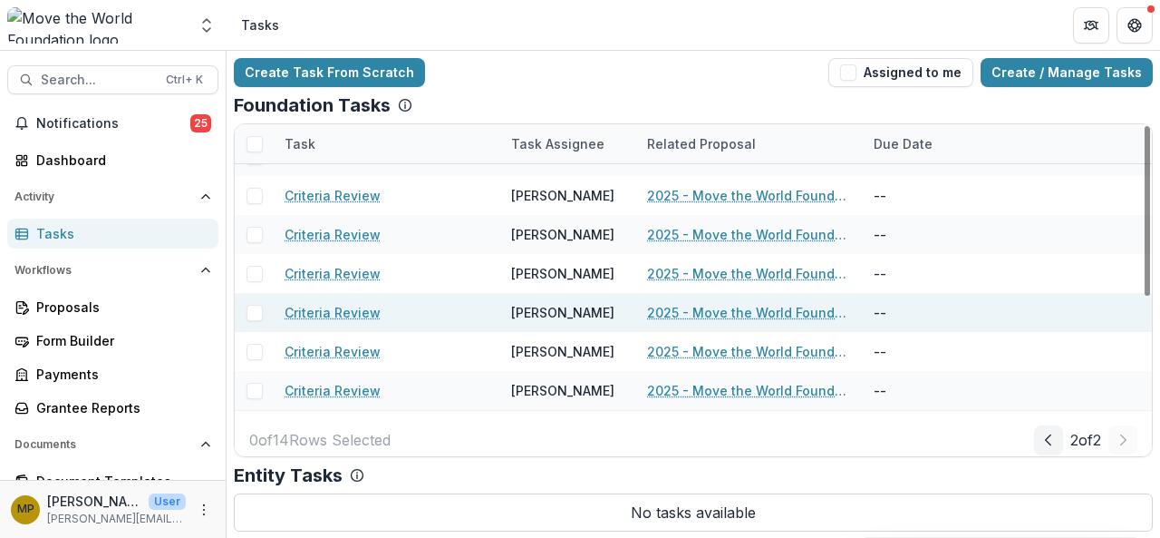
scroll to position [299, 0]
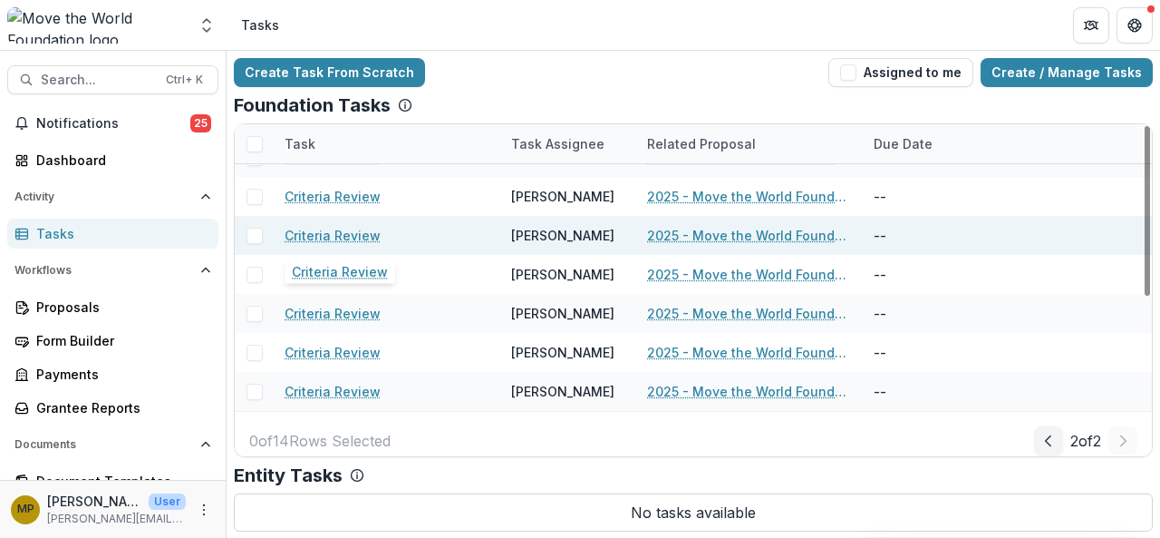
click at [330, 233] on link "Criteria Review" at bounding box center [333, 235] width 96 height 19
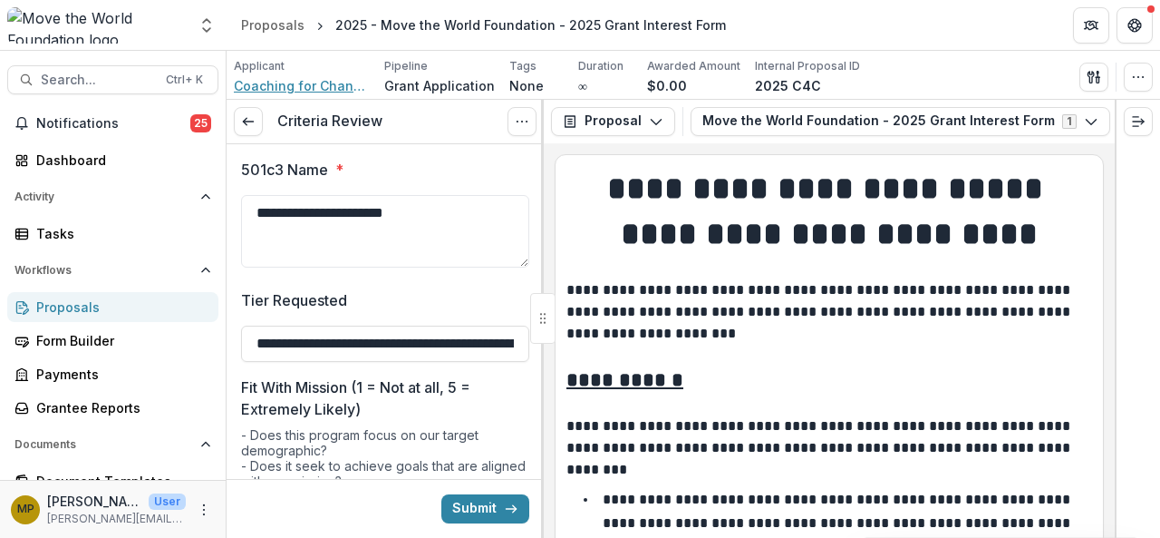
click at [303, 88] on span "Coaching for Change Inc" at bounding box center [302, 85] width 136 height 19
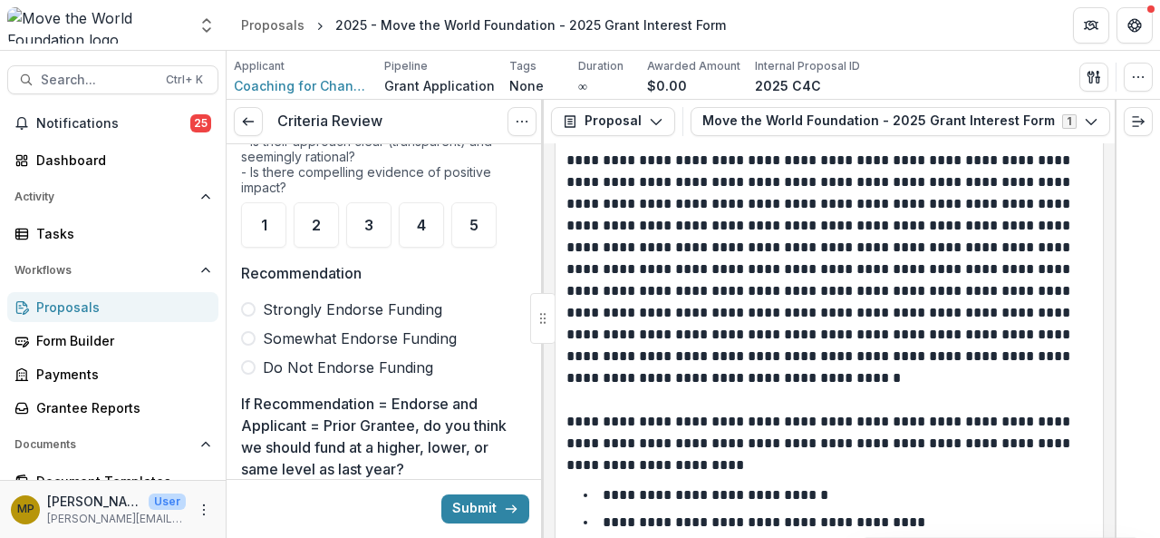
scroll to position [534, 0]
click at [323, 331] on span "Somewhat Endorse Funding" at bounding box center [360, 339] width 194 height 22
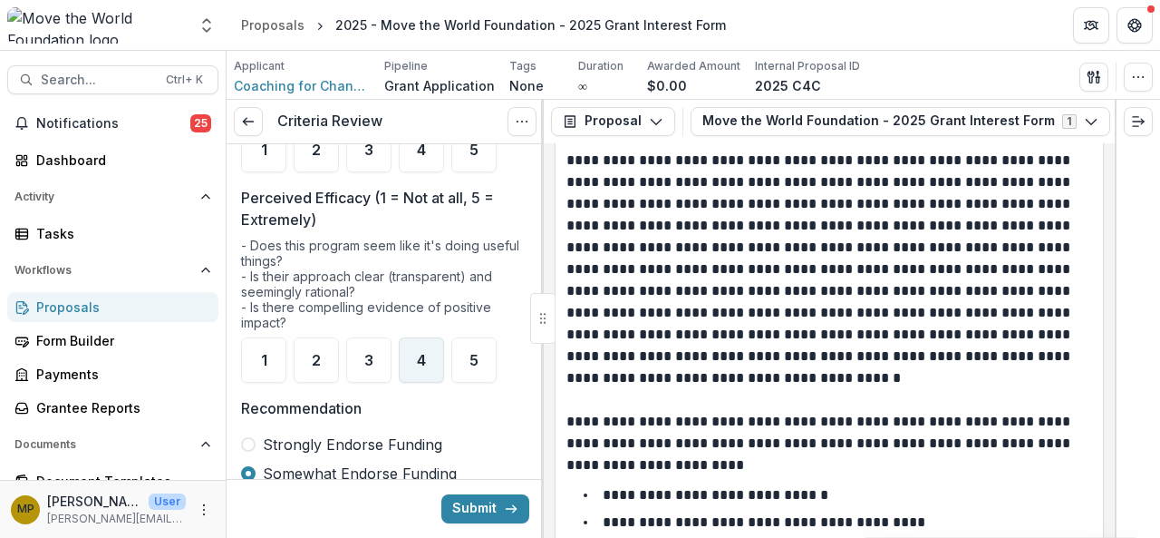
click at [421, 360] on span "4" at bounding box center [421, 360] width 9 height 15
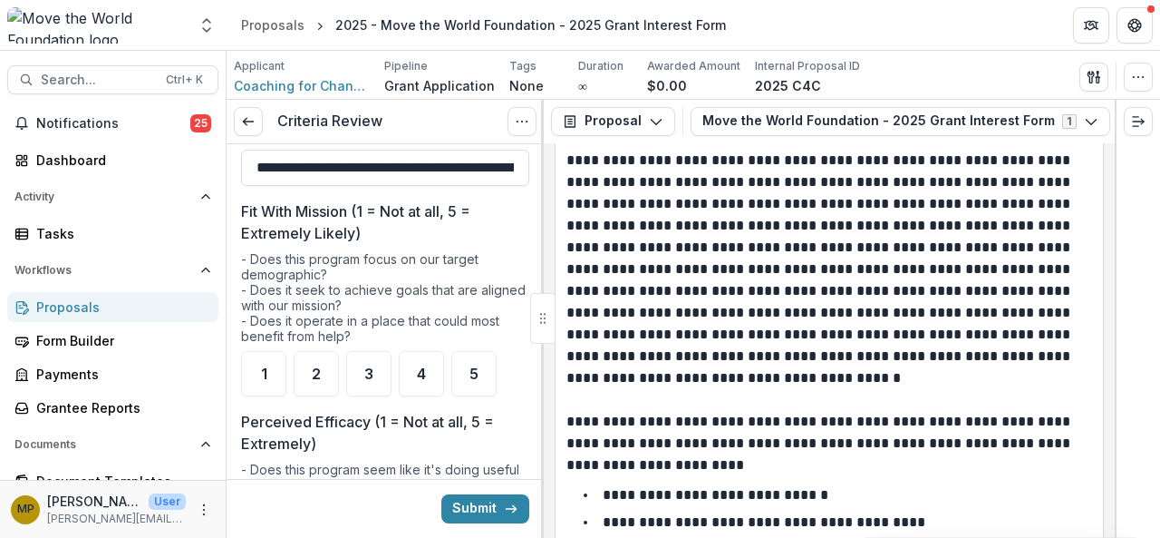
scroll to position [177, 0]
click at [416, 358] on div "4" at bounding box center [421, 372] width 45 height 45
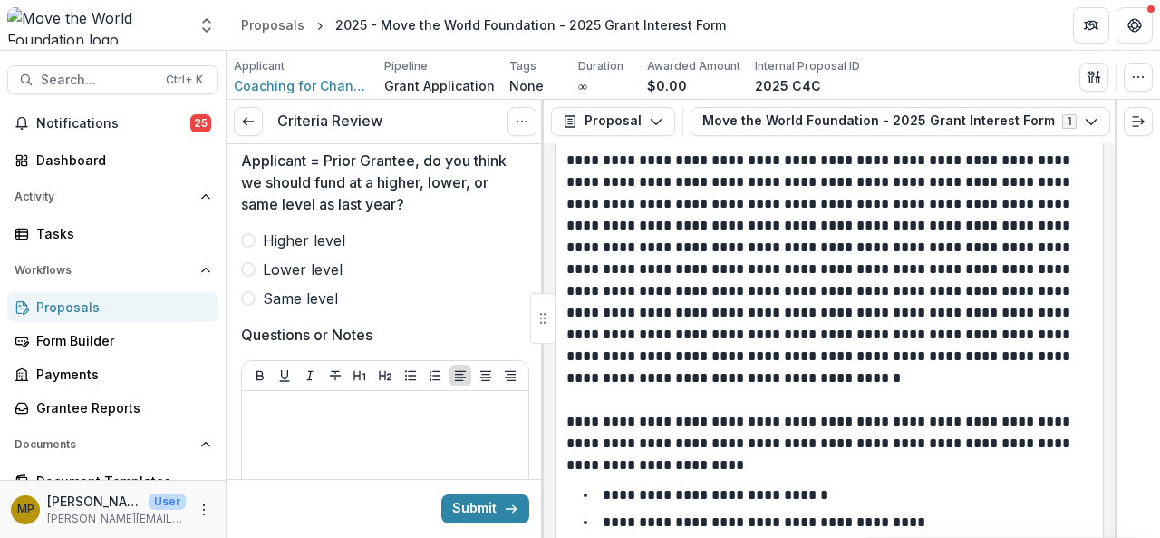
scroll to position [799, 0]
click at [301, 288] on span "Same level" at bounding box center [300, 299] width 75 height 22
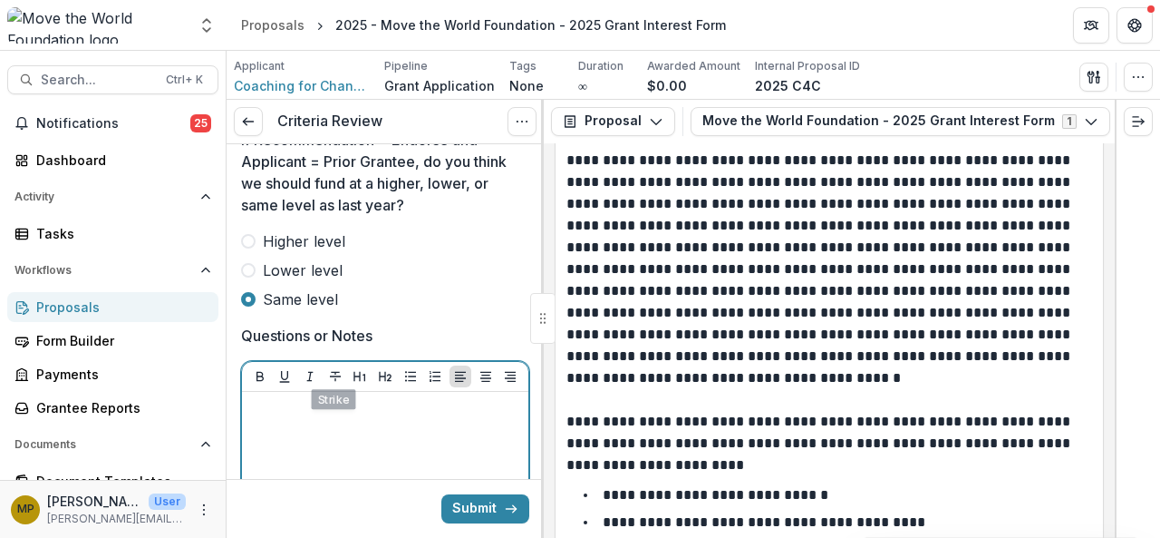
click at [359, 402] on p at bounding box center [385, 409] width 272 height 20
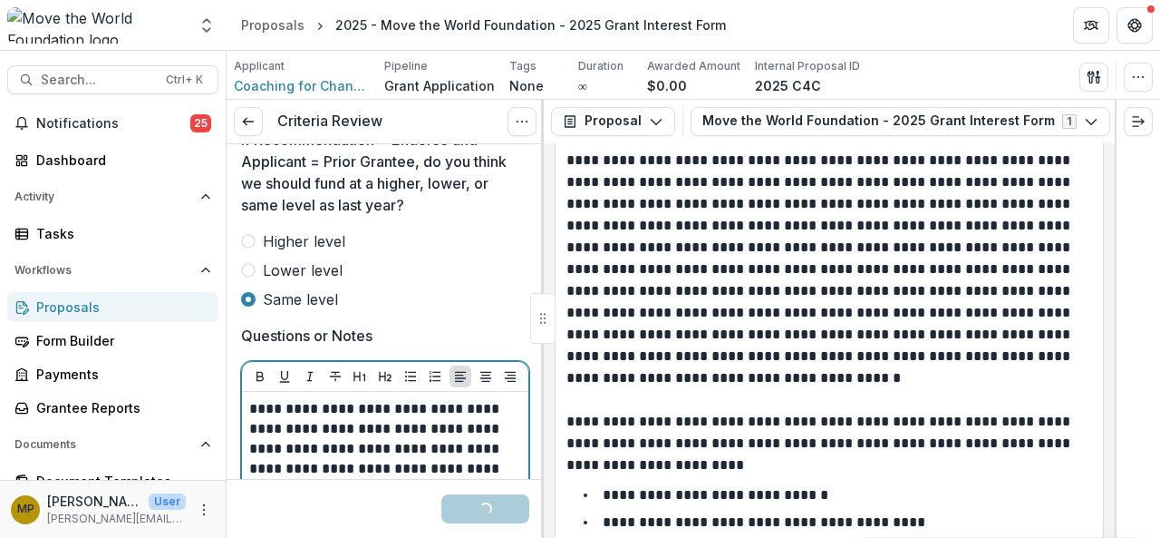
scroll to position [1058, 0]
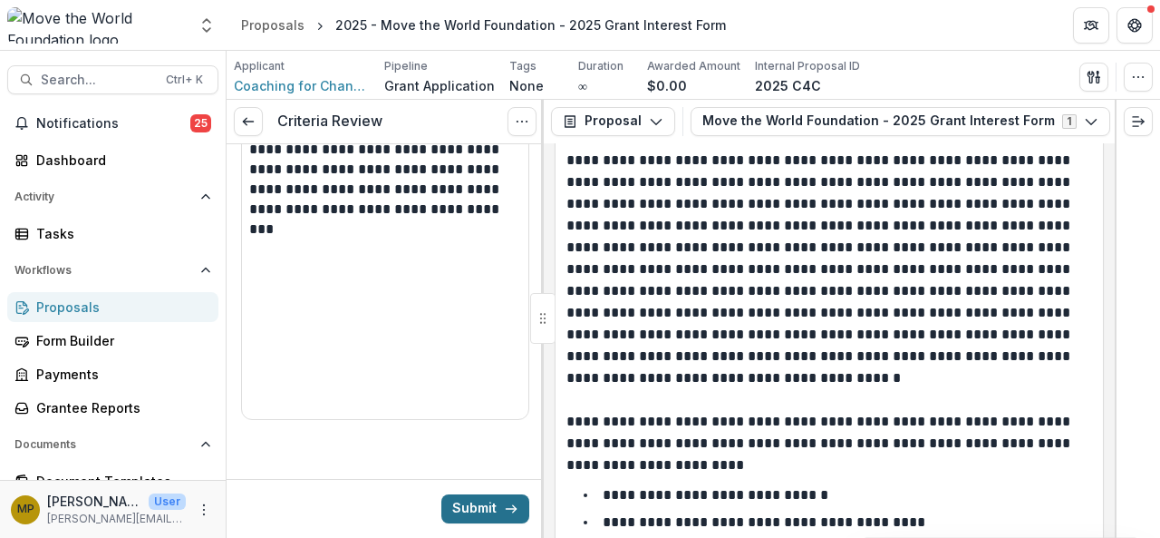
click at [486, 508] on button "Submit" at bounding box center [485, 508] width 88 height 29
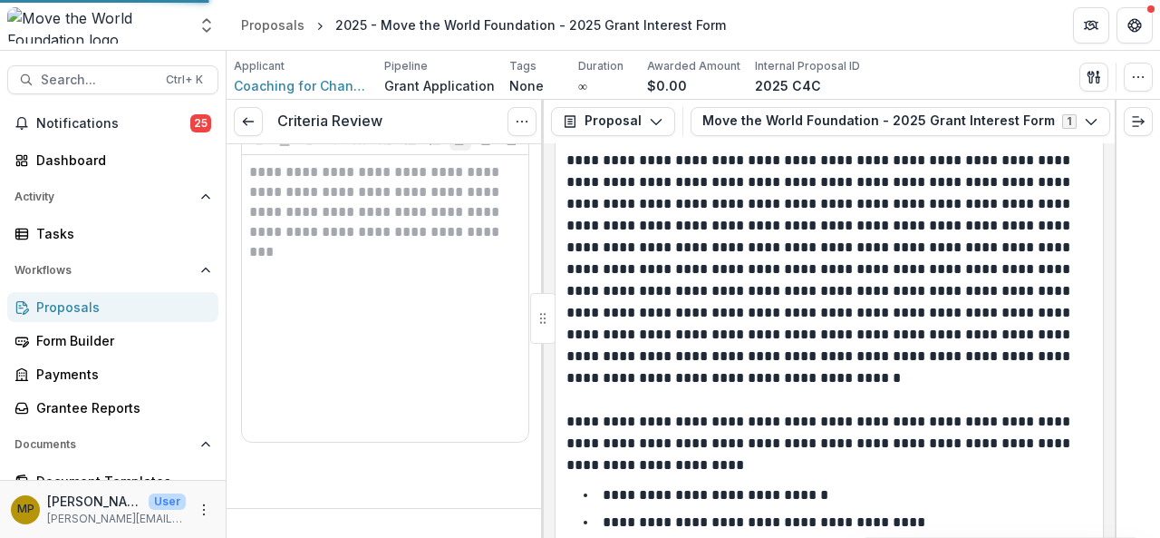
scroll to position [1029, 0]
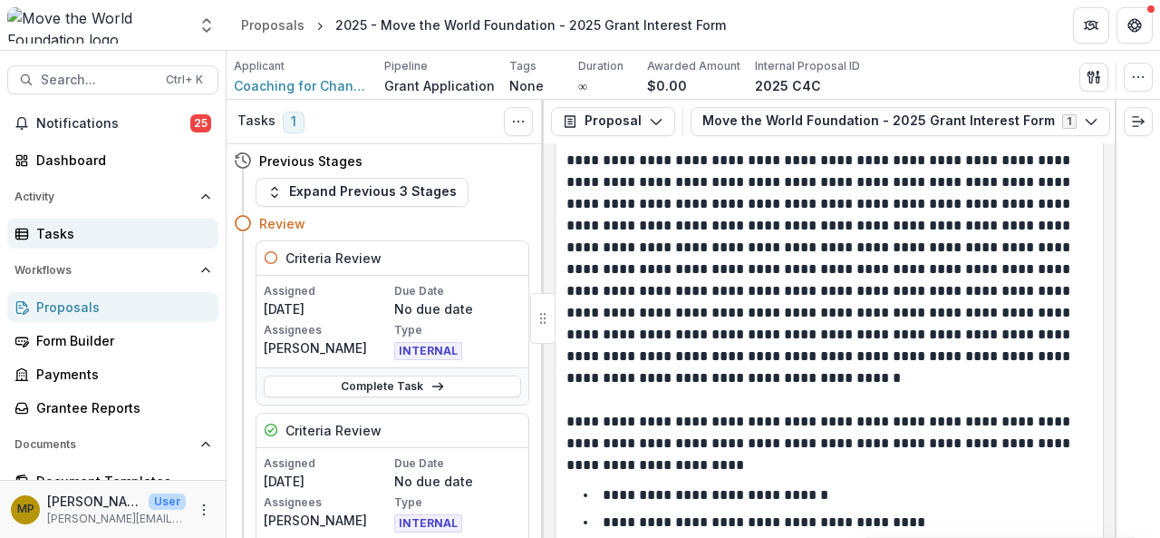
click at [76, 228] on div "Tasks" at bounding box center [120, 233] width 168 height 19
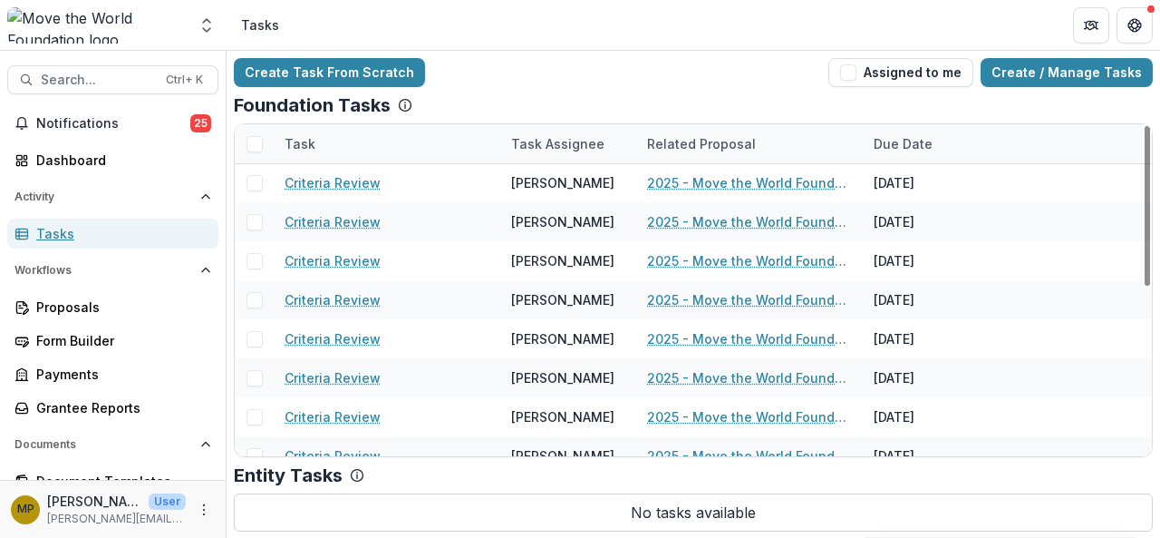
scroll to position [350, 0]
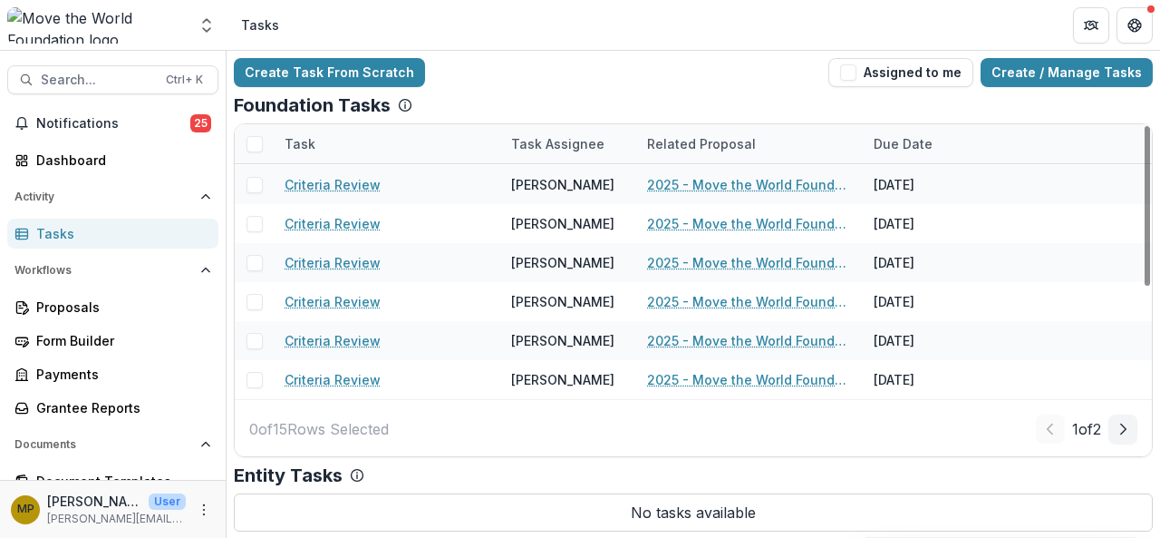
click at [1108, 429] on div "1 of 2" at bounding box center [1087, 428] width 102 height 29
click at [1124, 426] on icon "Next Page" at bounding box center [1123, 429] width 15 height 15
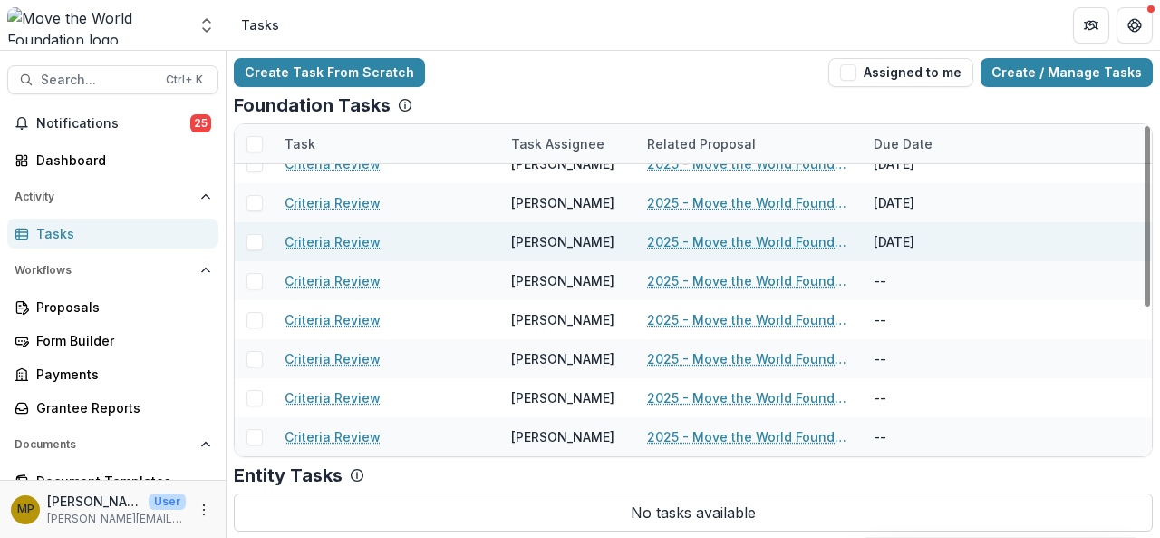
scroll to position [16, 0]
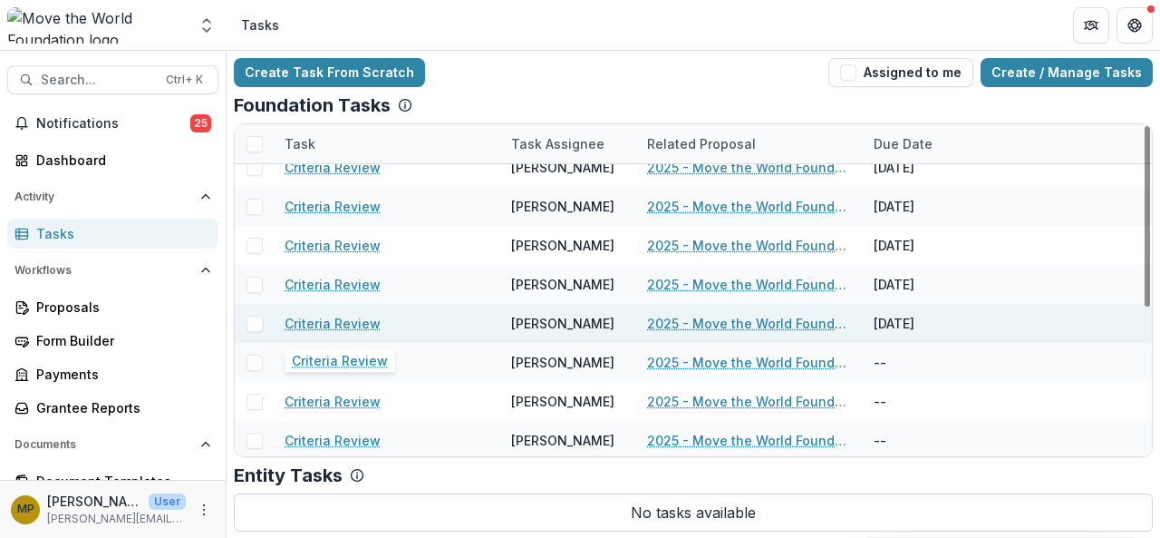
click at [339, 318] on link "Criteria Review" at bounding box center [333, 323] width 96 height 19
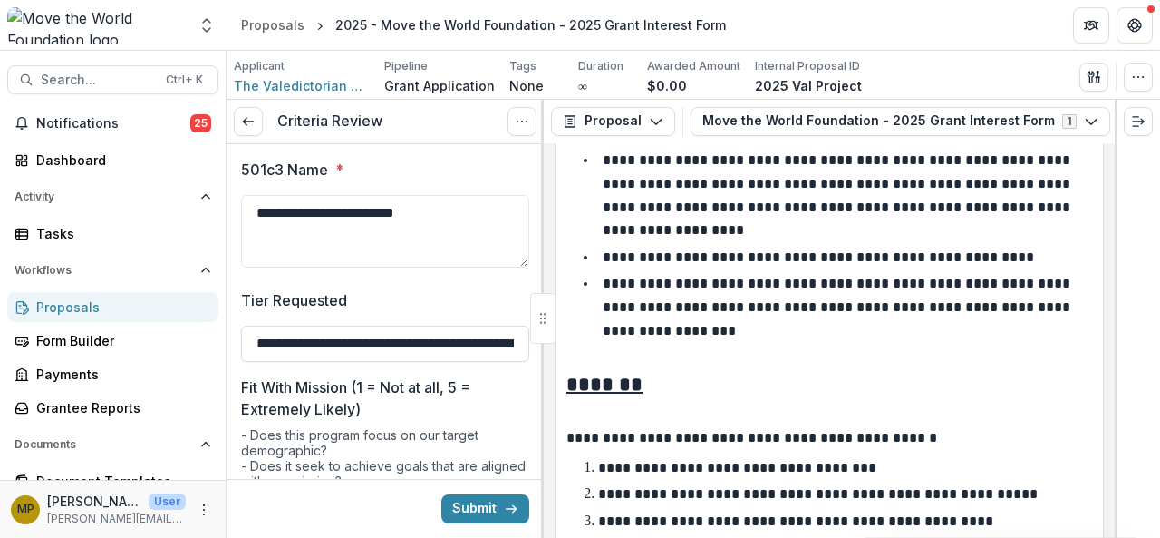
scroll to position [655, 0]
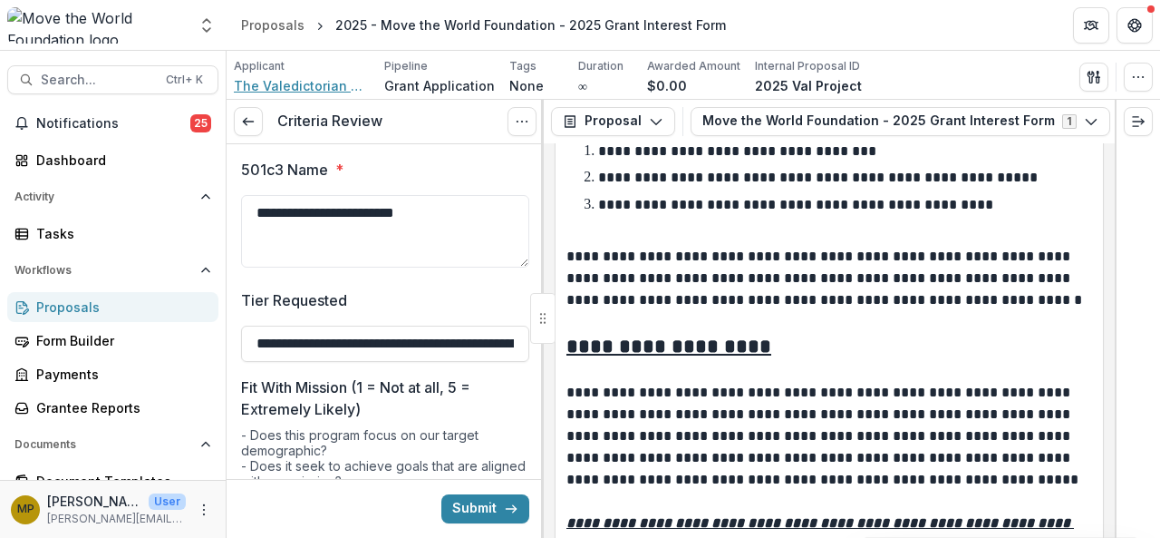
click at [254, 87] on span "The Valedictorian Project" at bounding box center [302, 85] width 136 height 19
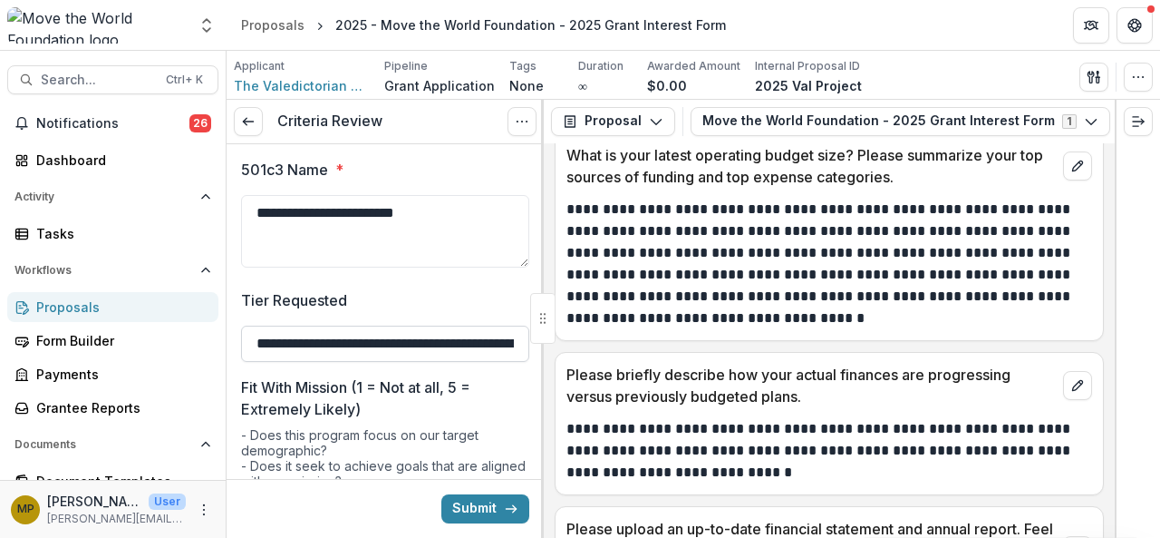
scroll to position [335, 0]
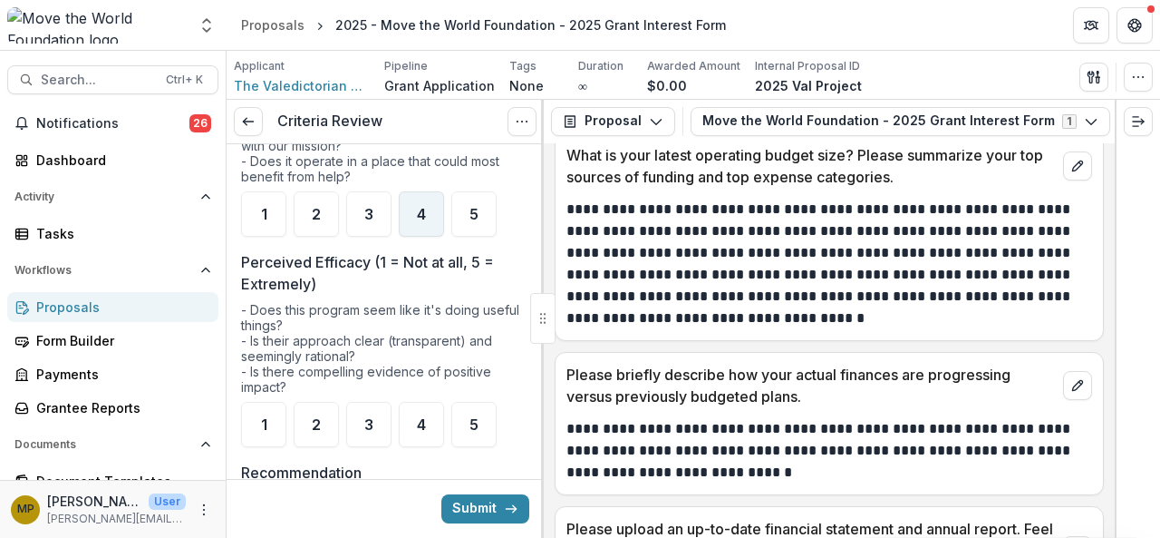
click at [413, 233] on div "4" at bounding box center [421, 213] width 45 height 45
click at [419, 422] on span "4" at bounding box center [421, 424] width 9 height 15
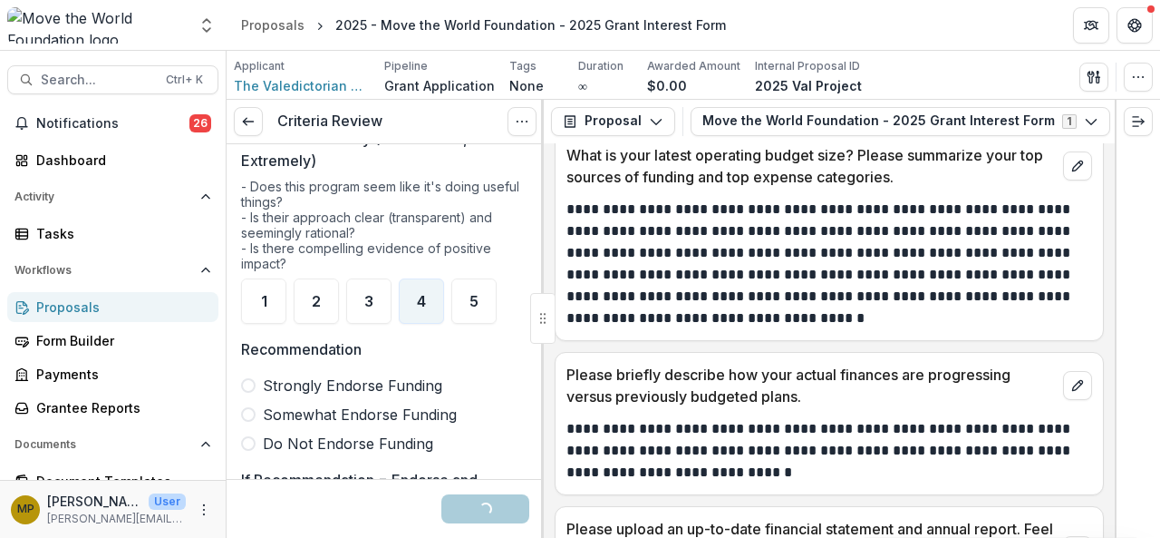
scroll to position [460, 0]
click at [404, 402] on span "Somewhat Endorse Funding" at bounding box center [360, 413] width 194 height 22
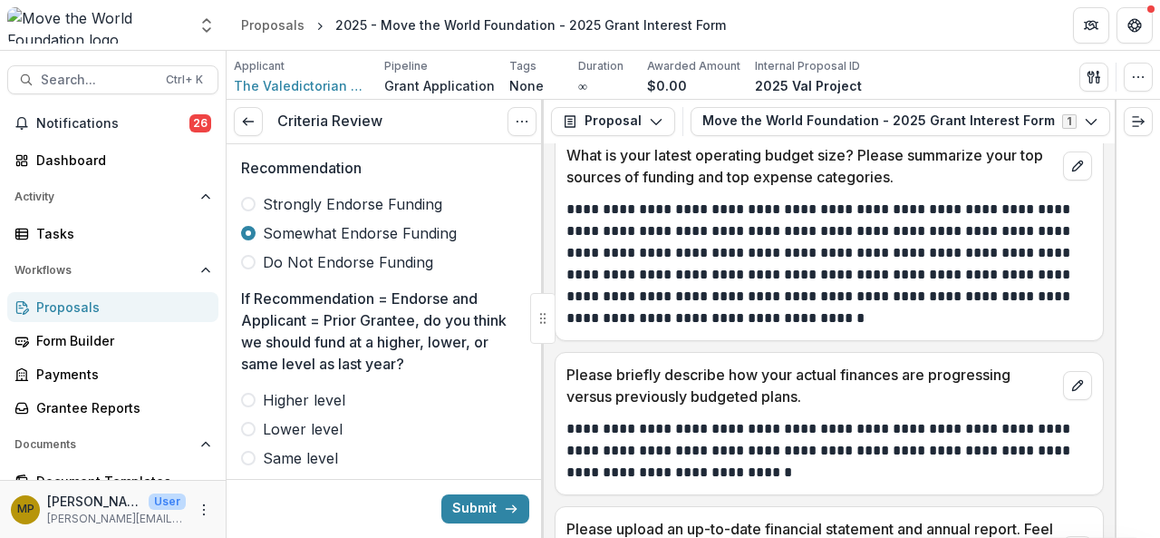
scroll to position [641, 0]
click at [319, 447] on span "Same level" at bounding box center [300, 457] width 75 height 22
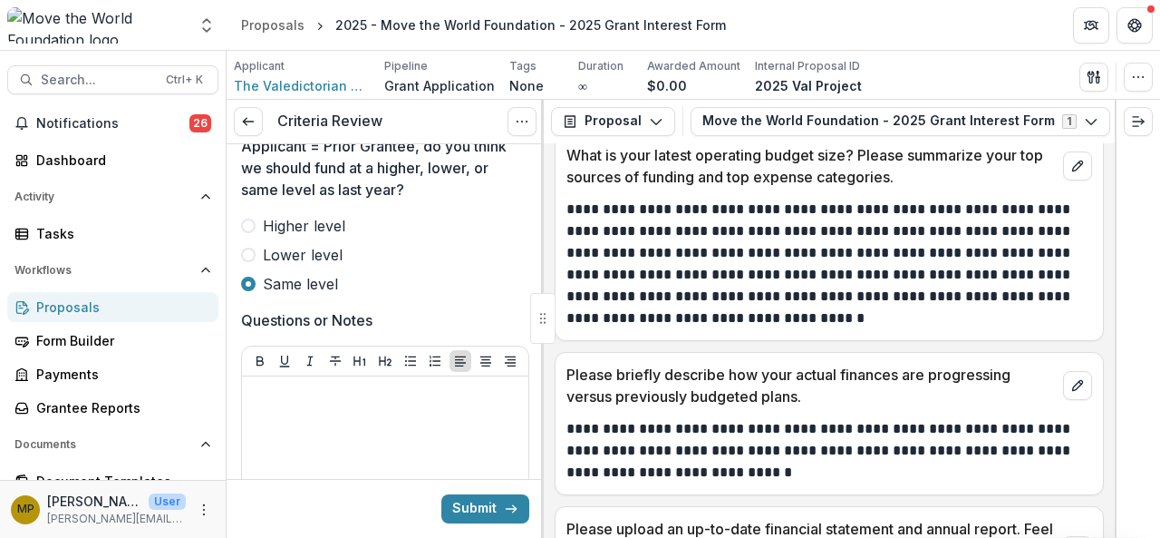
scroll to position [822, 0]
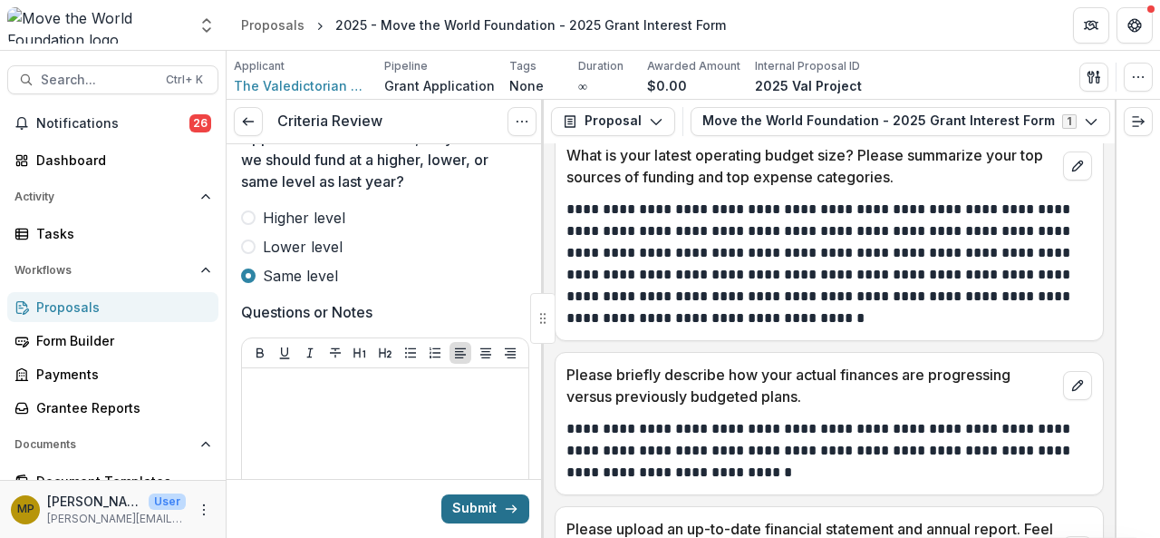
click at [448, 513] on button "Submit" at bounding box center [485, 508] width 88 height 29
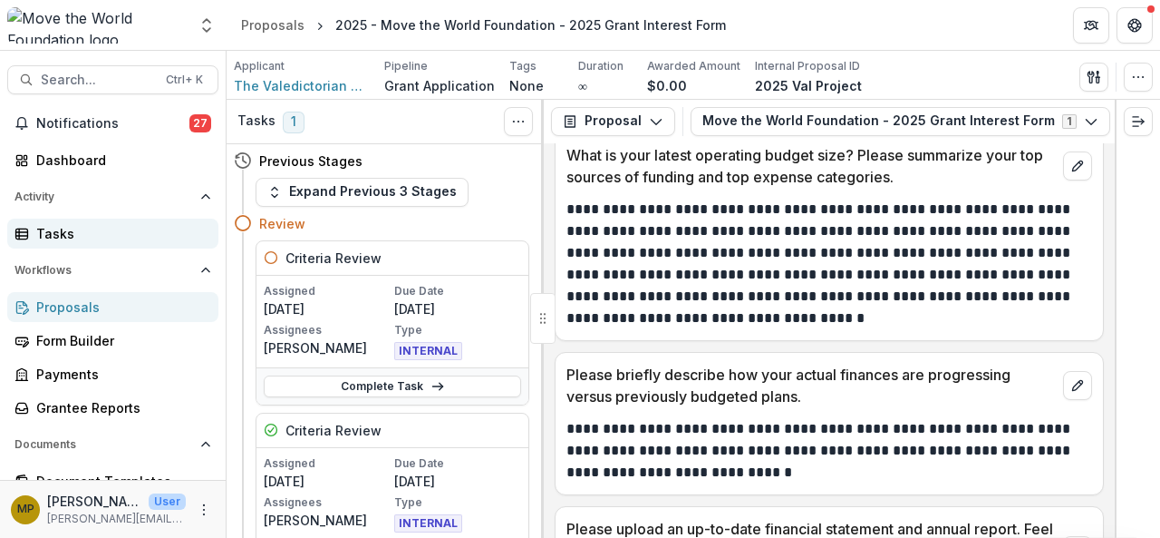
click at [46, 231] on div "Tasks" at bounding box center [120, 233] width 168 height 19
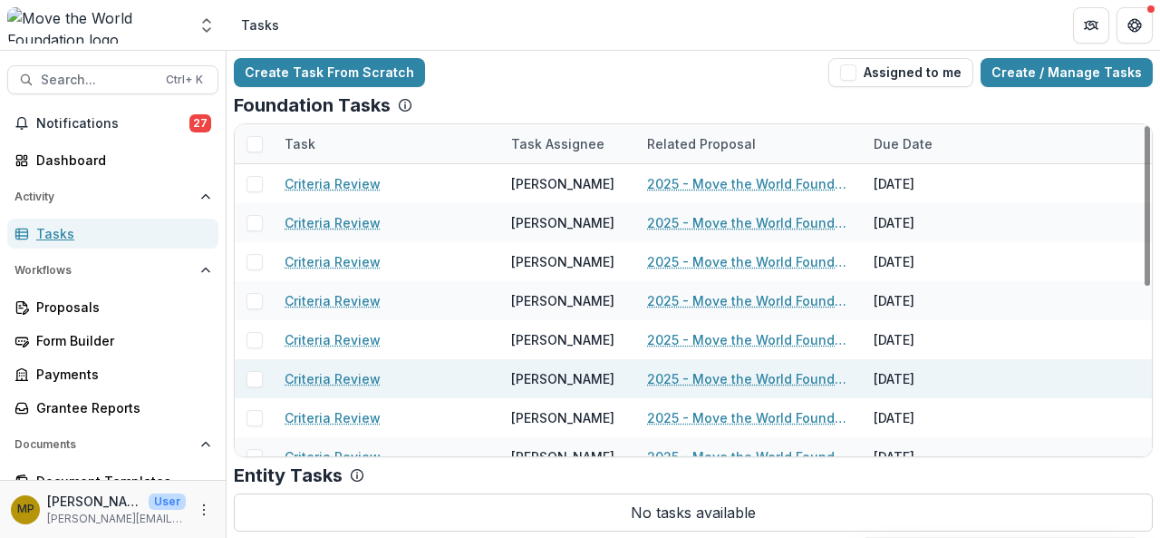
scroll to position [350, 0]
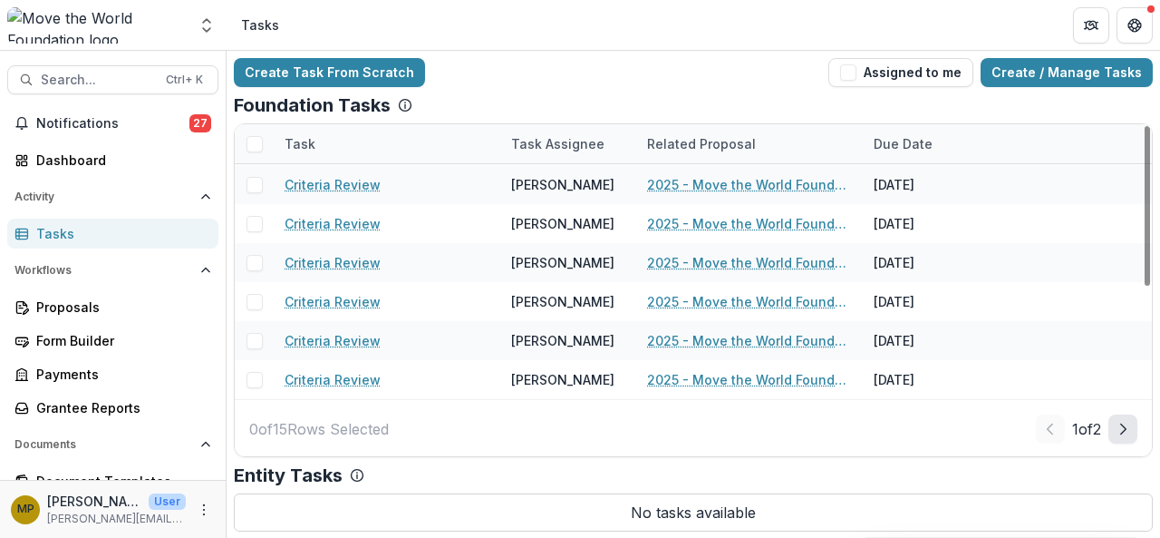
click at [1118, 430] on icon "Next Page" at bounding box center [1123, 429] width 15 height 15
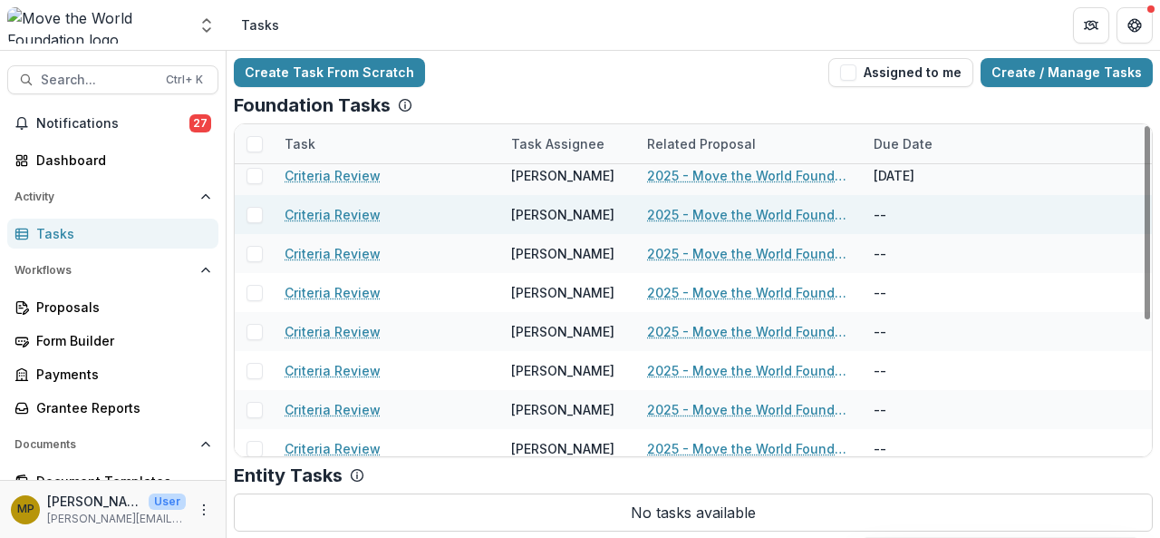
scroll to position [121, 0]
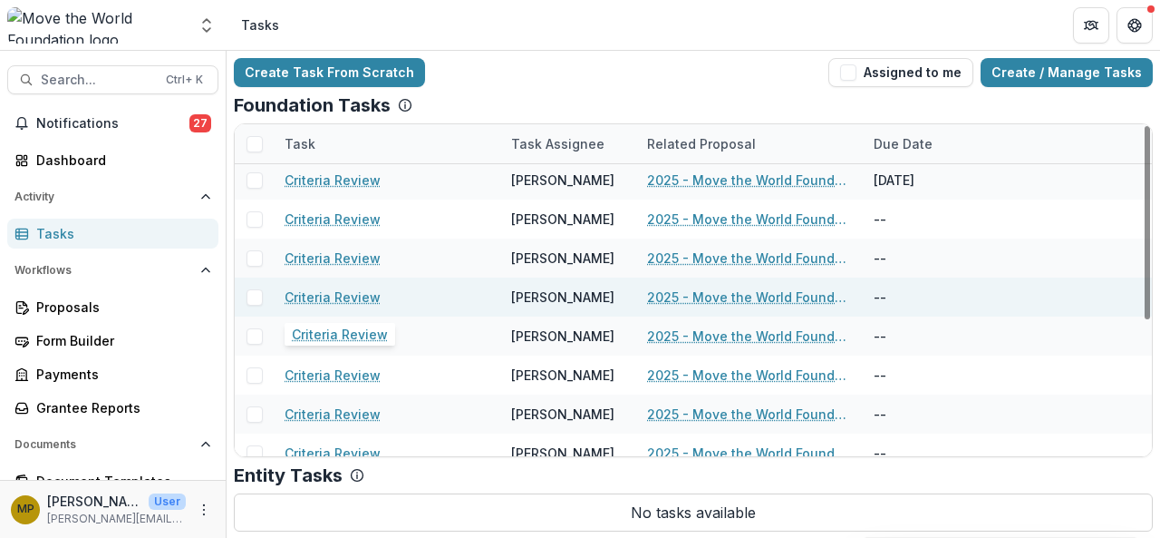
click at [364, 296] on link "Criteria Review" at bounding box center [333, 296] width 96 height 19
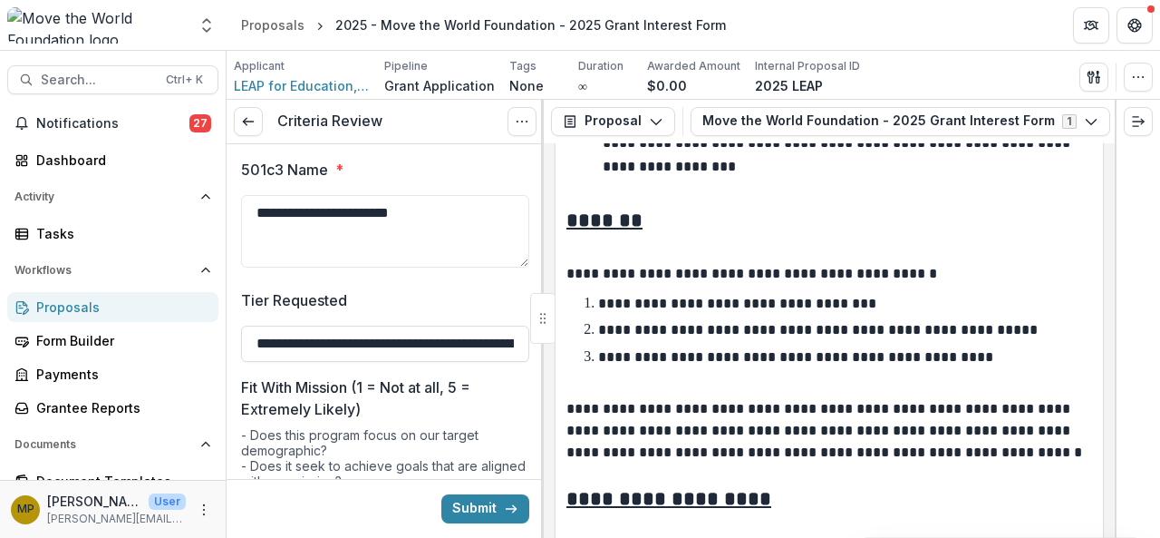
scroll to position [877, 0]
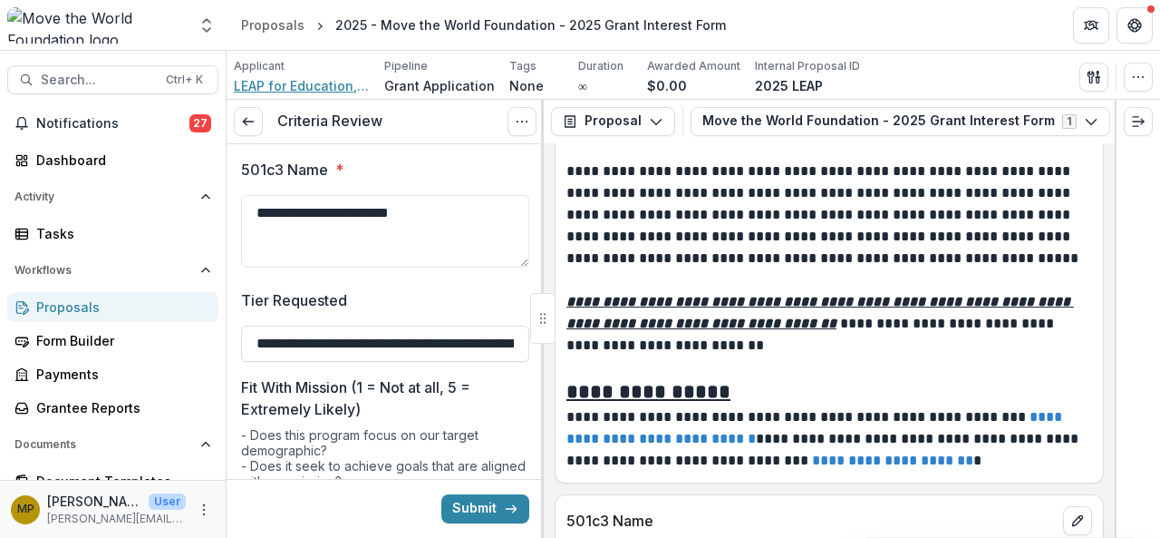
click at [272, 86] on span "LEAP for Education, Inc." at bounding box center [302, 85] width 136 height 19
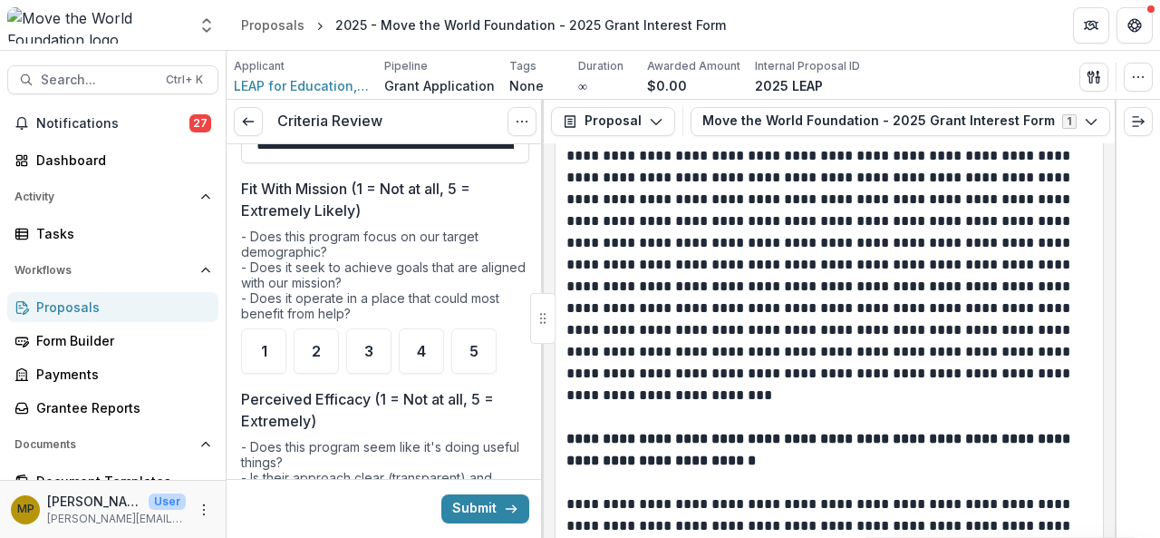
scroll to position [2935, 0]
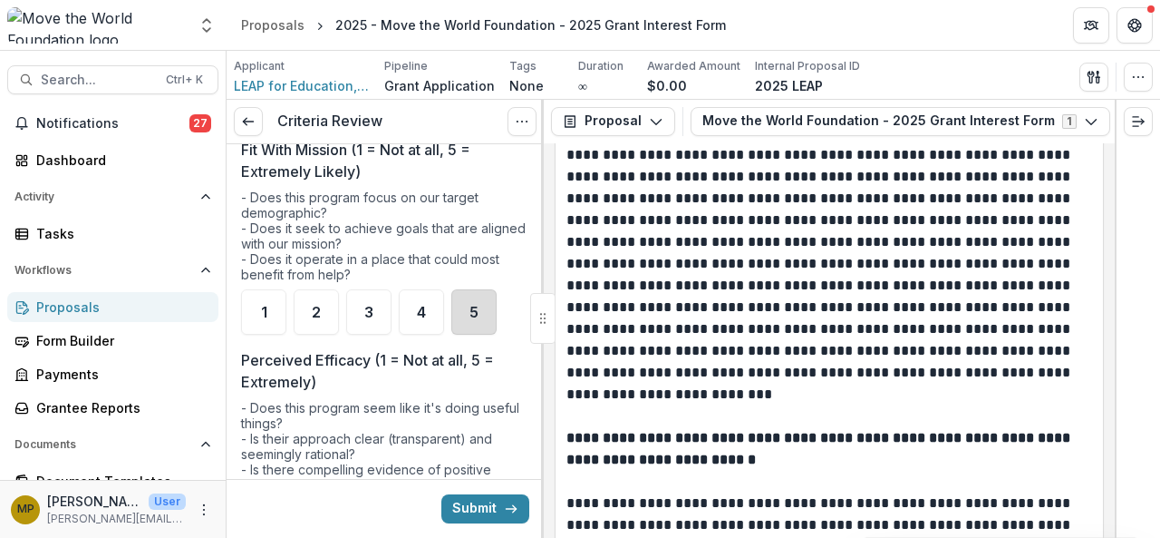
click at [463, 303] on div "5" at bounding box center [473, 311] width 45 height 45
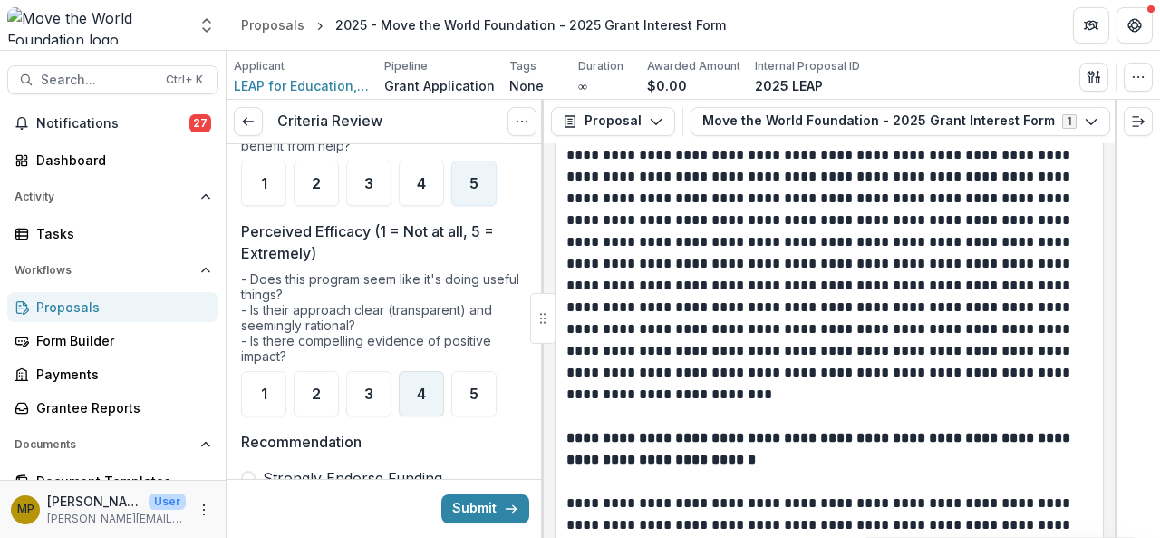
click at [432, 379] on div "4" at bounding box center [421, 393] width 45 height 45
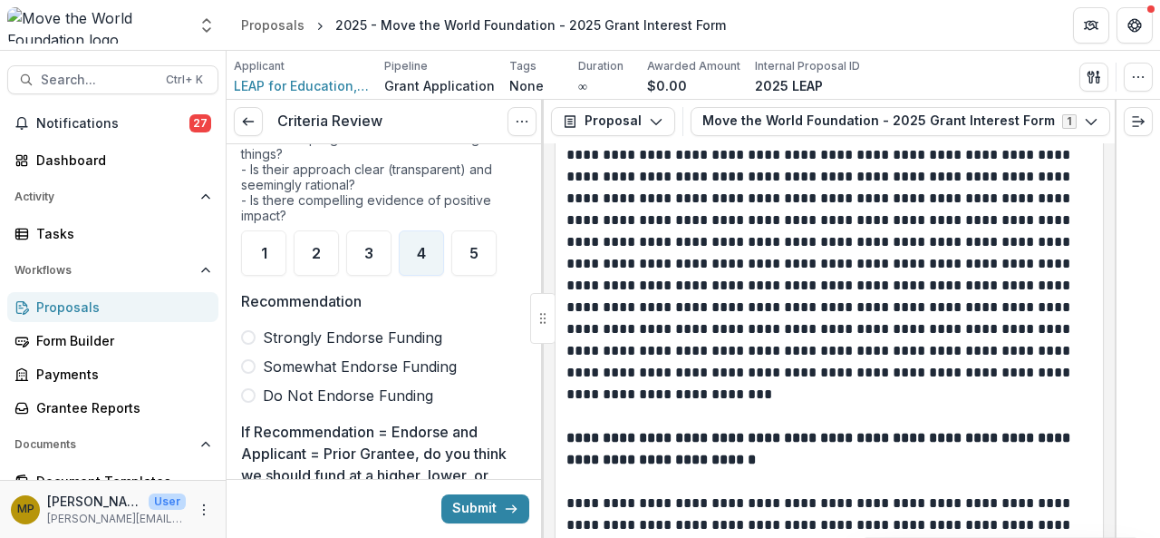
click at [357, 330] on span "Strongly Endorse Funding" at bounding box center [352, 337] width 179 height 22
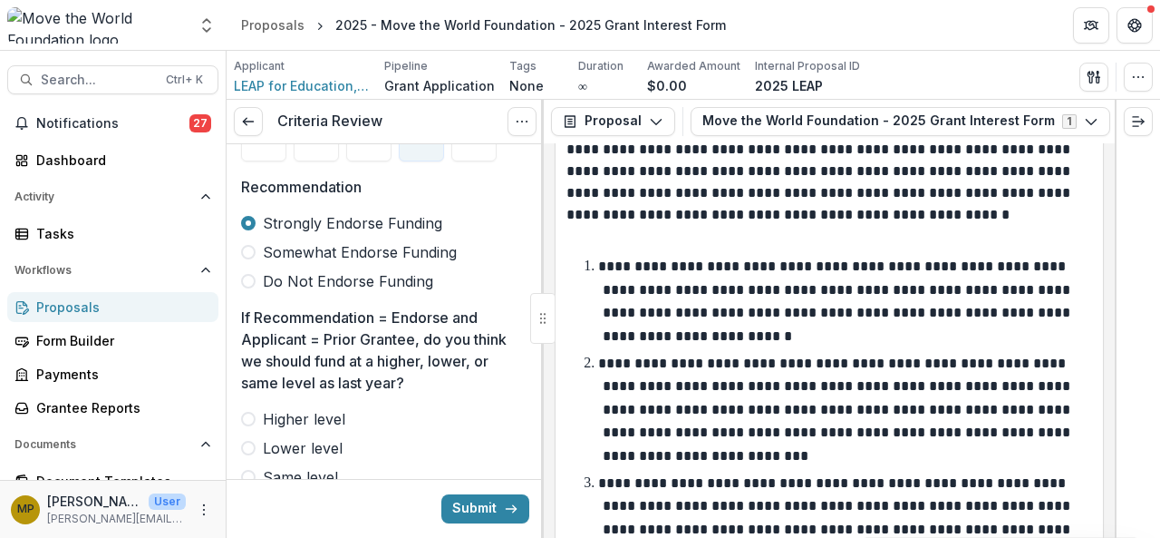
scroll to position [690, 0]
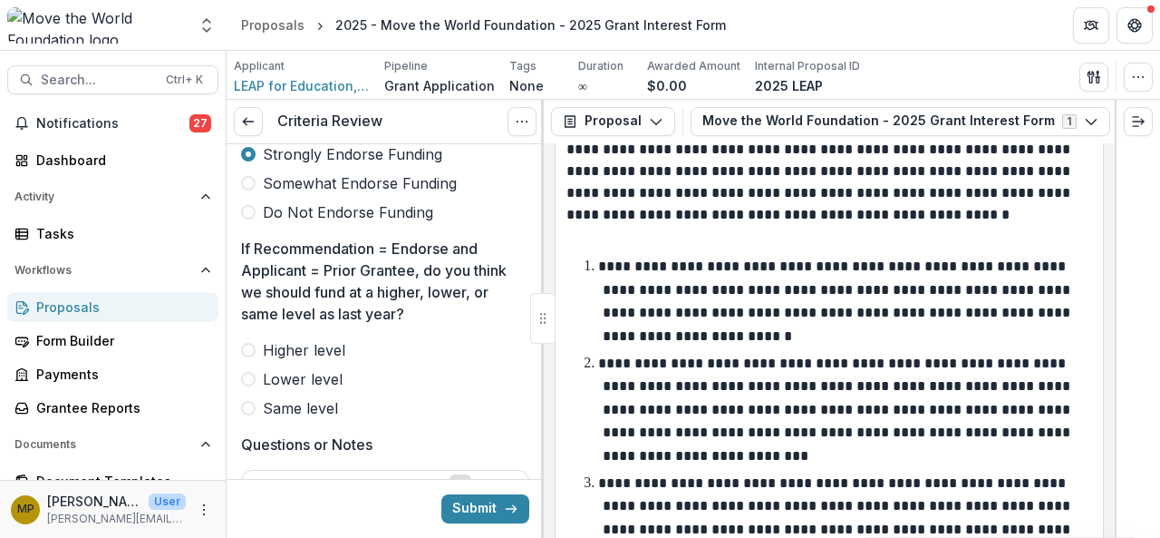
click at [311, 414] on div "**********" at bounding box center [385, 139] width 288 height 1370
click at [320, 399] on span "Same level" at bounding box center [300, 408] width 75 height 22
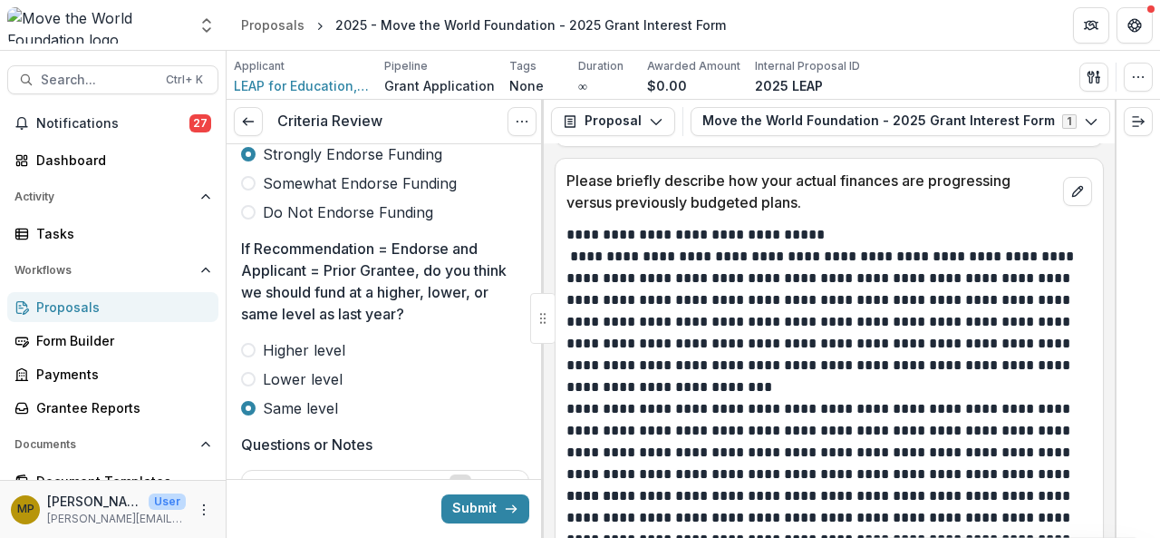
scroll to position [910, 0]
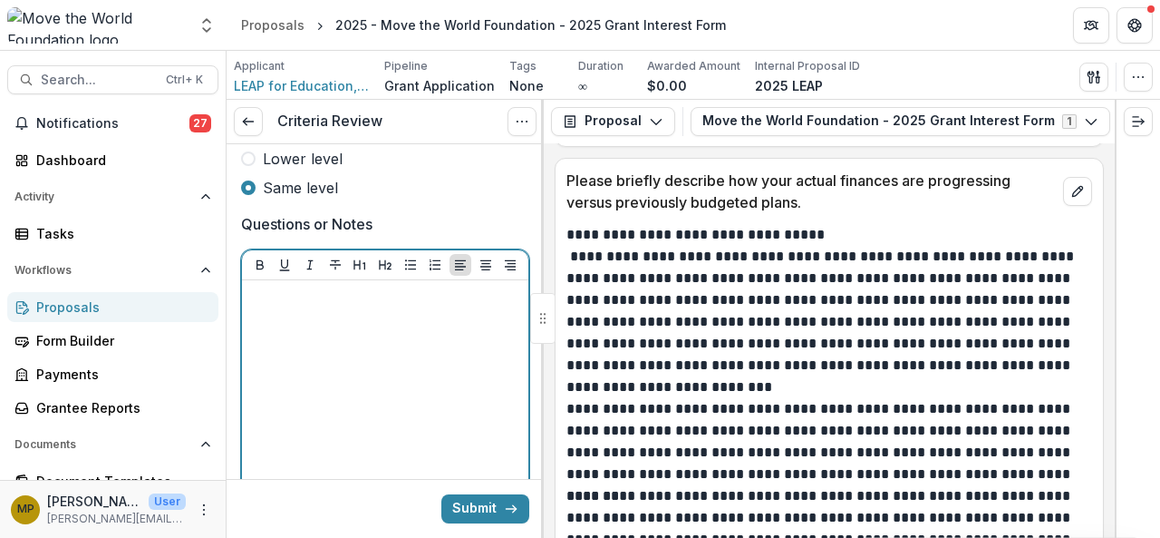
click at [302, 367] on div at bounding box center [385, 423] width 272 height 272
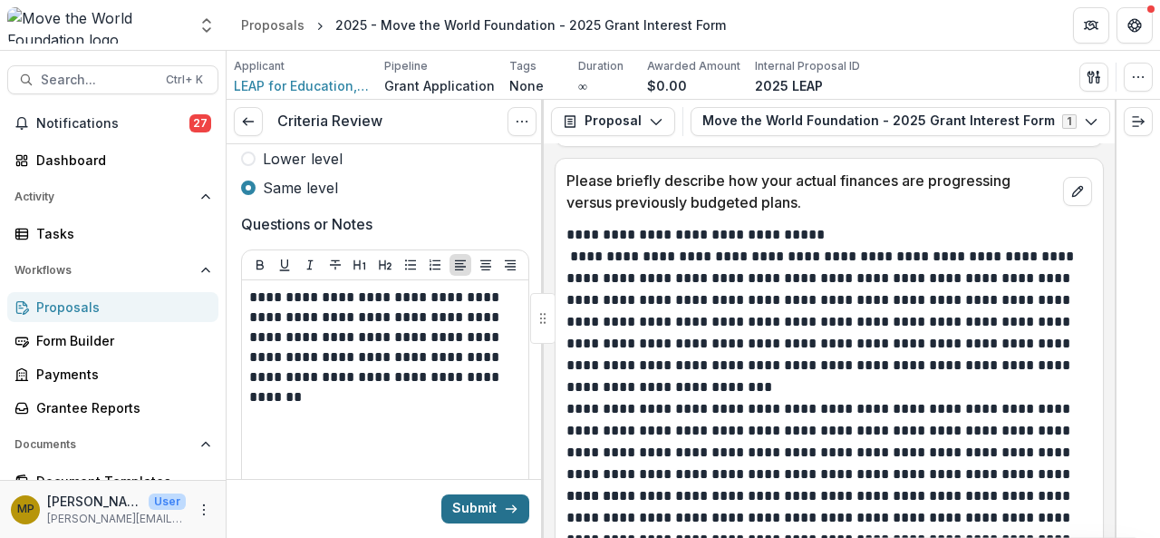
click at [504, 512] on icon "submit" at bounding box center [511, 508] width 15 height 15
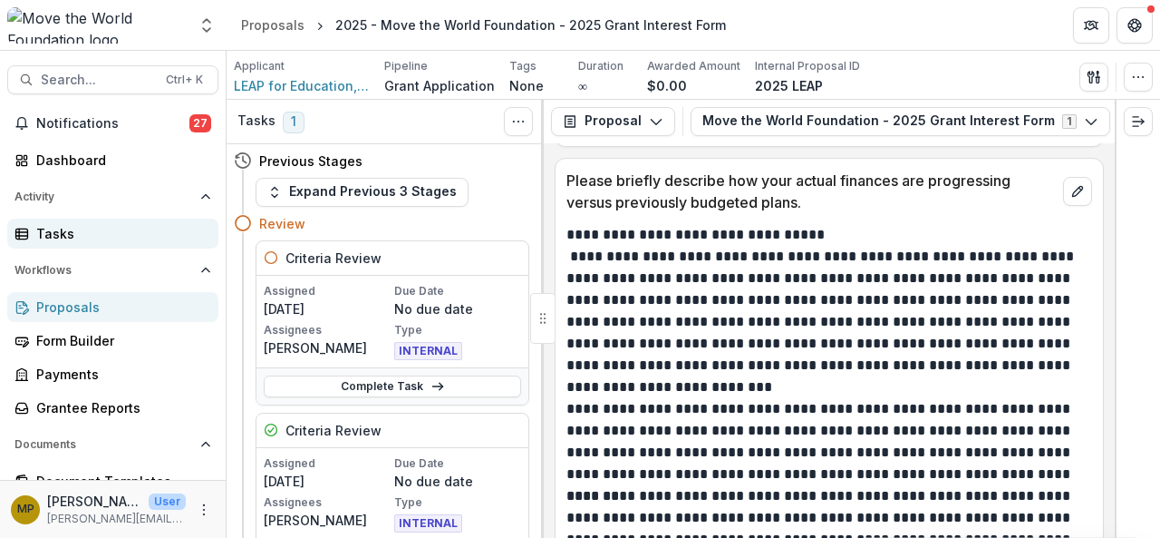
click at [84, 240] on div "Tasks" at bounding box center [120, 233] width 168 height 19
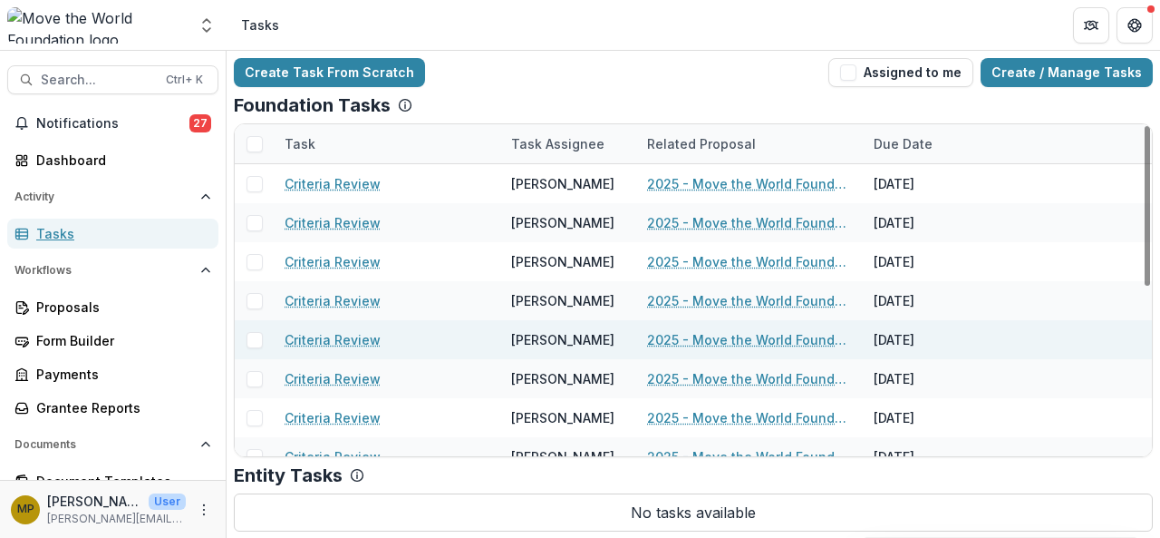
scroll to position [350, 0]
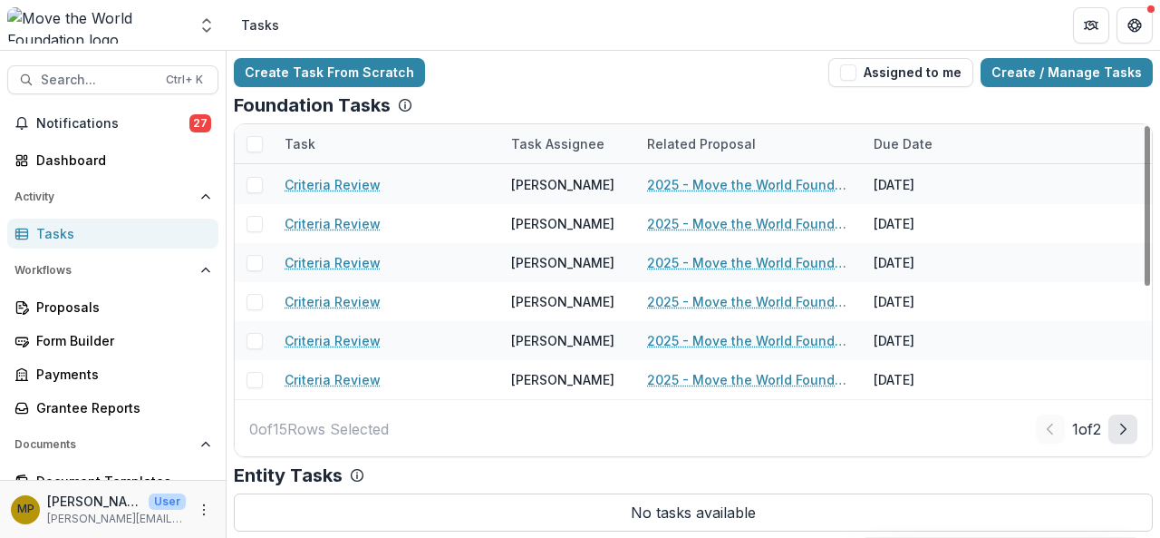
click at [1124, 430] on polyline "Next Page" at bounding box center [1123, 428] width 5 height 10
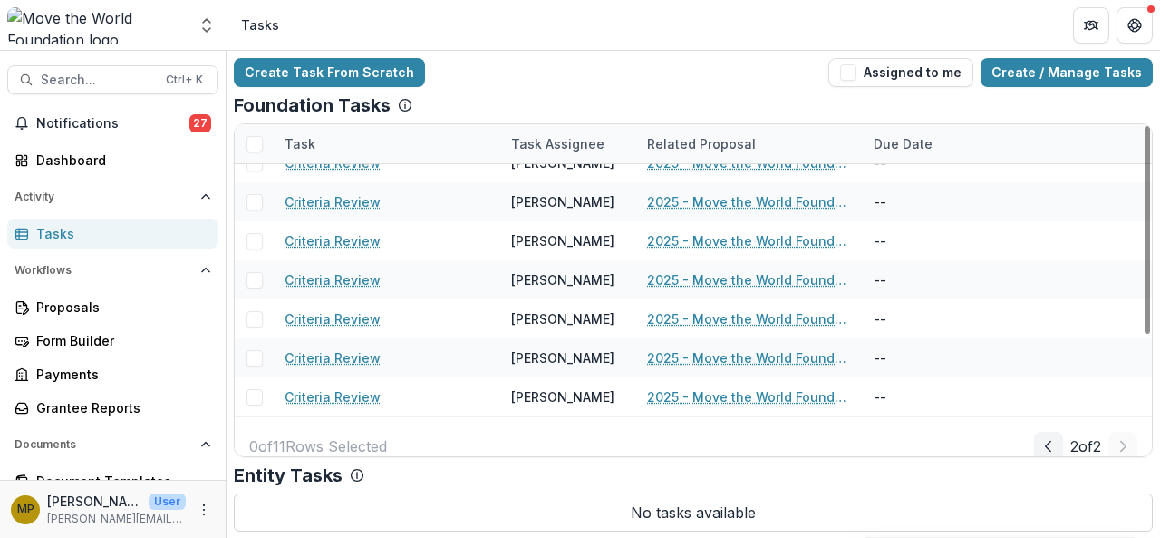
scroll to position [0, 0]
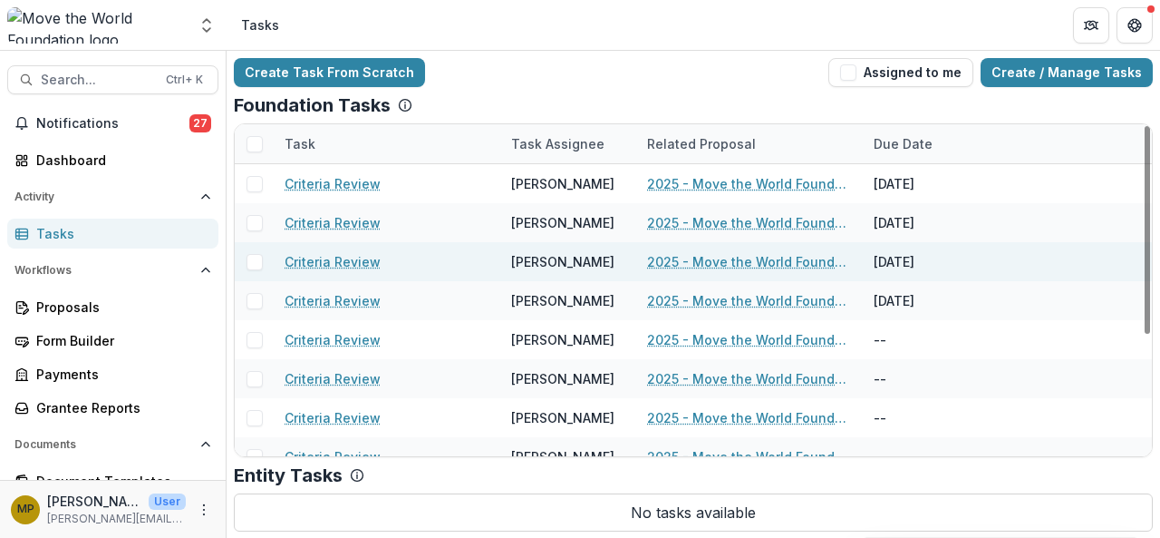
click at [321, 255] on link "Criteria Review" at bounding box center [333, 261] width 96 height 19
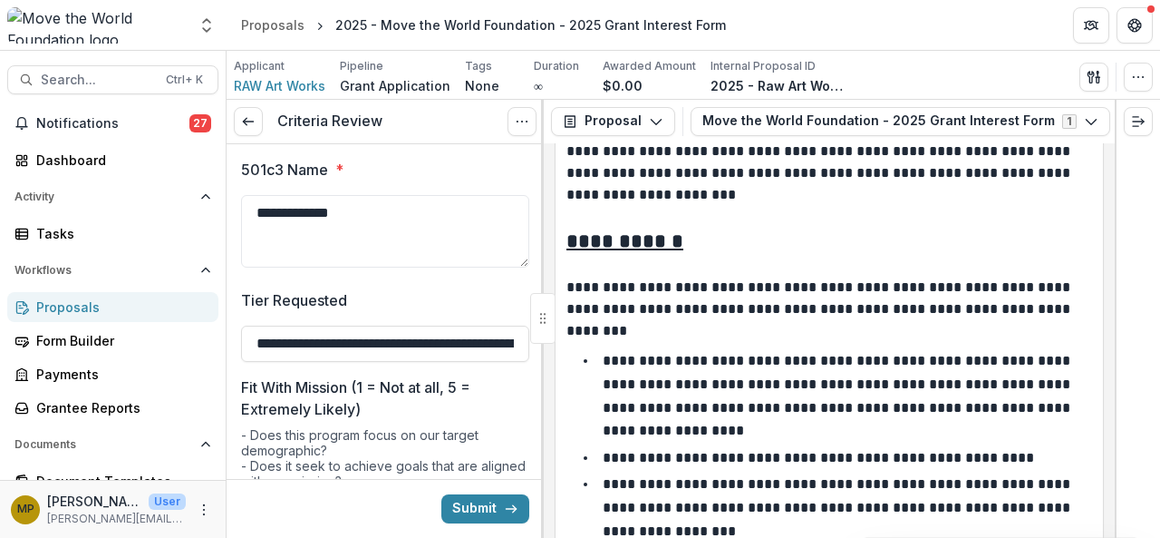
scroll to position [140, 0]
click at [281, 87] on span "RAW Art Works" at bounding box center [280, 85] width 92 height 19
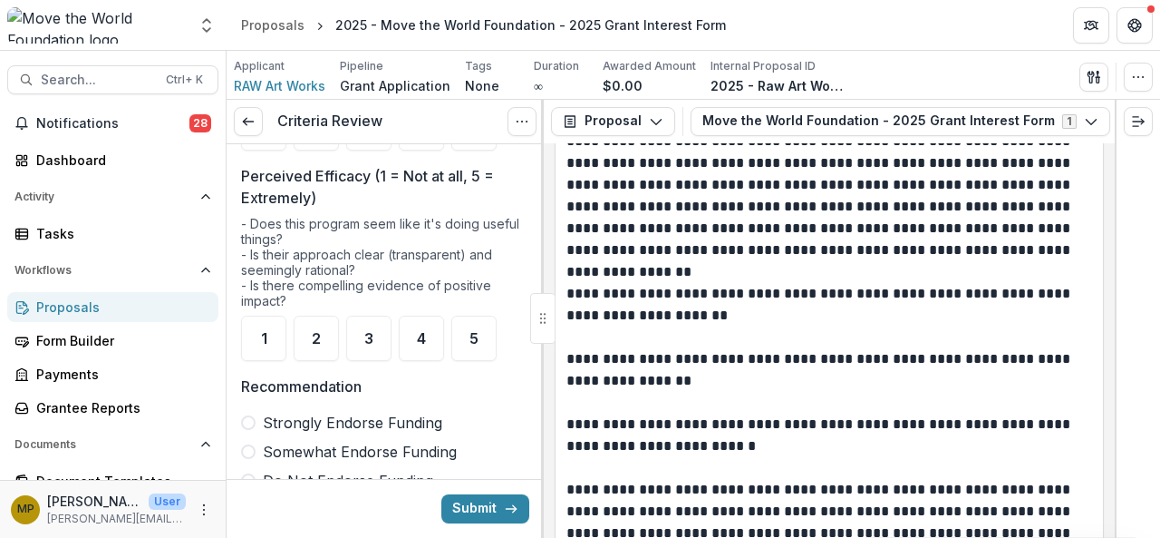
scroll to position [422, 0]
click at [467, 339] on div "5" at bounding box center [473, 337] width 45 height 45
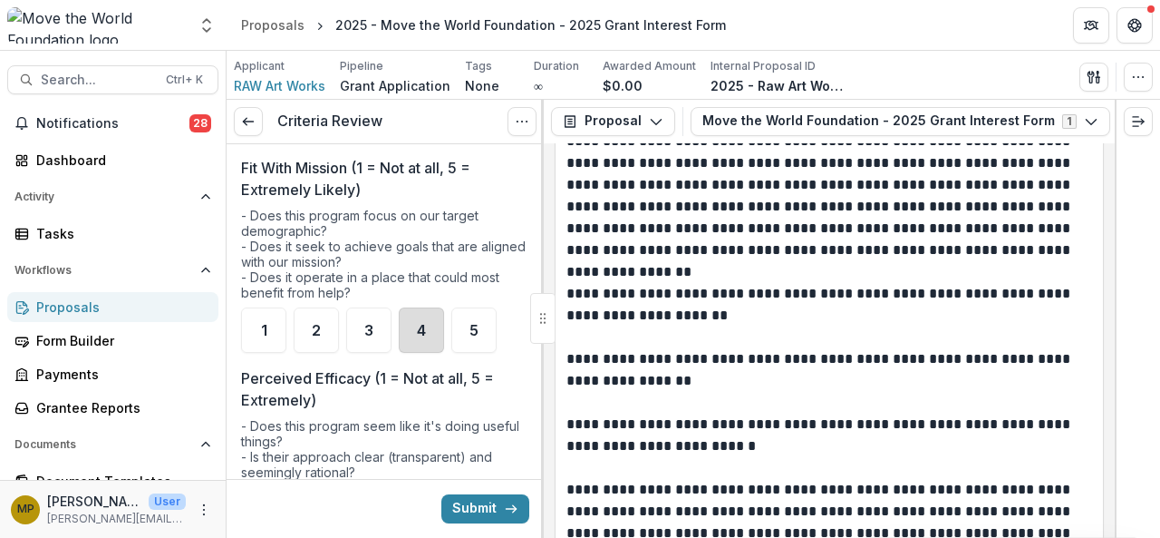
click at [401, 323] on div "4" at bounding box center [421, 329] width 45 height 45
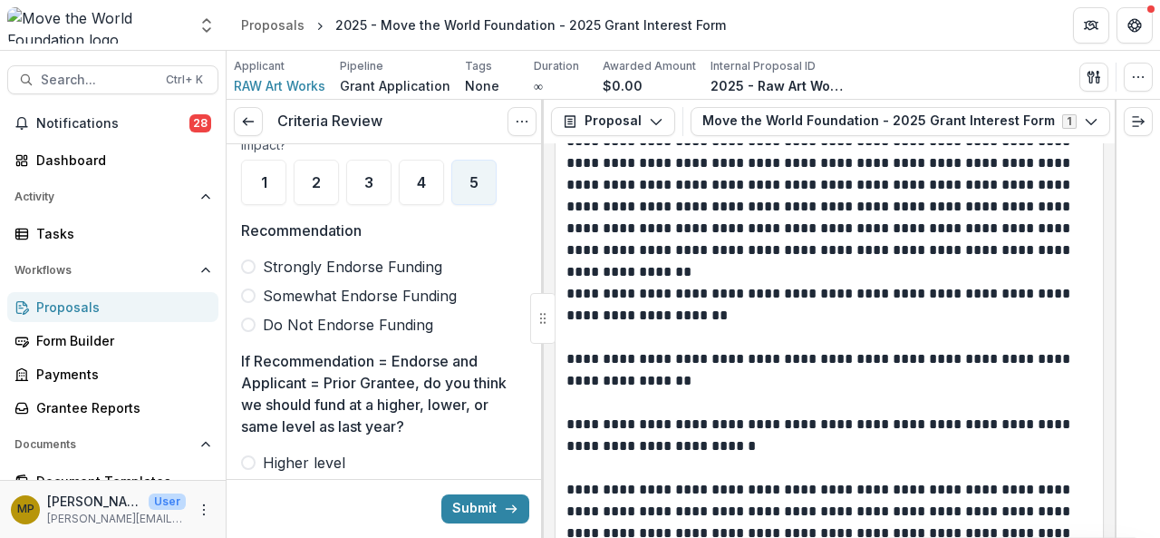
scroll to position [578, 0]
click at [355, 257] on span "Strongly Endorse Funding" at bounding box center [352, 266] width 179 height 22
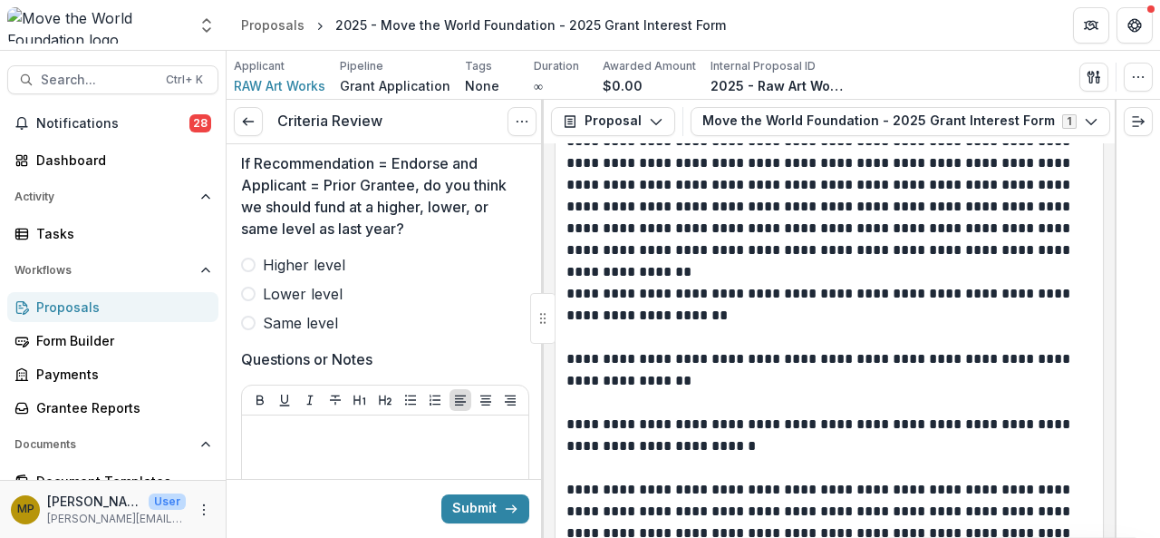
click at [329, 313] on span "Same level" at bounding box center [300, 323] width 75 height 22
click at [504, 514] on icon "submit" at bounding box center [511, 508] width 15 height 15
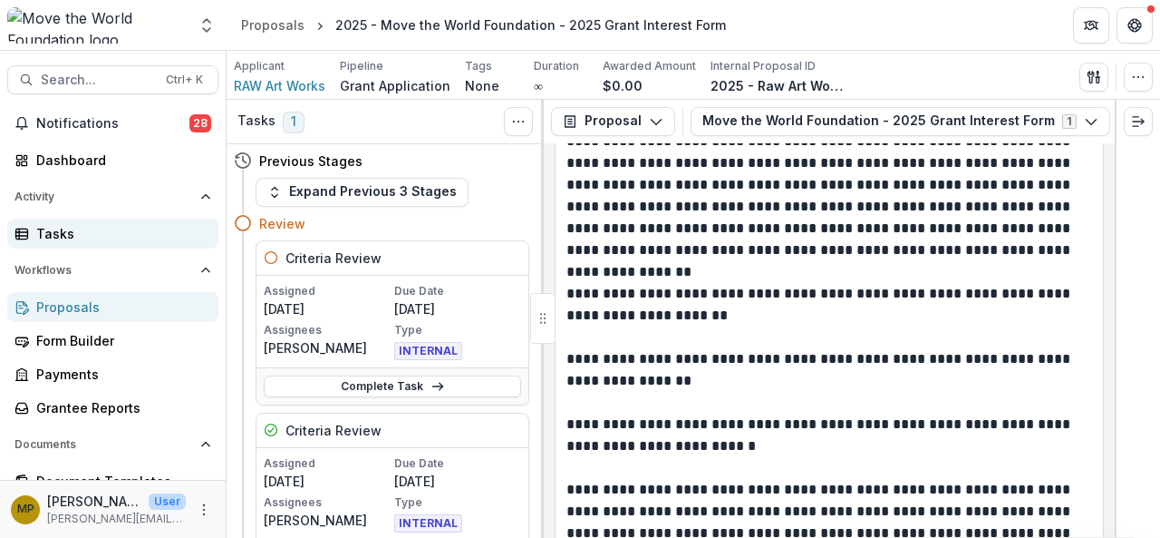
click at [92, 233] on div "Tasks" at bounding box center [120, 233] width 168 height 19
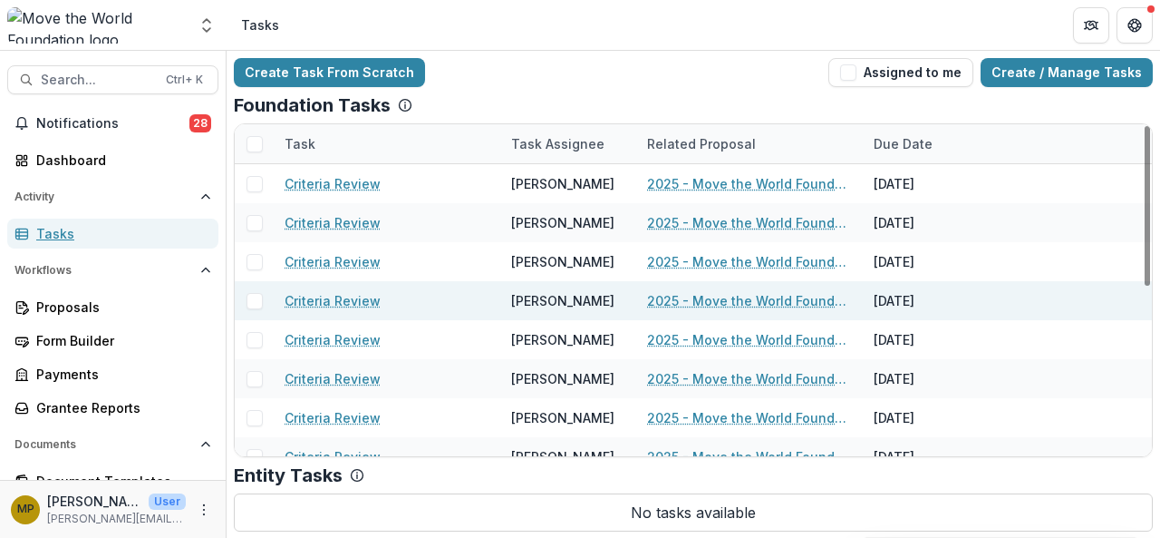
scroll to position [350, 0]
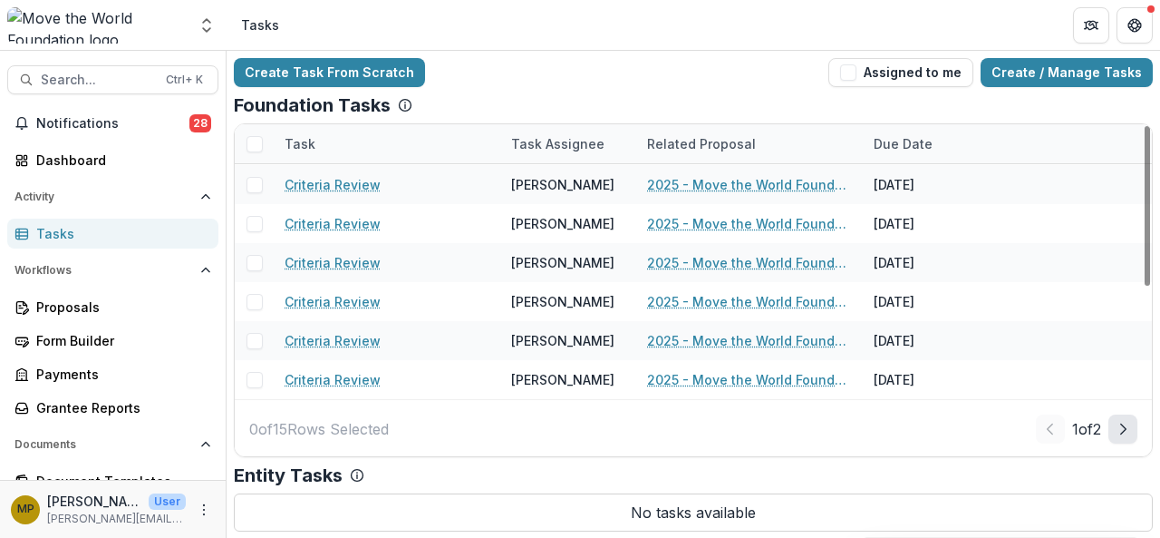
click at [1120, 422] on icon "Next Page" at bounding box center [1123, 429] width 15 height 15
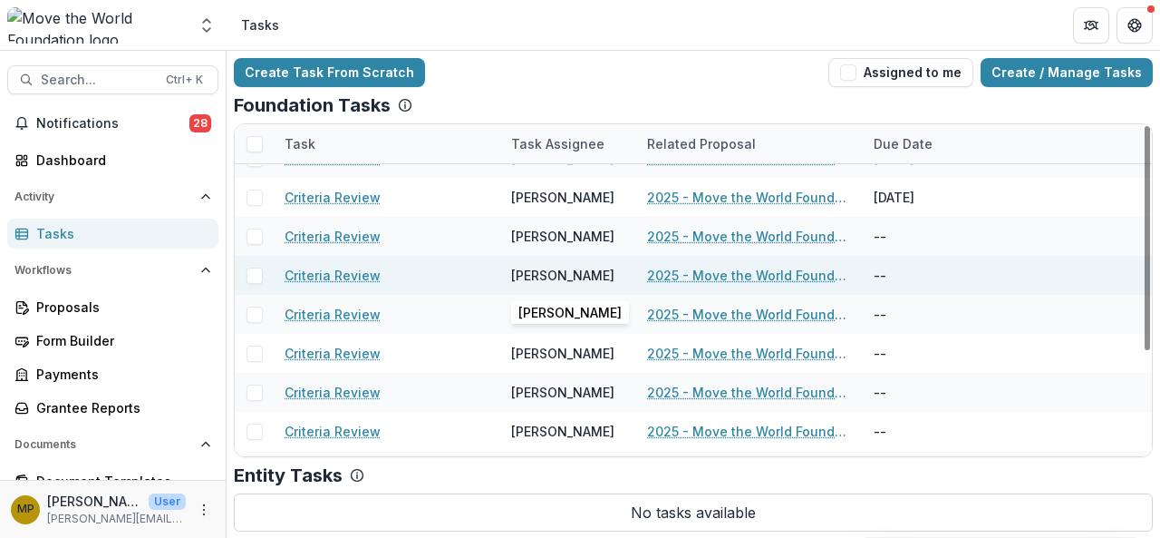
scroll to position [70, 0]
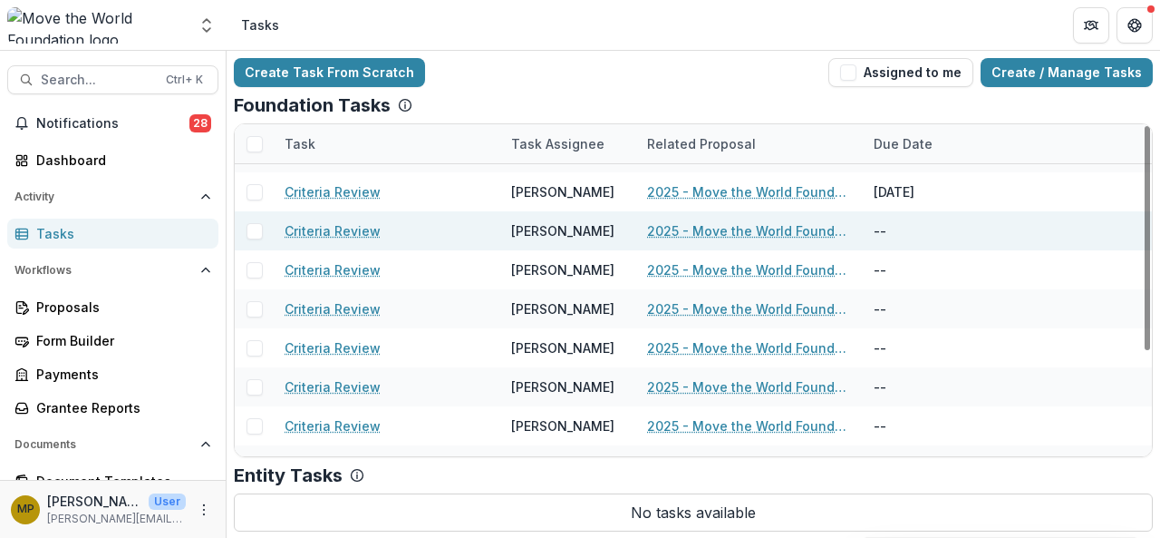
click at [314, 228] on link "Criteria Review" at bounding box center [333, 230] width 96 height 19
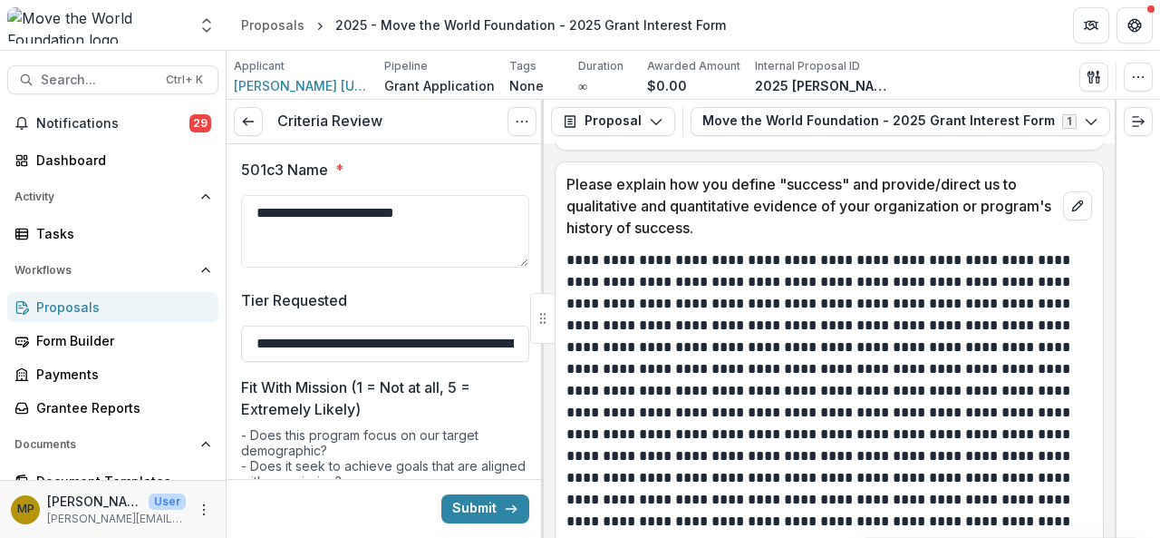
scroll to position [3535, 0]
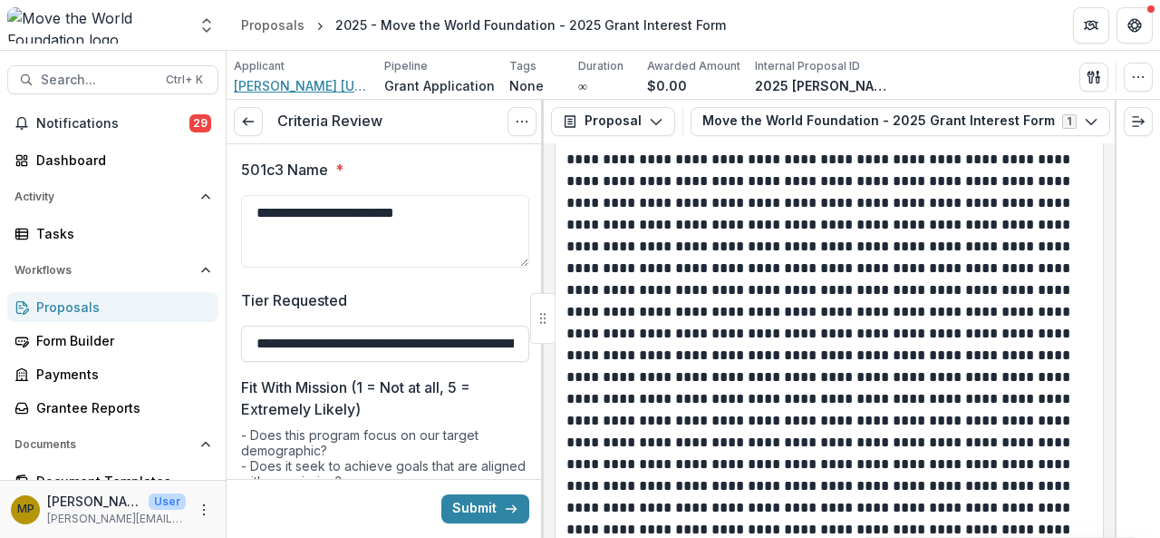
click at [249, 82] on span "[PERSON_NAME] [US_STATE] - [GEOGRAPHIC_DATA]" at bounding box center [302, 85] width 136 height 19
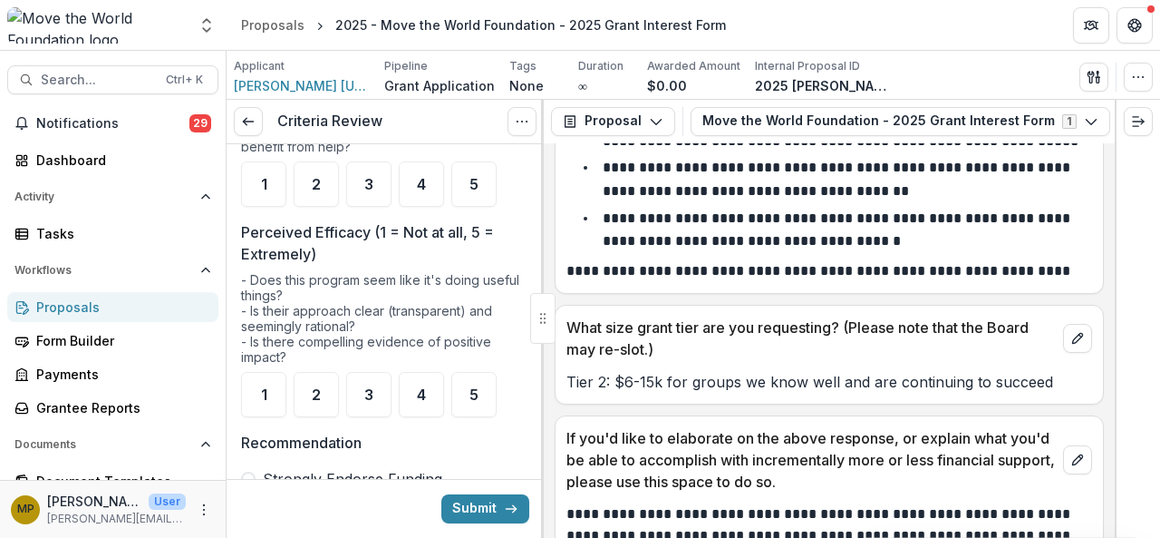
scroll to position [364, 0]
click at [427, 166] on div "4" at bounding box center [421, 184] width 45 height 45
click at [479, 376] on div "5" at bounding box center [473, 395] width 45 height 45
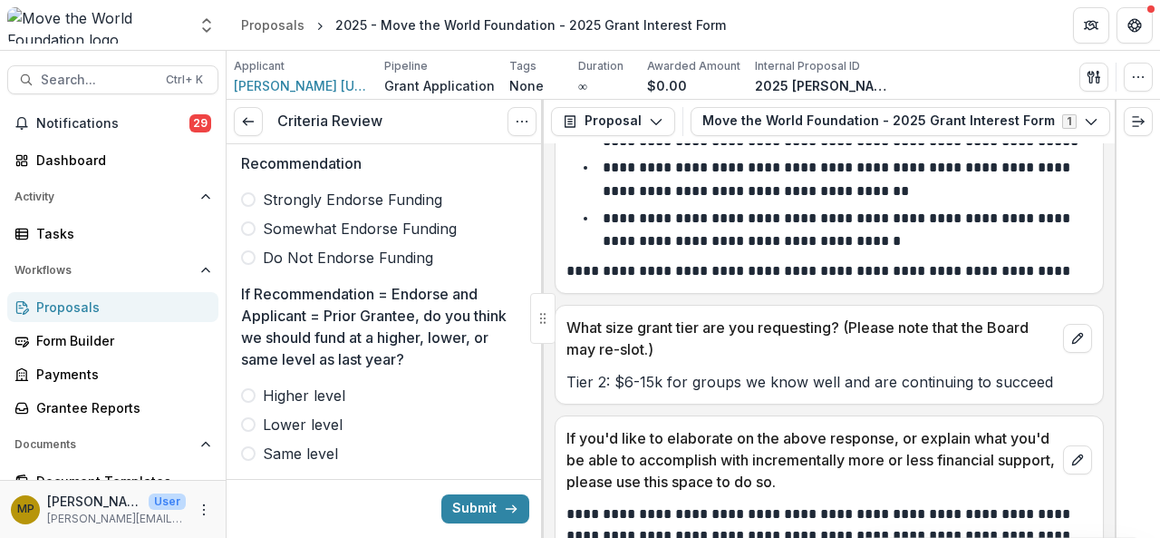
scroll to position [645, 0]
click at [303, 441] on span "Same level" at bounding box center [300, 452] width 75 height 22
click at [313, 188] on span "Strongly Endorse Funding" at bounding box center [352, 199] width 179 height 22
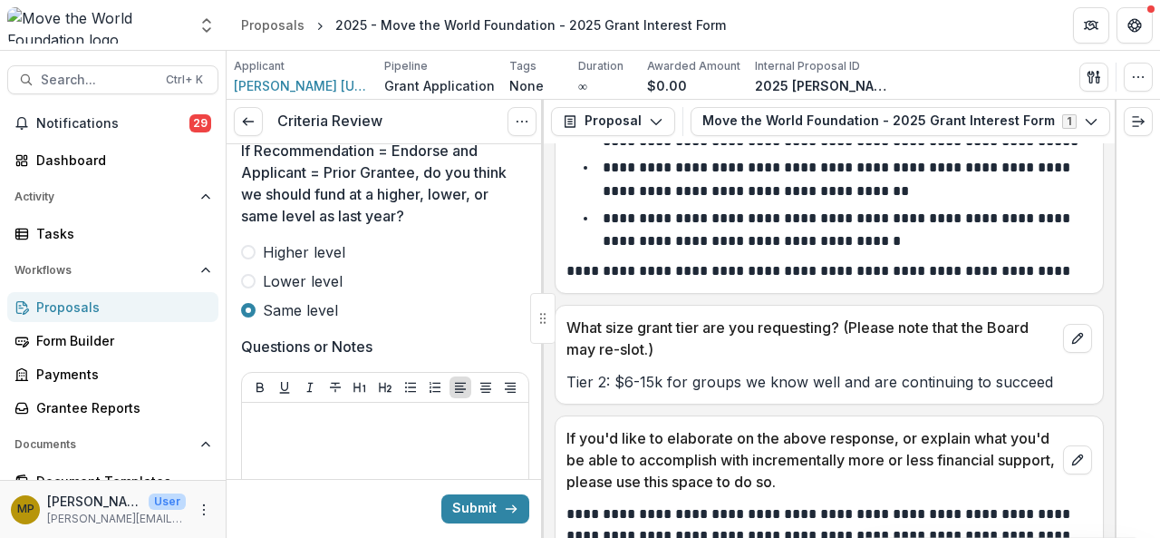
scroll to position [665, 0]
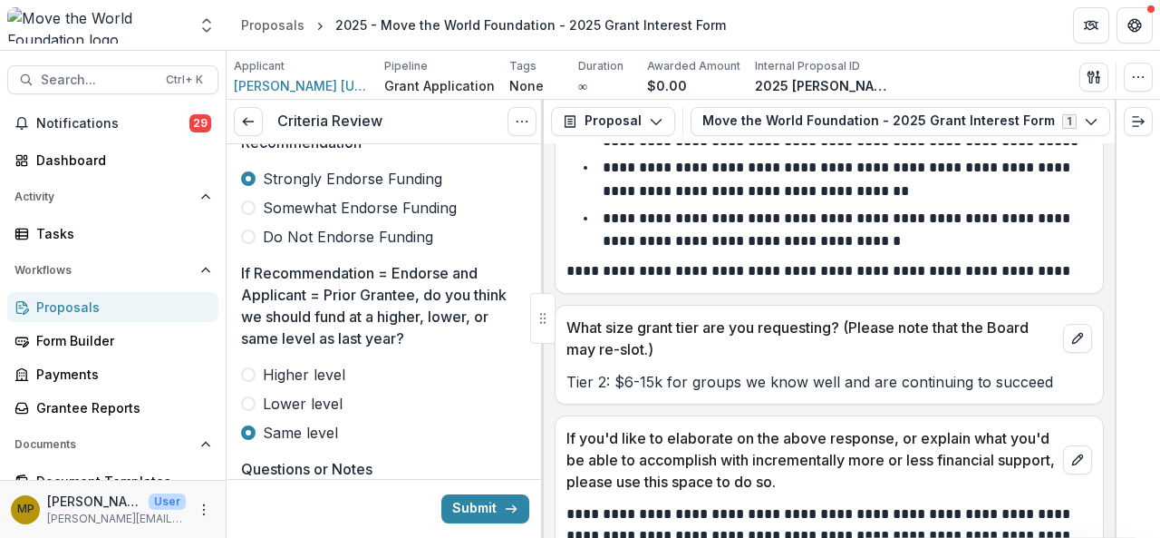
click at [366, 213] on span "Somewhat Endorse Funding" at bounding box center [360, 208] width 194 height 22
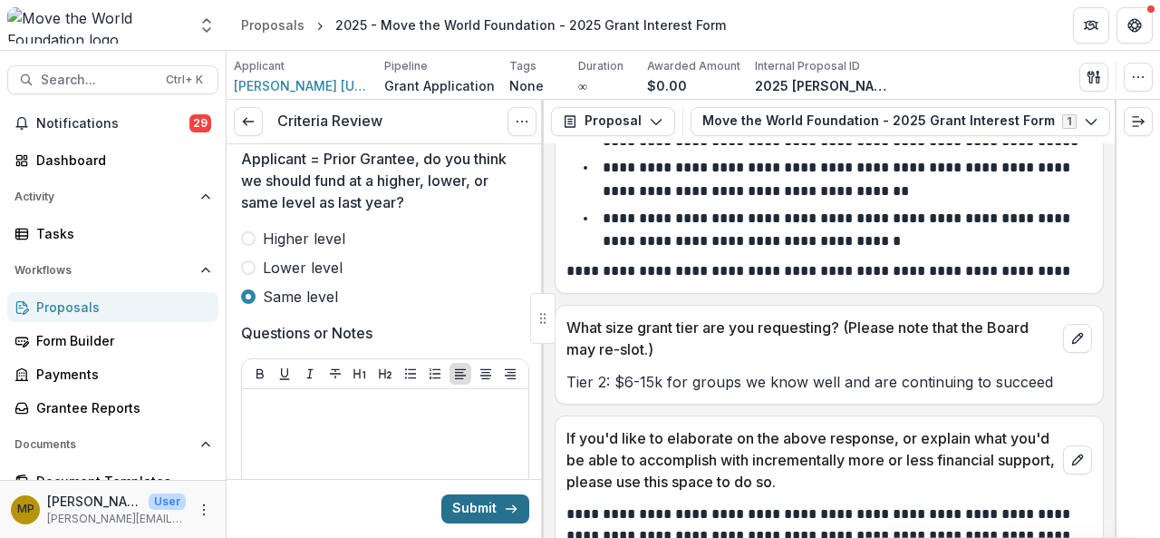
click at [490, 509] on button "Submit" at bounding box center [485, 508] width 88 height 29
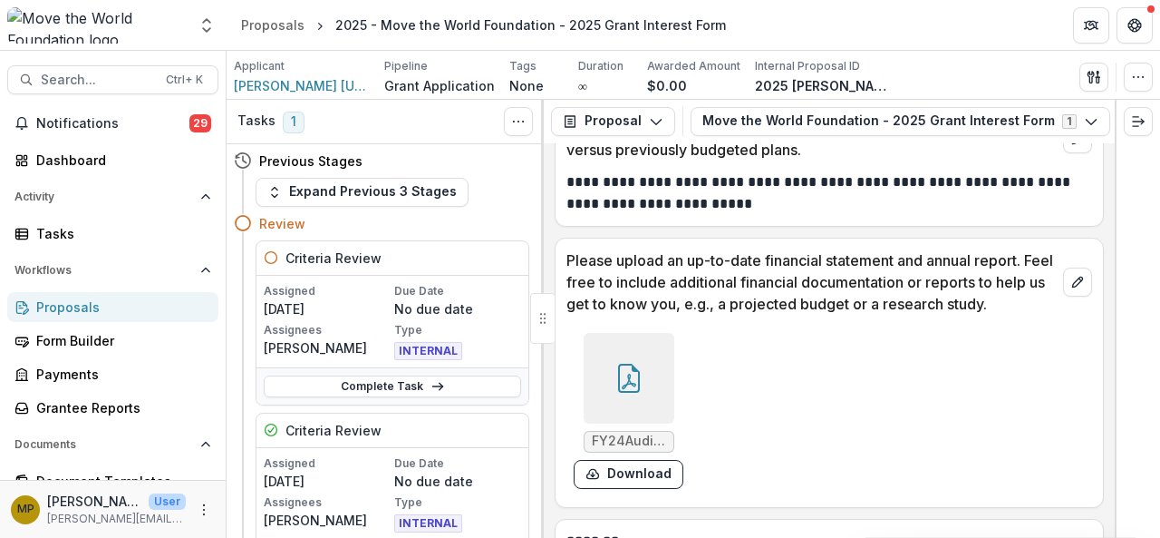
scroll to position [6327, 0]
click at [65, 225] on div "Tasks" at bounding box center [120, 233] width 168 height 19
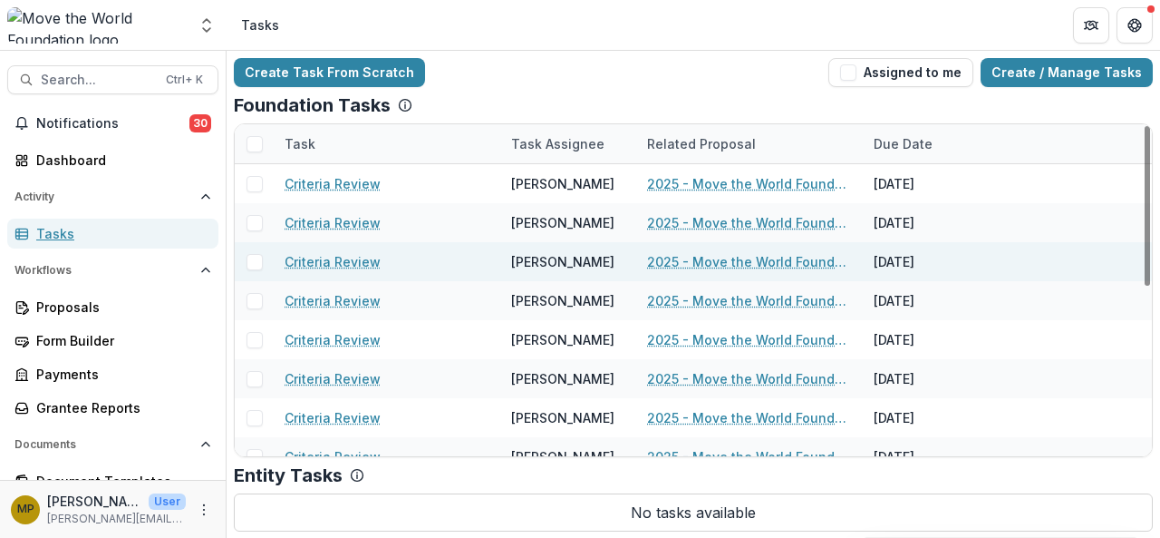
scroll to position [350, 0]
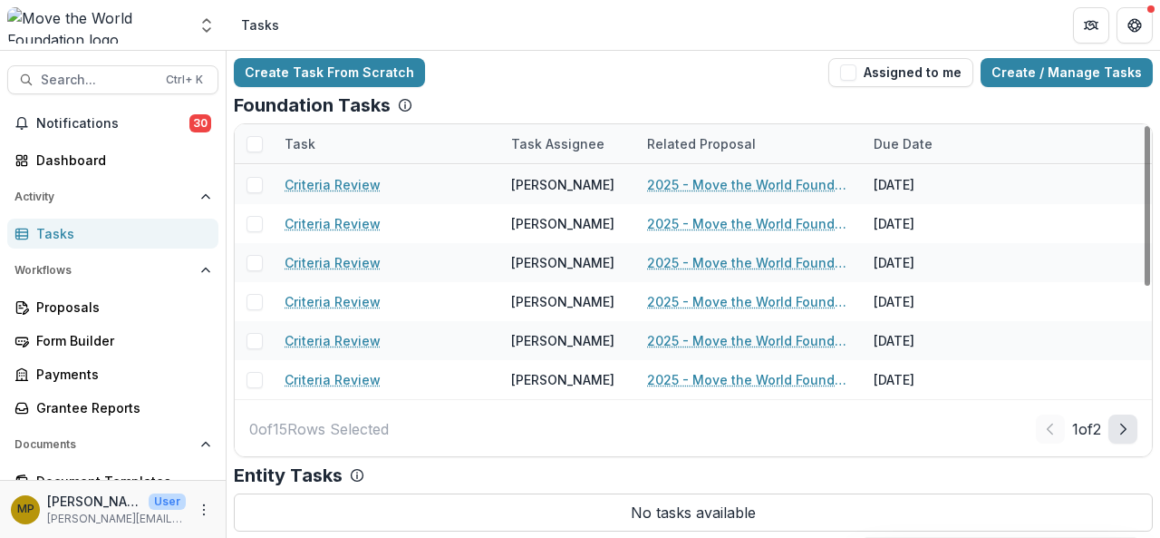
click at [1120, 426] on icon "Next Page" at bounding box center [1123, 429] width 15 height 15
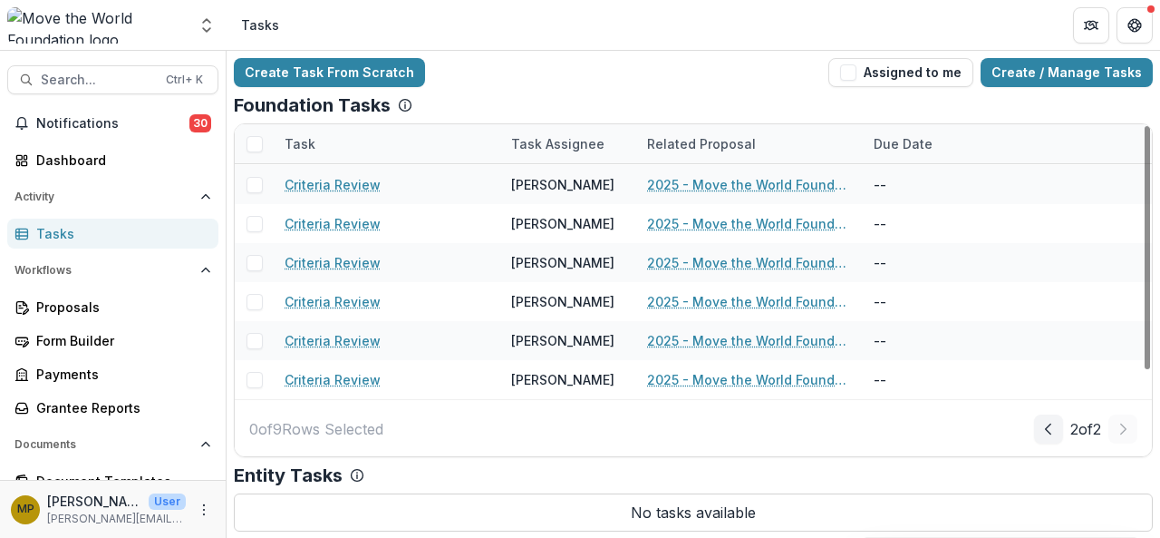
scroll to position [0, 0]
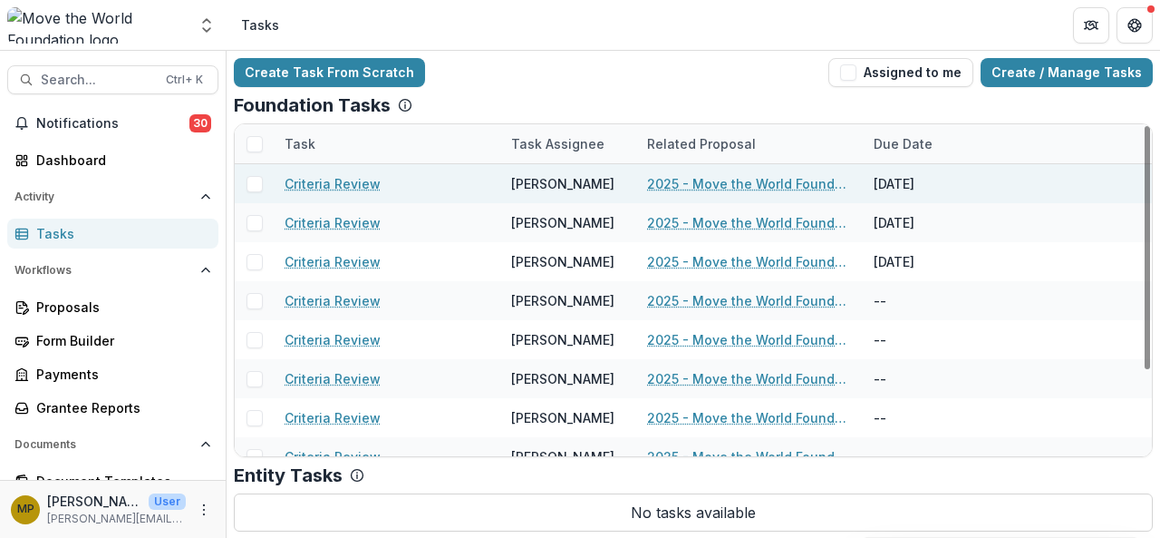
click at [348, 177] on link "Criteria Review" at bounding box center [333, 183] width 96 height 19
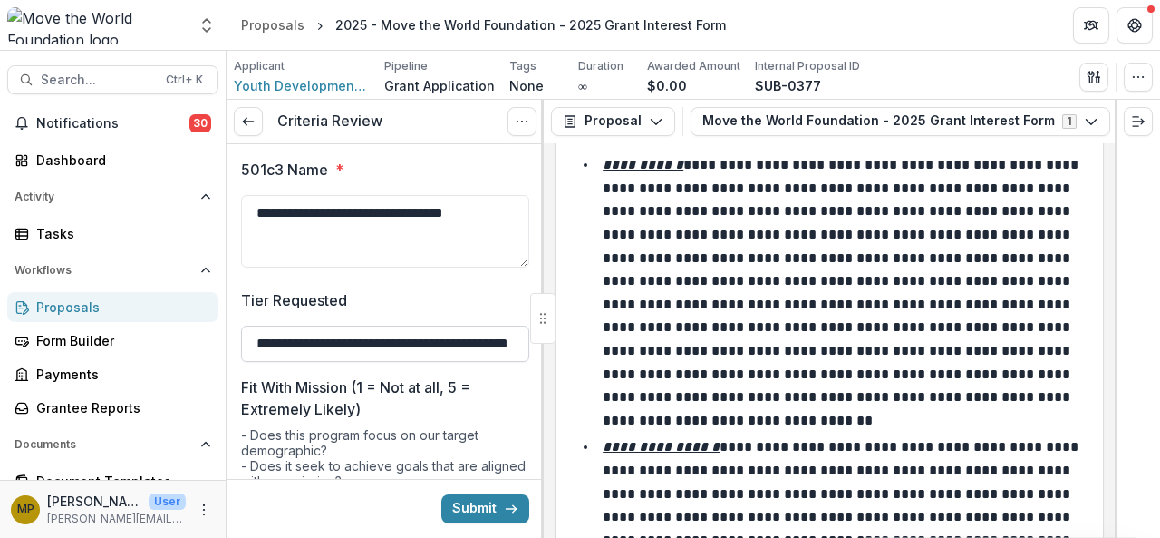
scroll to position [334, 0]
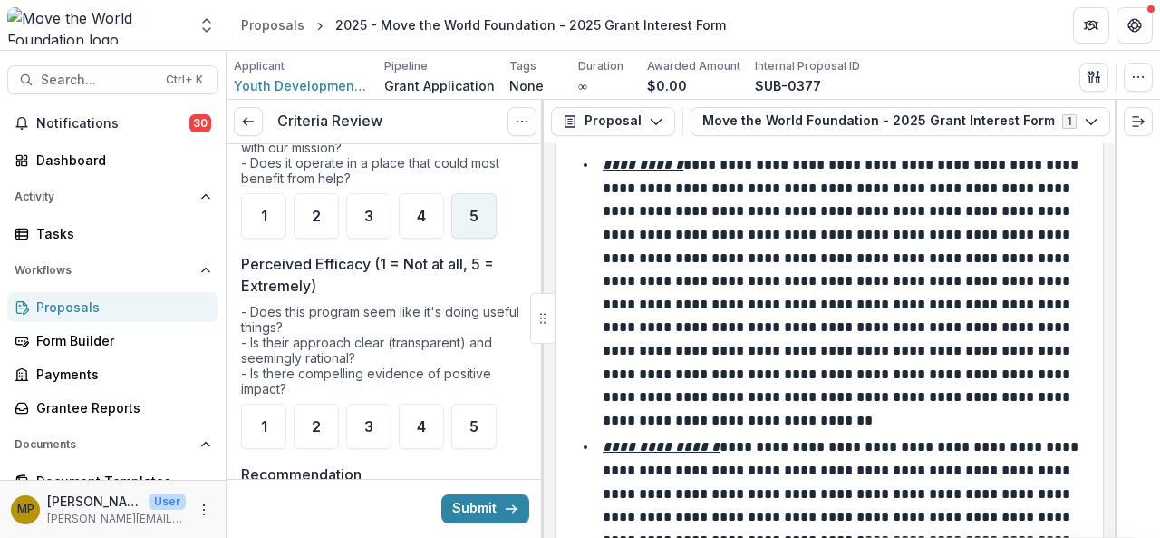
click at [480, 206] on div "5" at bounding box center [473, 215] width 45 height 45
click at [461, 412] on div "5" at bounding box center [473, 425] width 45 height 45
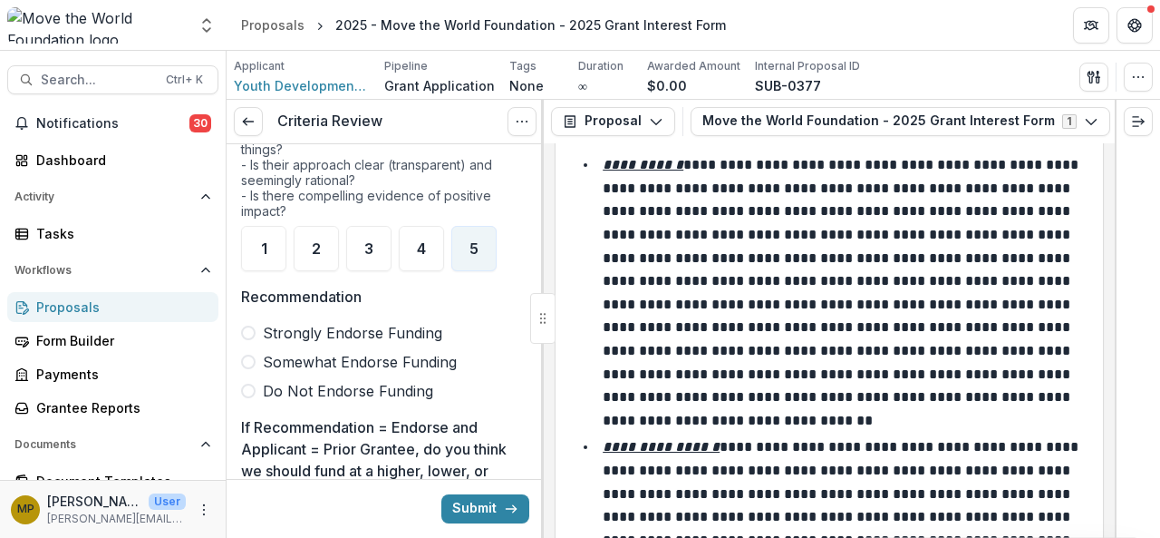
scroll to position [512, 0]
click at [330, 303] on div "Recommendation Strongly Endorse Funding Somewhat Endorse Funding Do Not Endorse…" at bounding box center [385, 343] width 288 height 116
click at [351, 325] on span "Strongly Endorse Funding" at bounding box center [352, 332] width 179 height 22
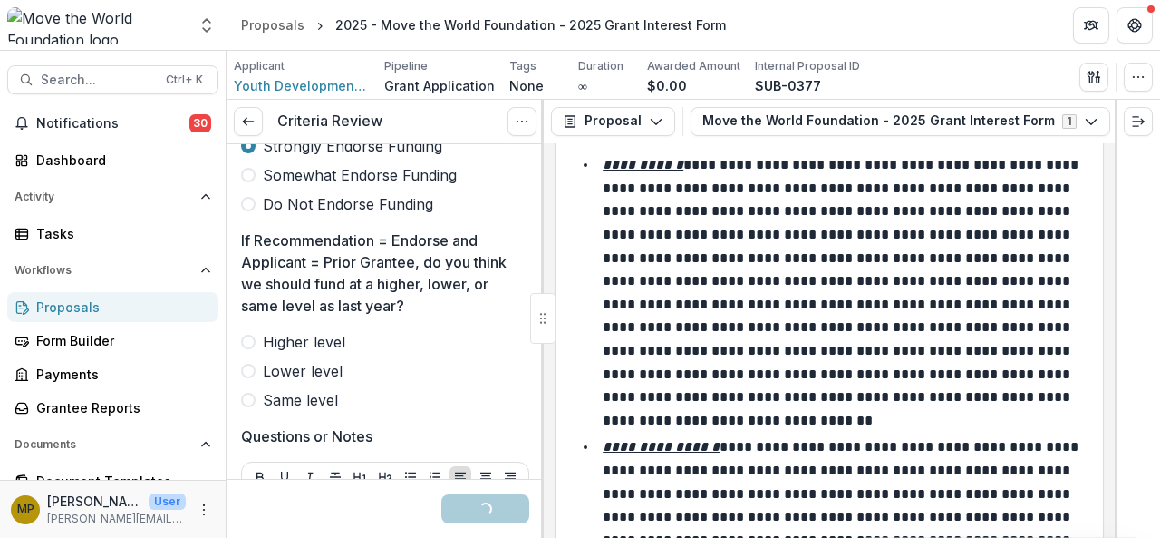
scroll to position [699, 0]
click at [356, 330] on label "Higher level" at bounding box center [385, 341] width 288 height 22
click at [331, 335] on span "Higher level" at bounding box center [304, 341] width 82 height 22
click at [279, 324] on div at bounding box center [385, 326] width 288 height 7
click at [287, 342] on span "Higher level" at bounding box center [304, 341] width 82 height 22
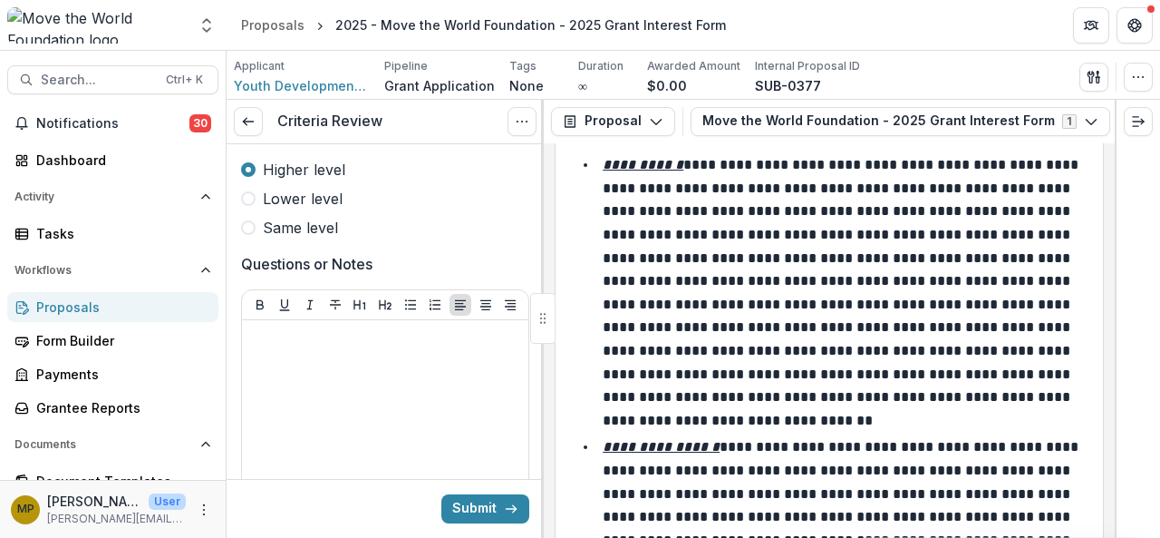
scroll to position [871, 0]
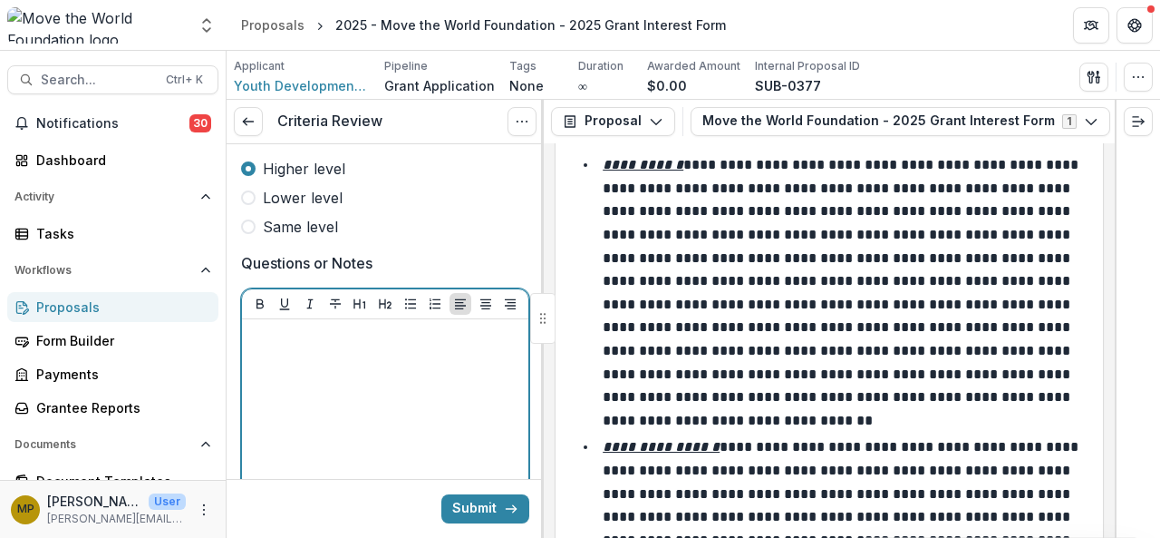
click at [306, 372] on div at bounding box center [385, 462] width 272 height 272
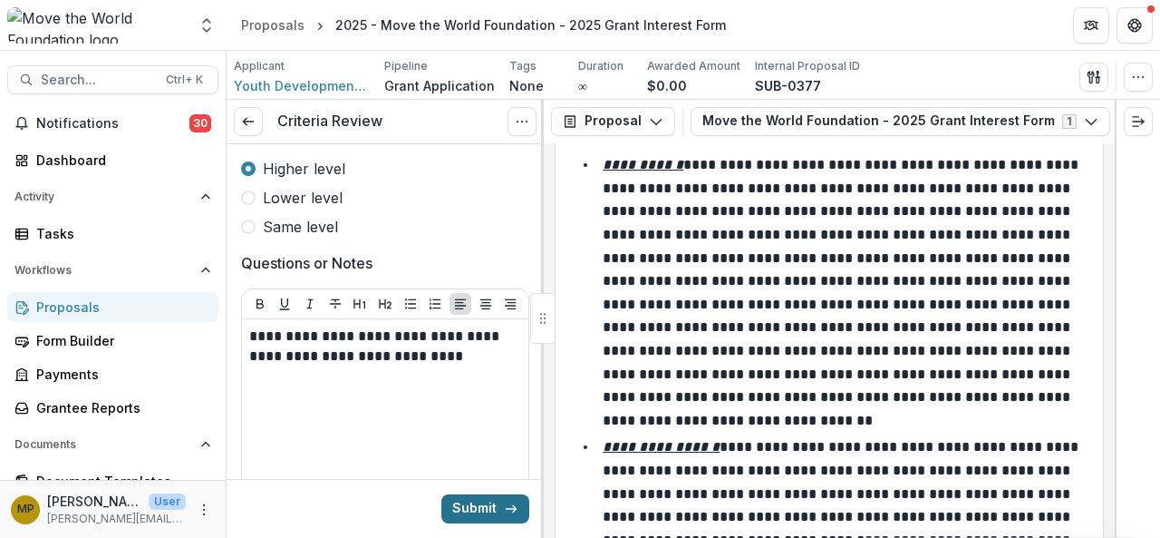
click at [472, 505] on button "Submit" at bounding box center [485, 508] width 88 height 29
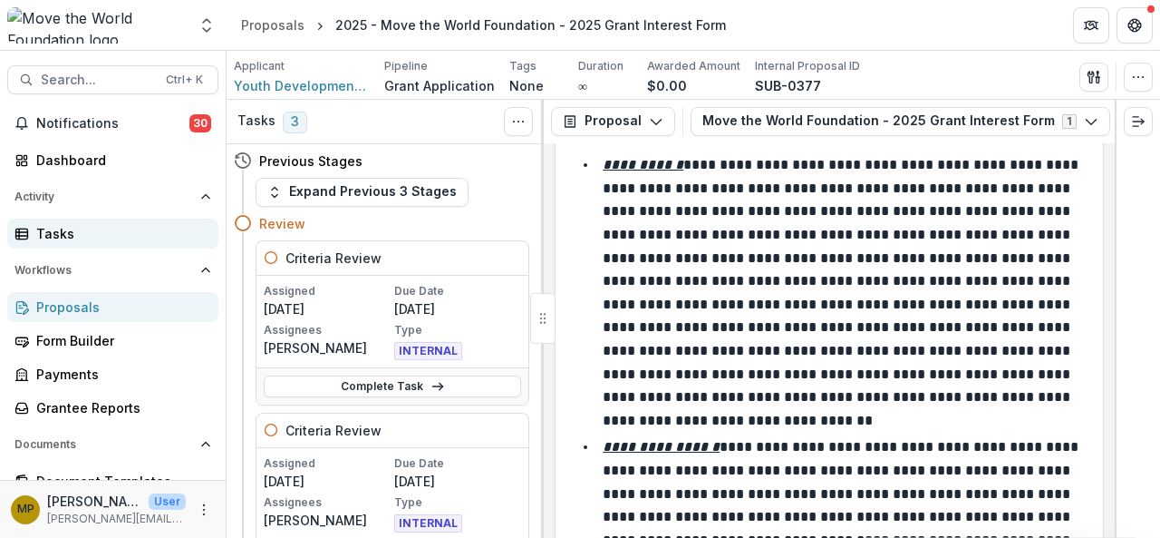
click at [99, 228] on div "Tasks" at bounding box center [120, 233] width 168 height 19
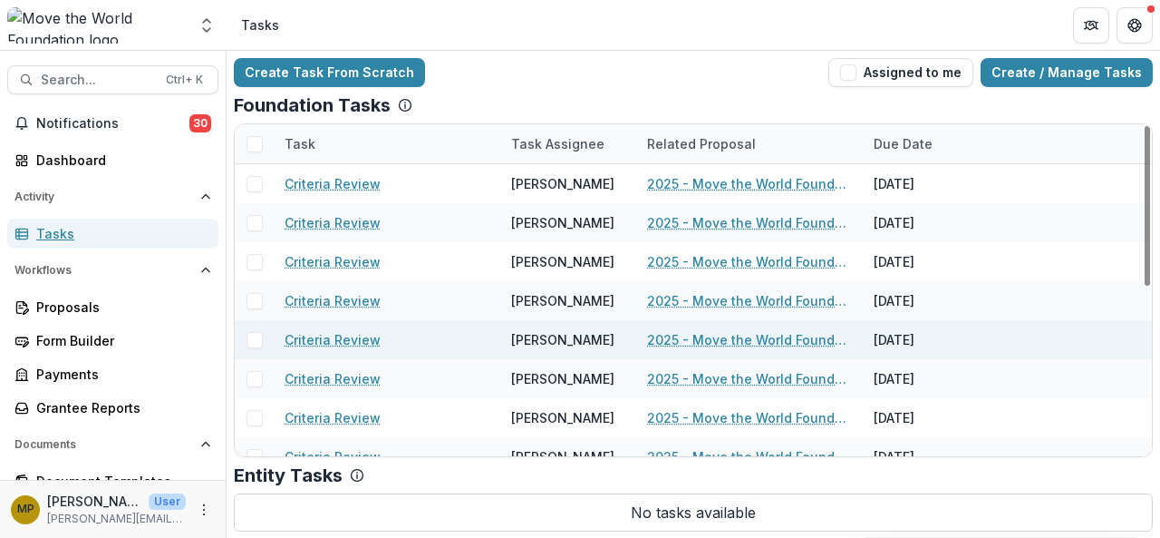
scroll to position [350, 0]
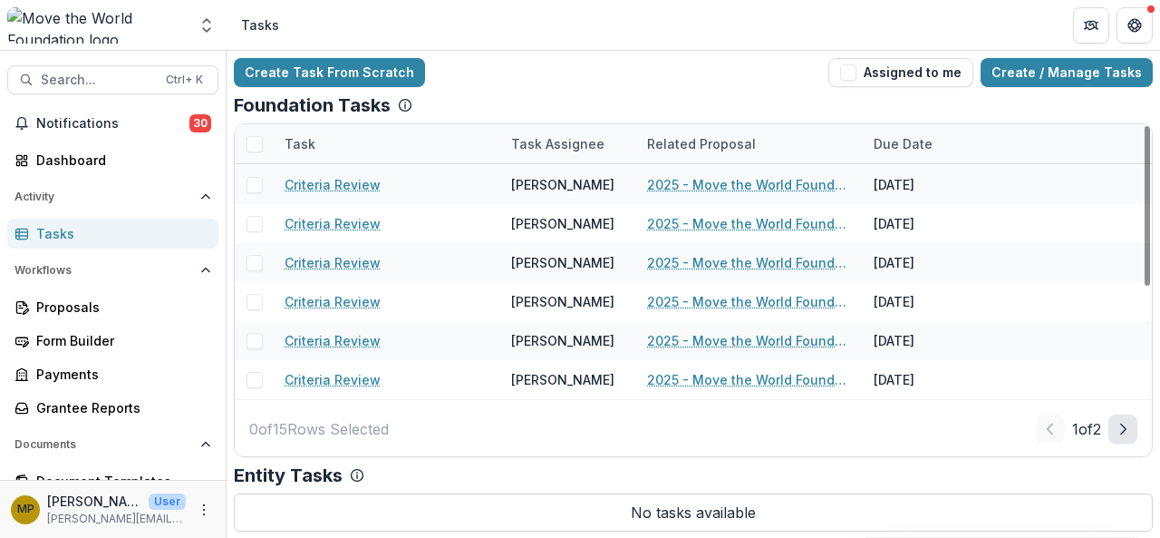
click at [1111, 440] on button "Next Page" at bounding box center [1123, 428] width 29 height 29
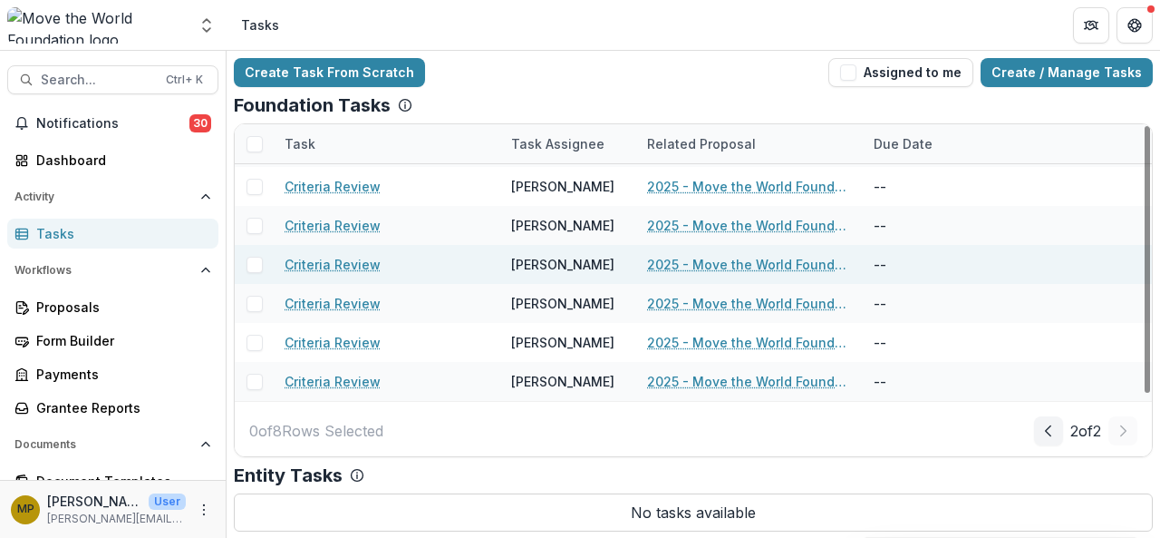
scroll to position [77, 0]
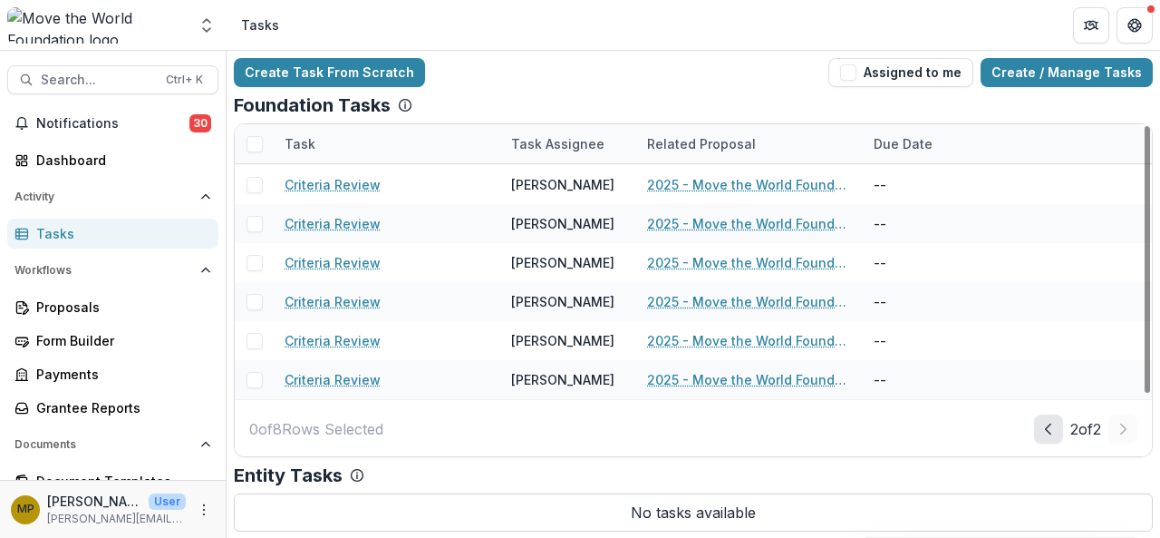
click at [1047, 434] on button "Prev Page" at bounding box center [1048, 428] width 29 height 29
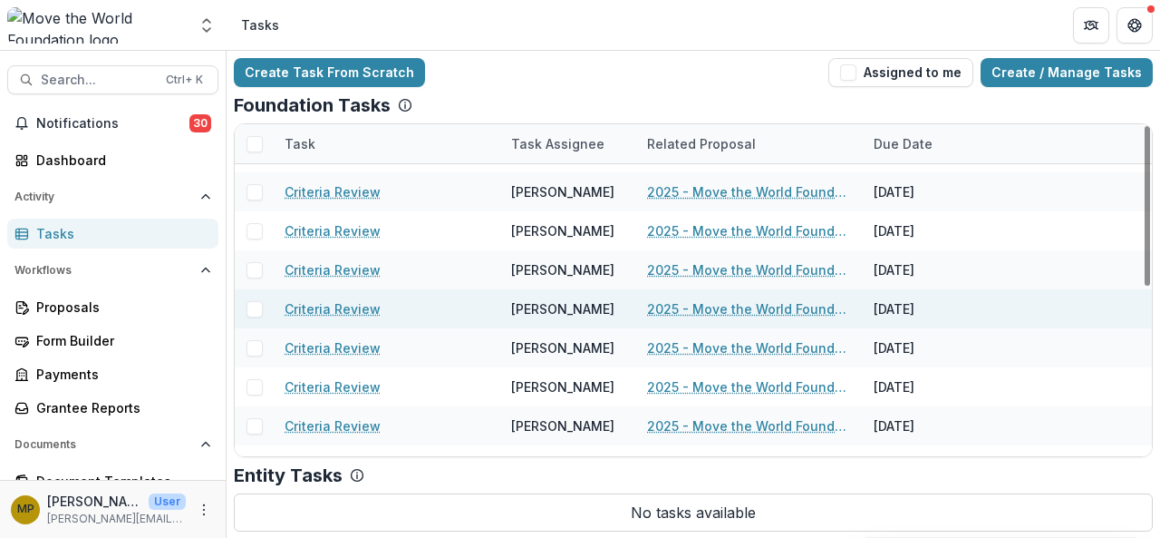
scroll to position [0, 0]
